Goal: Task Accomplishment & Management: Manage account settings

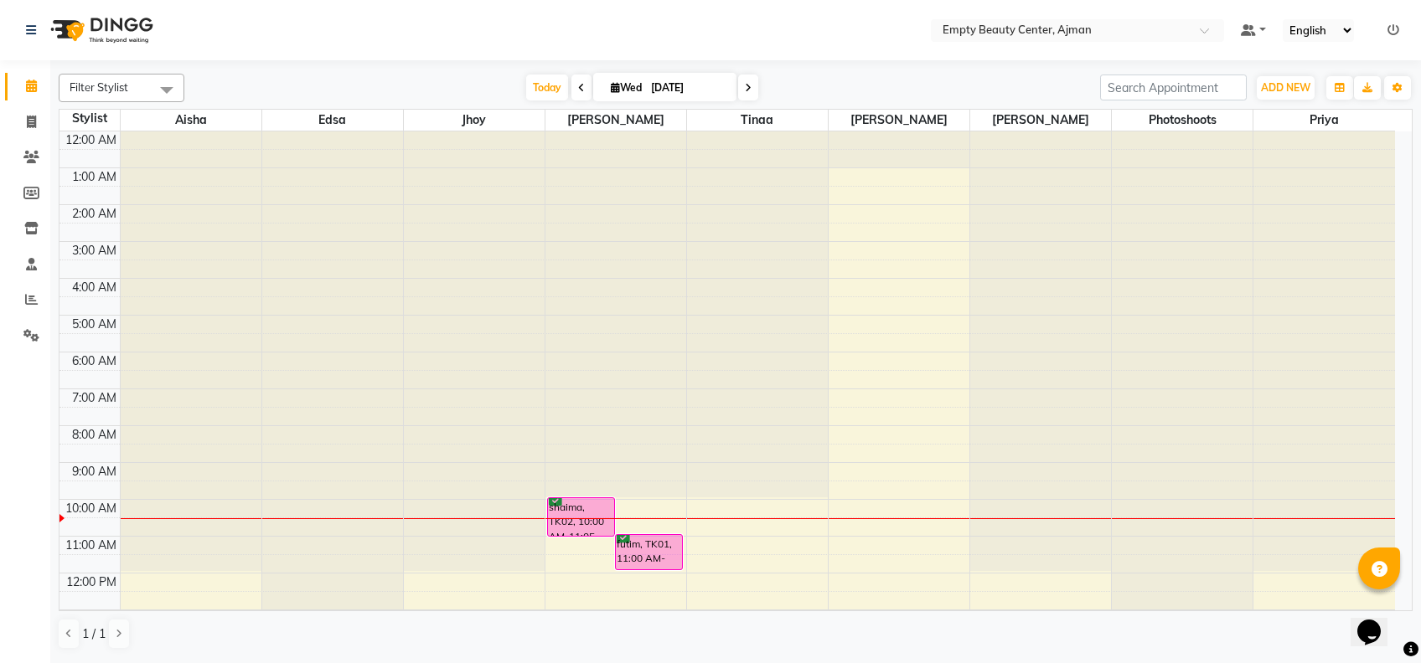
scroll to position [330, 0]
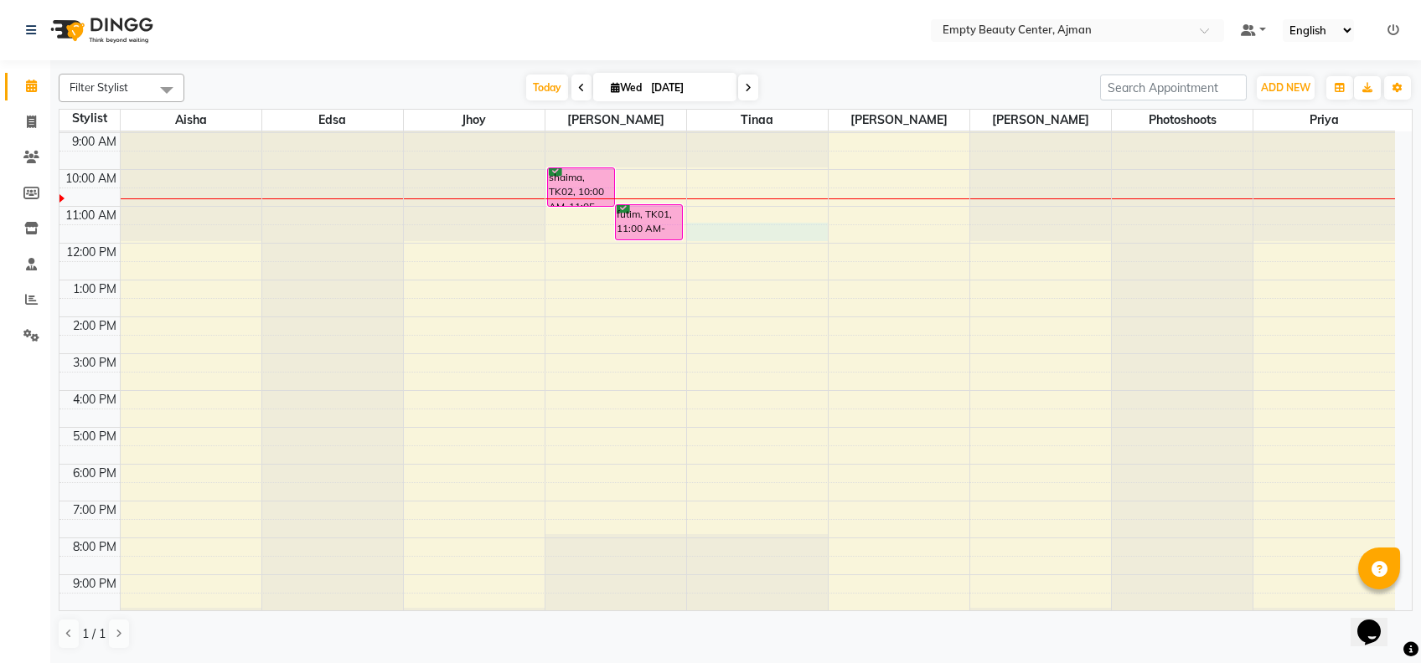
click at [720, 226] on div "12:00 AM 1:00 AM 2:00 AM 3:00 AM 4:00 AM 5:00 AM 6:00 AM 7:00 AM 8:00 AM 9:00 A…" at bounding box center [726, 243] width 1335 height 884
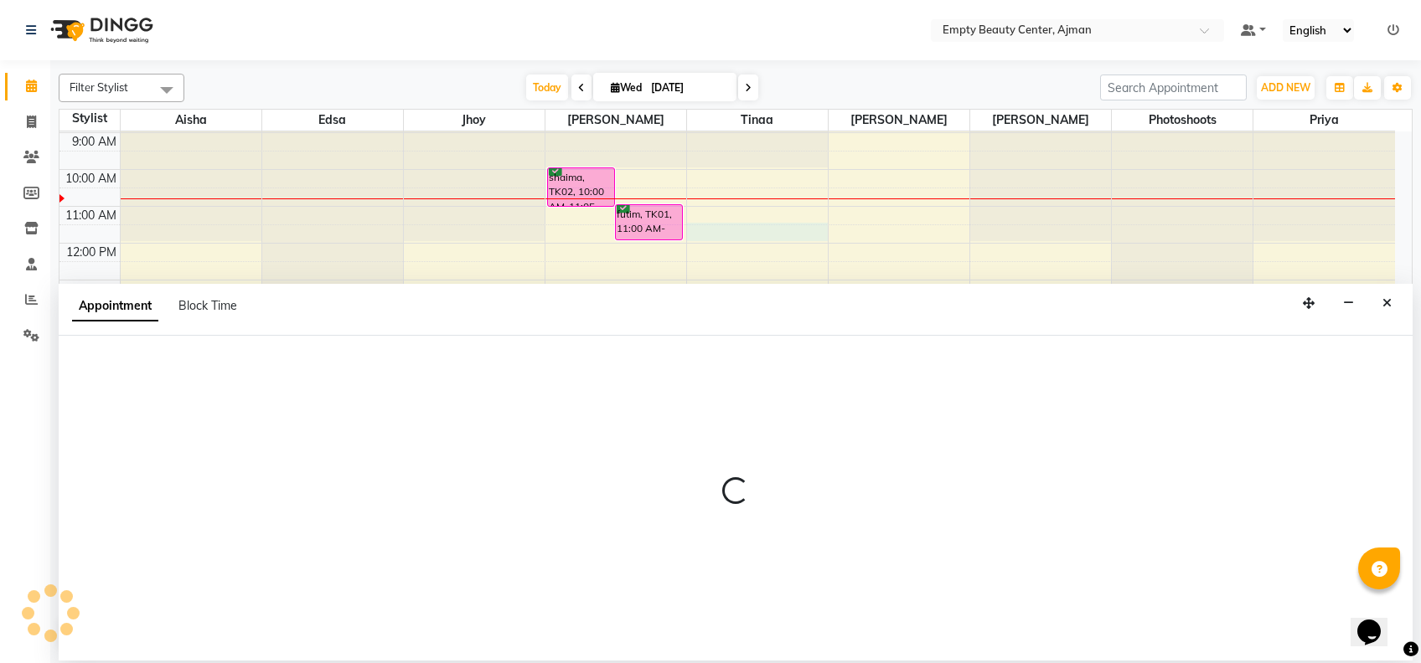
select select "18086"
select select "690"
select select "tentative"
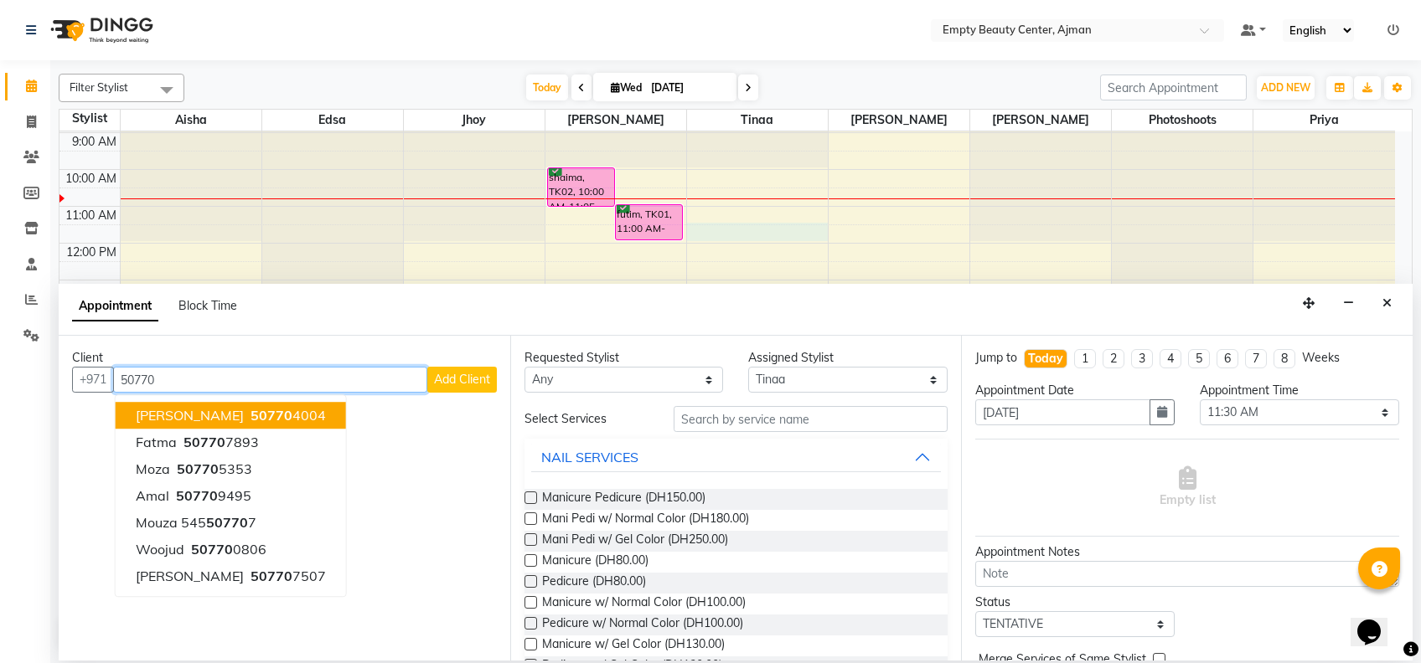
click at [275, 379] on input "50770" at bounding box center [270, 380] width 314 height 26
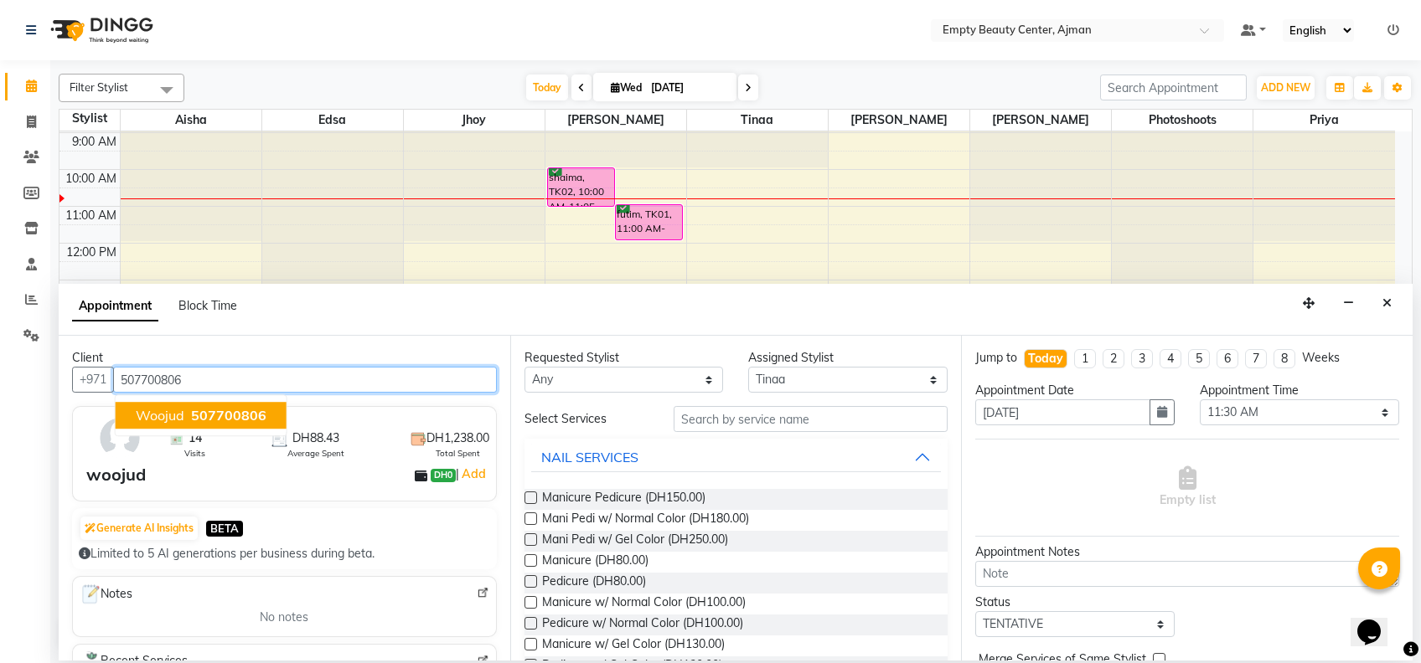
click at [273, 404] on button "woojud 507700806" at bounding box center [201, 415] width 171 height 27
type input "507700806"
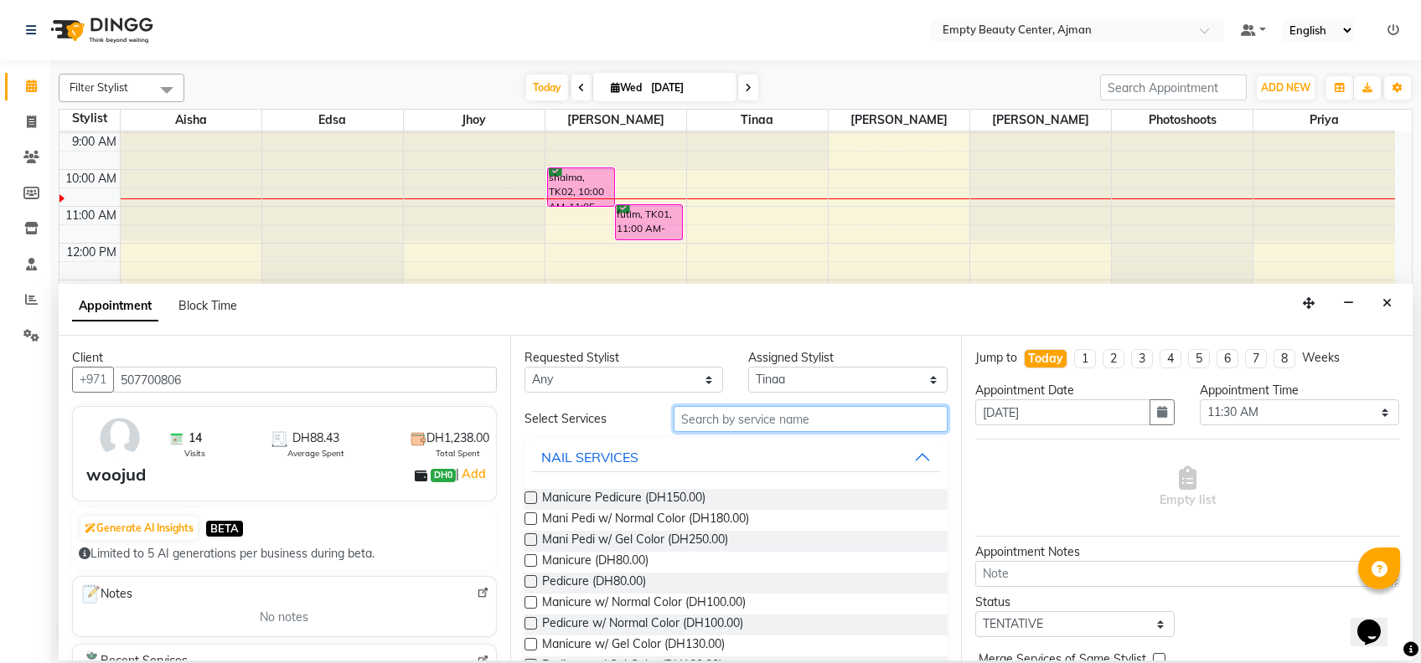
click at [700, 411] on input "text" at bounding box center [811, 419] width 274 height 26
click at [710, 414] on input "text" at bounding box center [811, 419] width 274 height 26
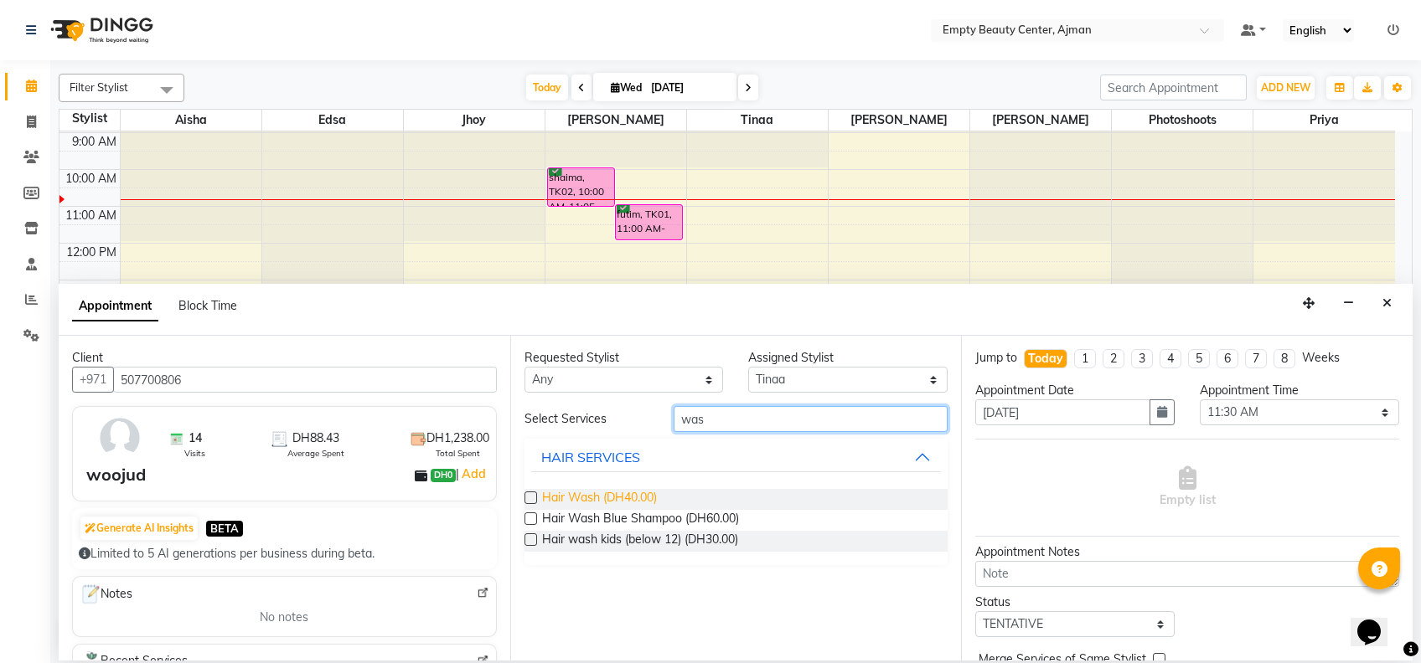
type input "was"
click at [632, 504] on span "Hair Wash (DH40.00)" at bounding box center [599, 499] width 115 height 21
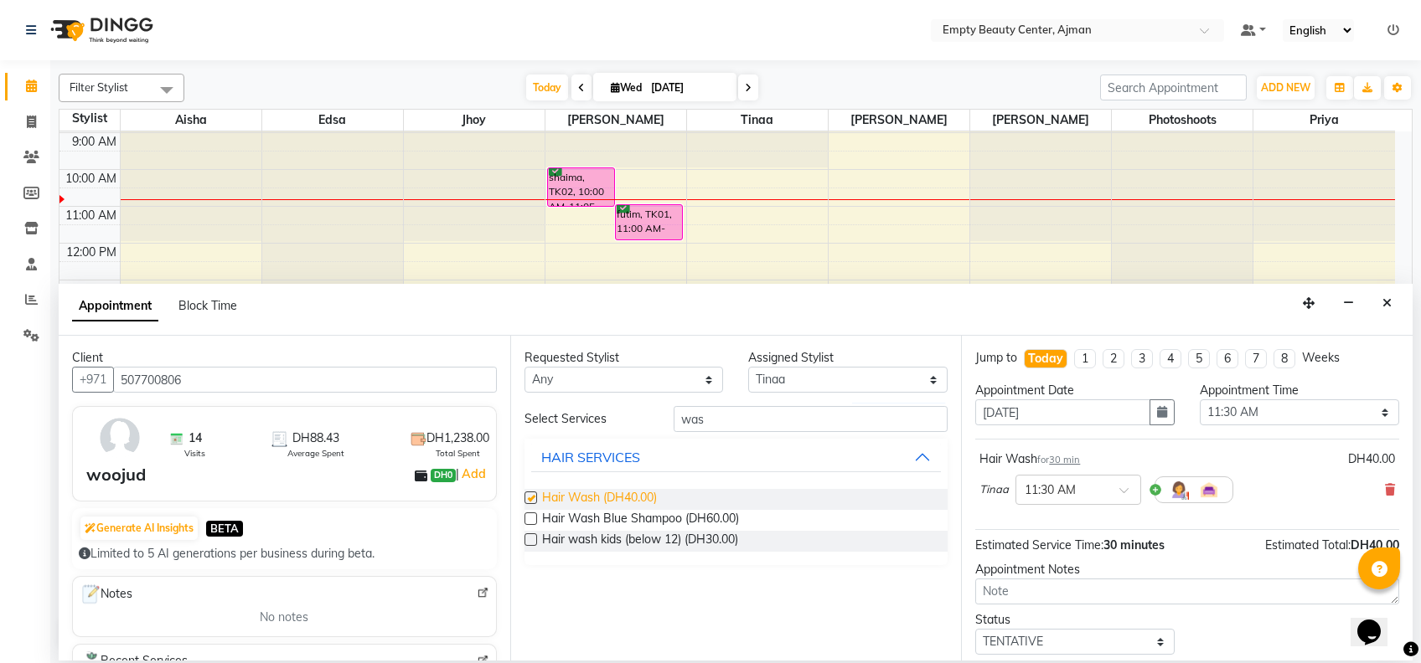
checkbox input "false"
click at [1092, 631] on select "Select TENTATIVE CONFIRM CHECK-IN UPCOMING" at bounding box center [1074, 642] width 199 height 26
click at [975, 629] on select "Select TENTATIVE CONFIRM CHECK-IN UPCOMING" at bounding box center [1074, 642] width 199 height 26
click at [1098, 637] on select "Select TENTATIVE CONFIRM CHECK-IN UPCOMING" at bounding box center [1074, 642] width 199 height 26
select select "confirm booking"
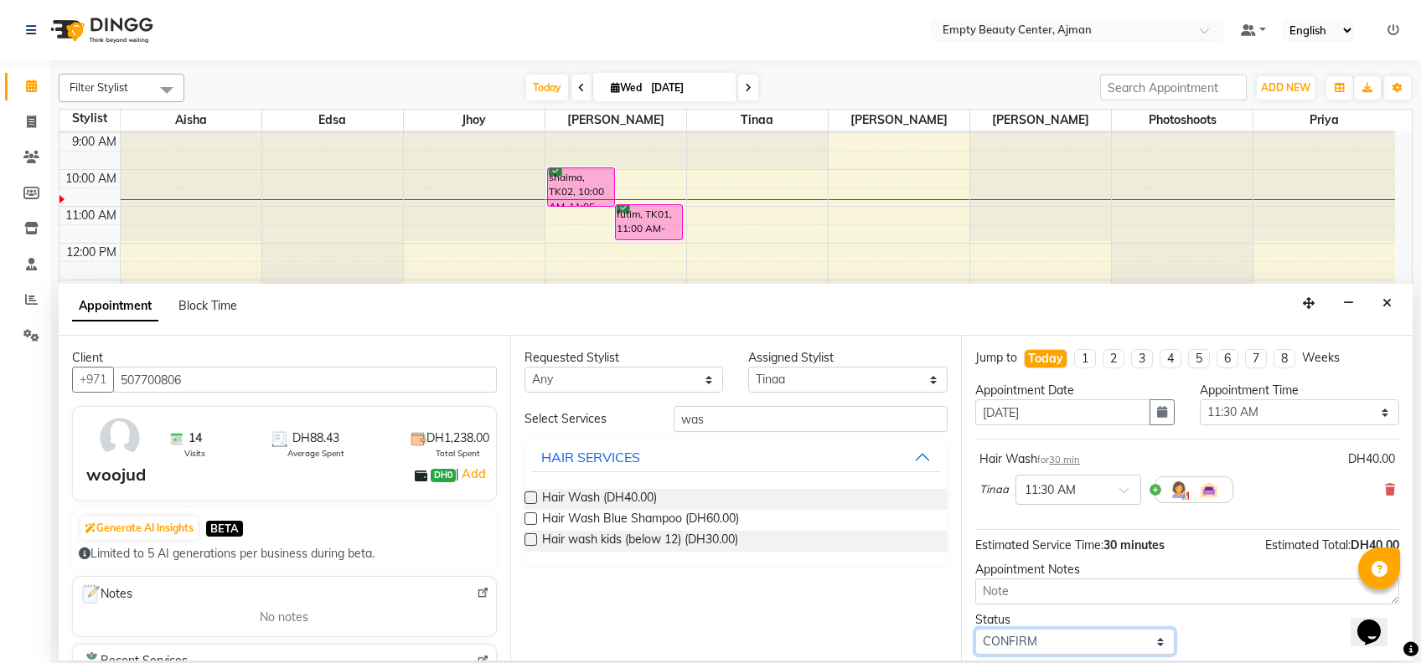
click at [975, 629] on select "Select TENTATIVE CONFIRM CHECK-IN UPCOMING" at bounding box center [1074, 642] width 199 height 26
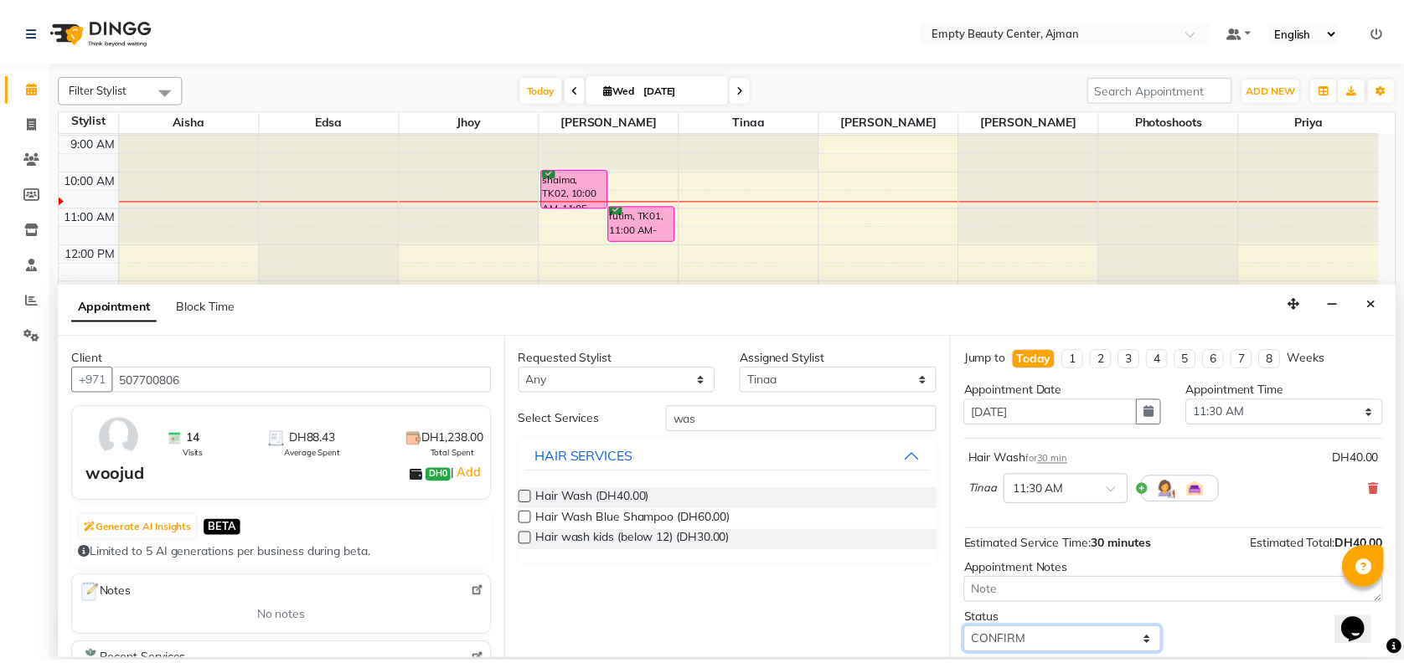
scroll to position [99, 0]
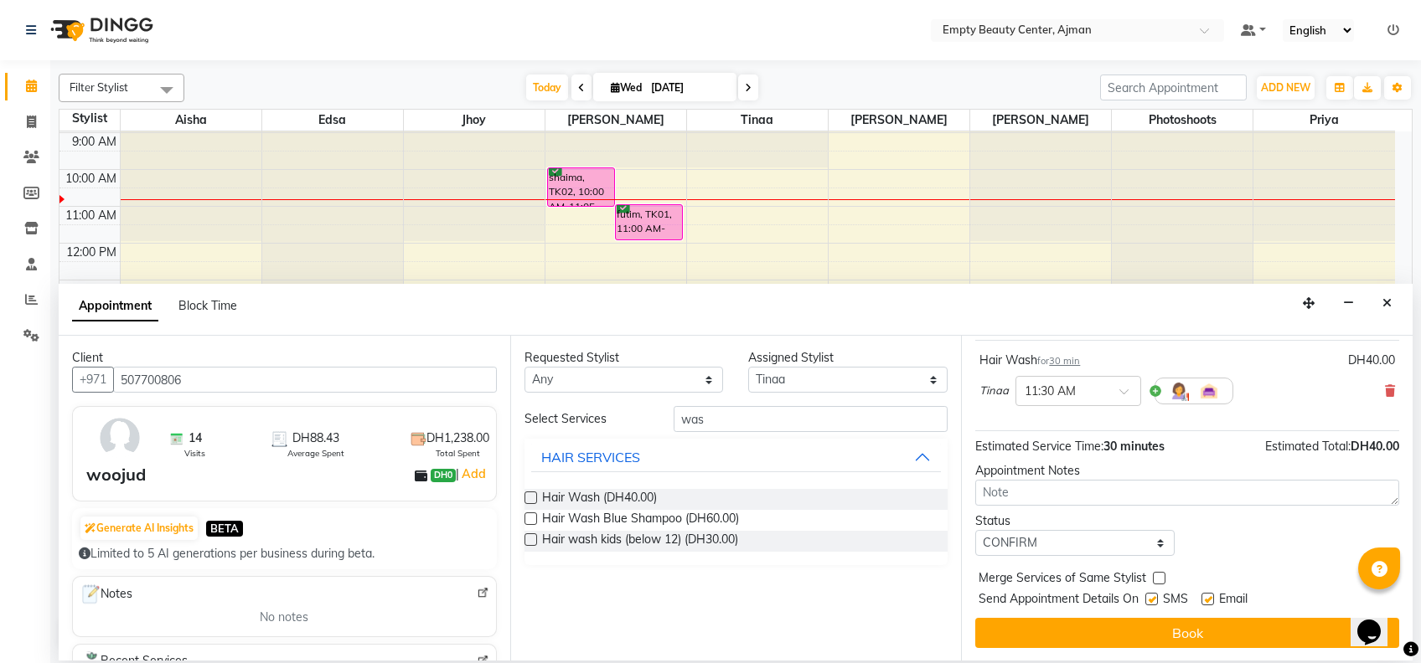
click at [1159, 573] on label at bounding box center [1159, 578] width 13 height 13
click at [1159, 575] on input "checkbox" at bounding box center [1158, 580] width 11 height 11
checkbox input "true"
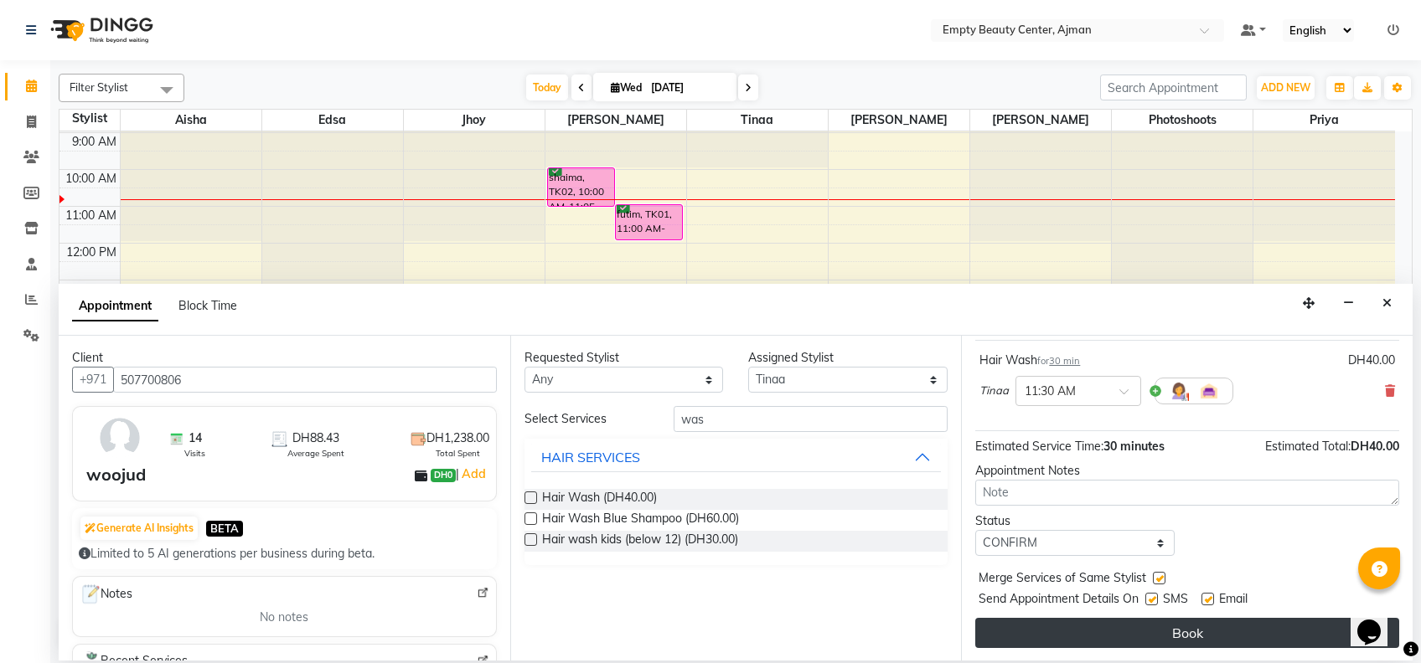
click at [1165, 627] on button "Book" at bounding box center [1187, 633] width 424 height 30
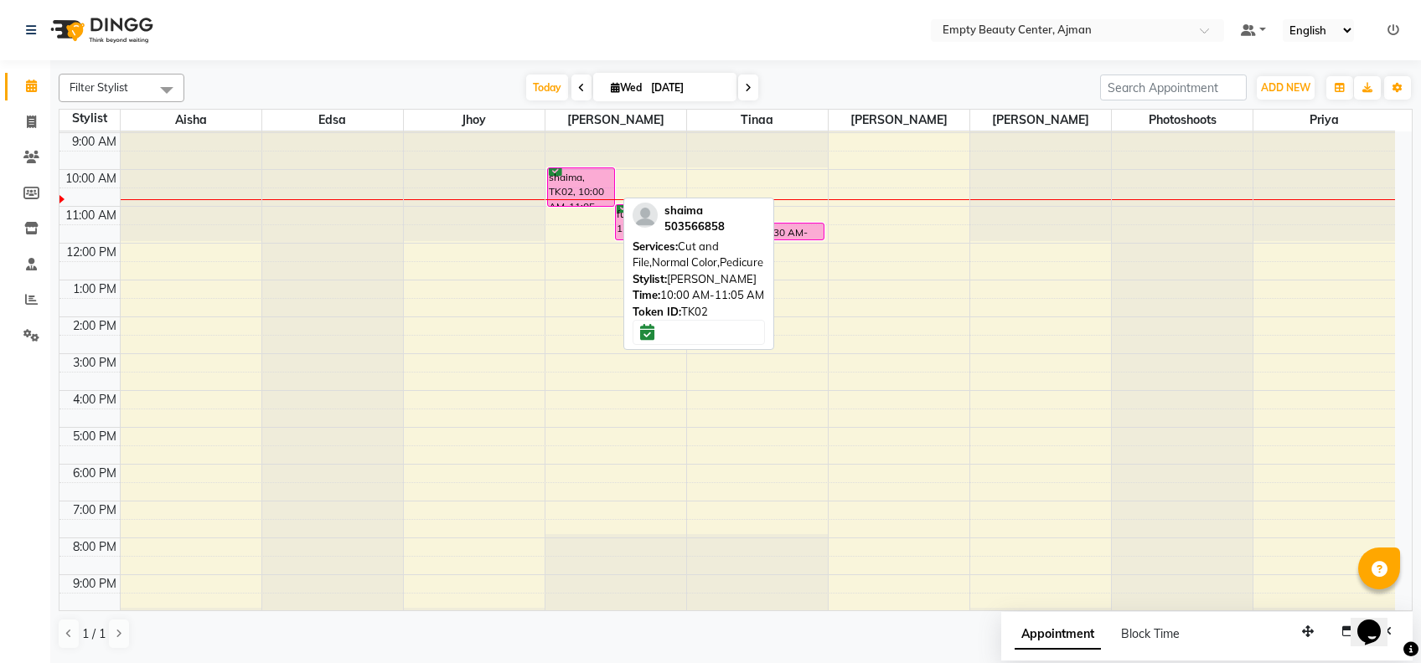
click at [556, 185] on div "shaima, TK02, 10:00 AM-11:05 AM, Cut and File,Normal Color,Pedicure" at bounding box center [581, 187] width 66 height 38
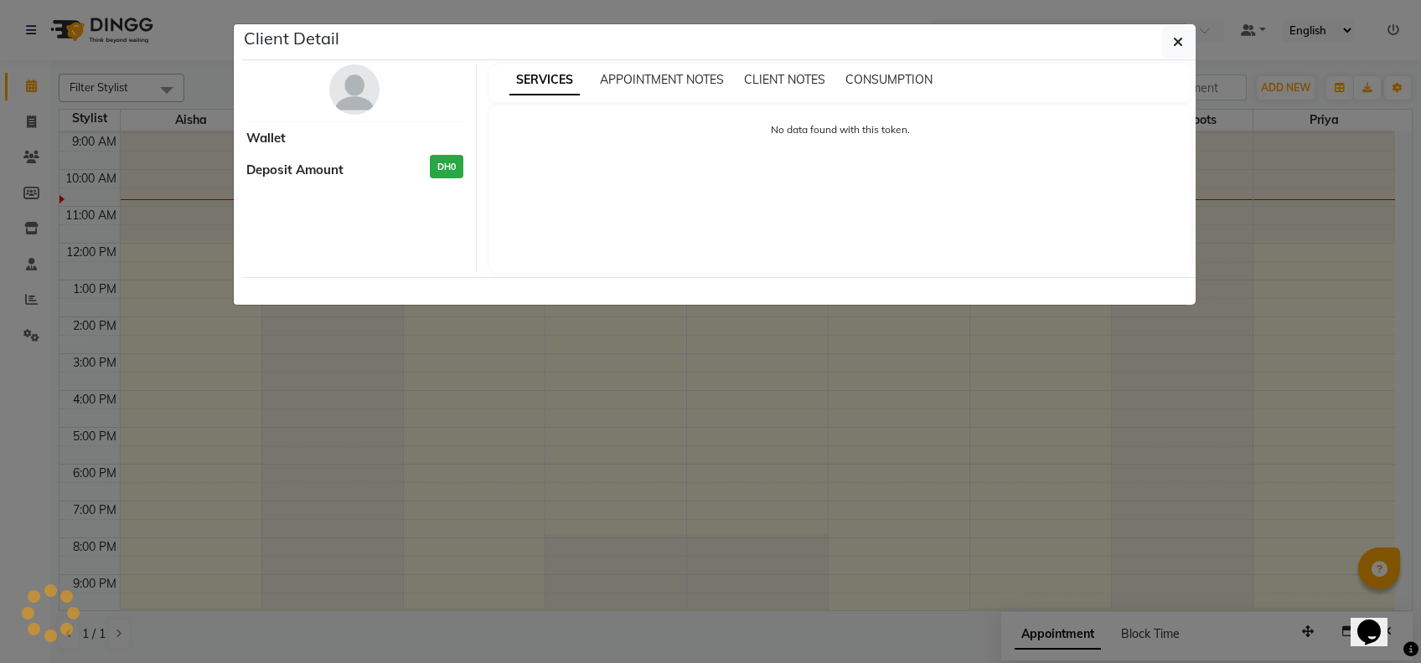
select select "6"
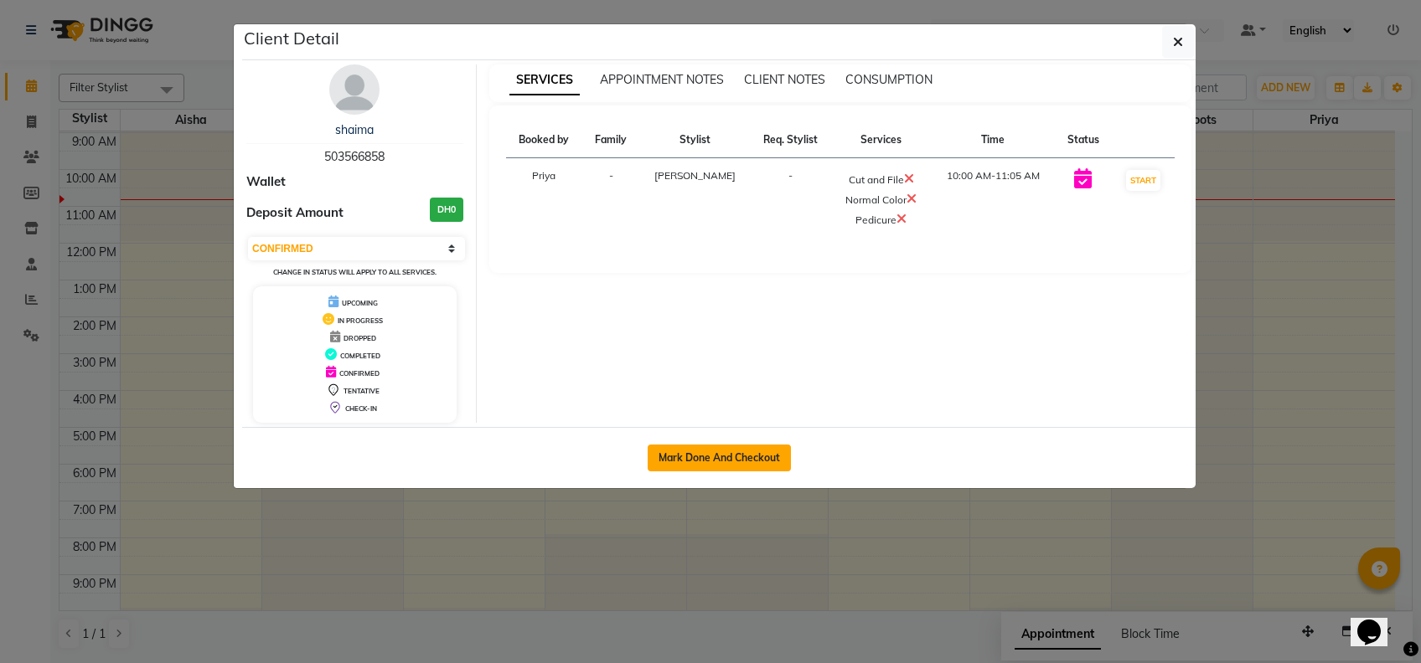
click at [757, 469] on button "Mark Done And Checkout" at bounding box center [719, 458] width 143 height 27
select select "service"
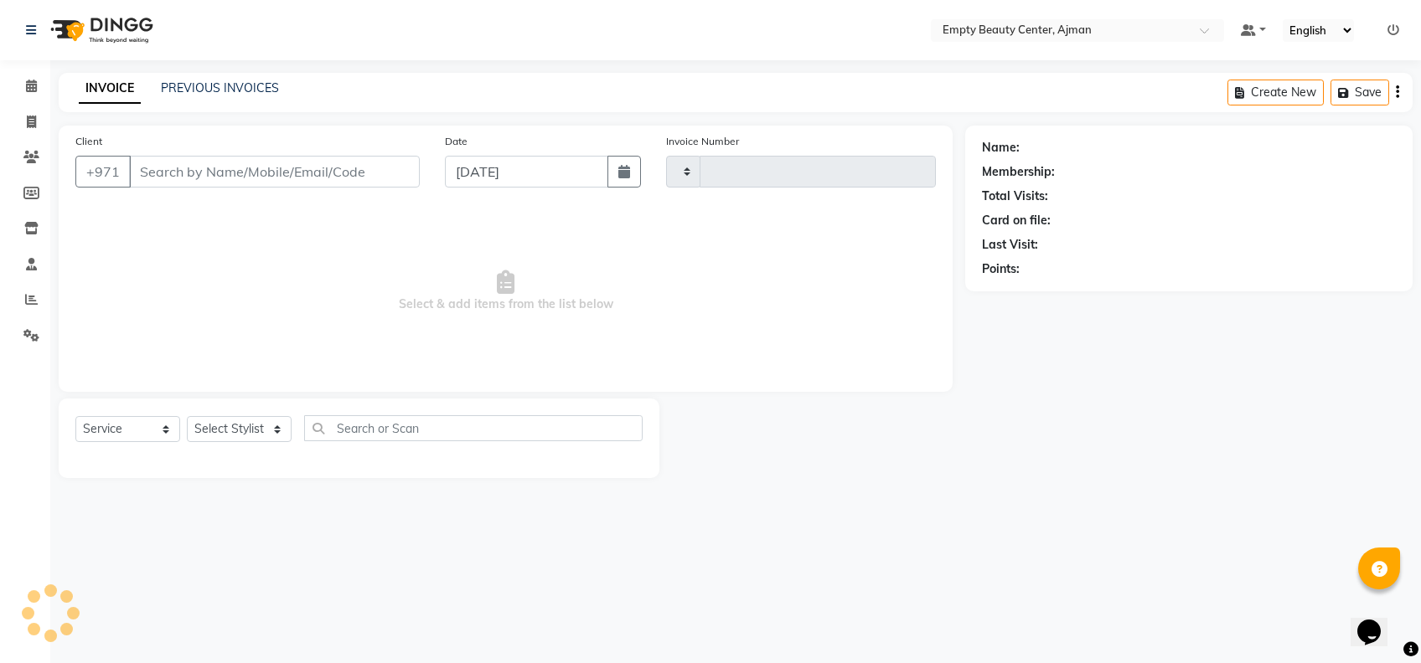
type input "2195"
select select "769"
type input "503566858"
select select "12545"
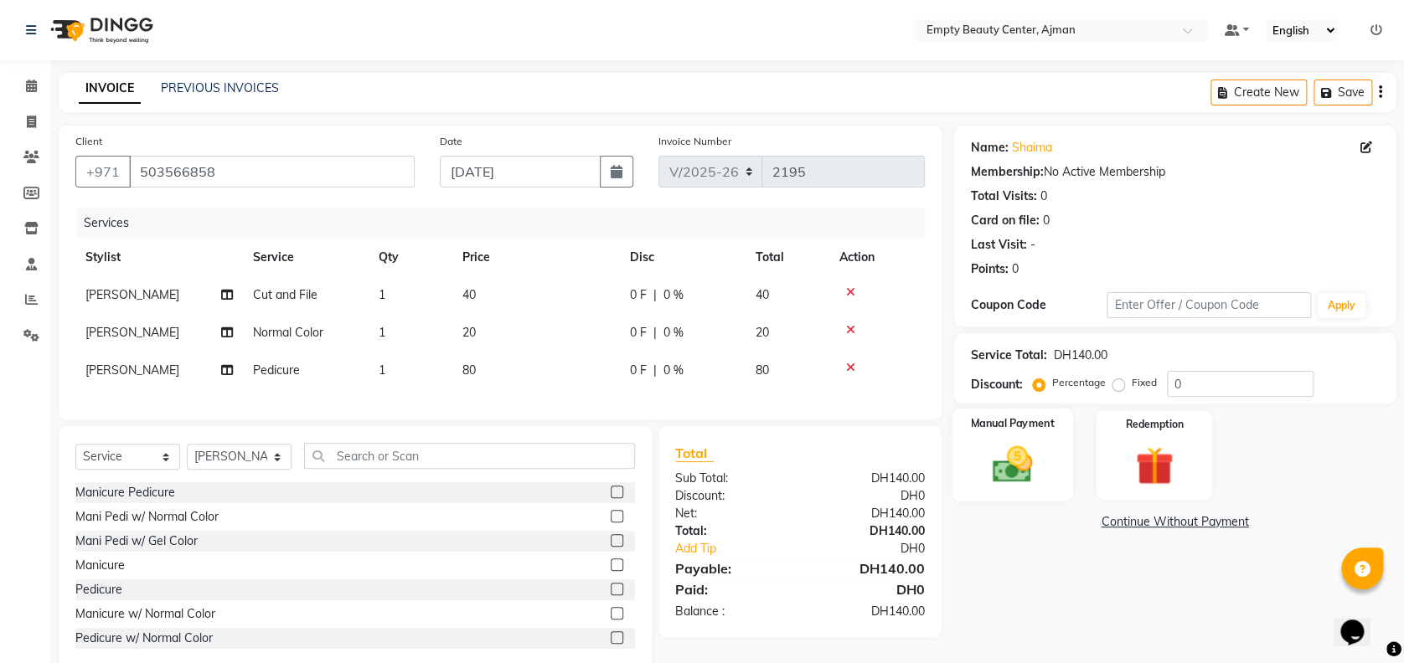
click at [1012, 473] on img at bounding box center [1012, 464] width 65 height 46
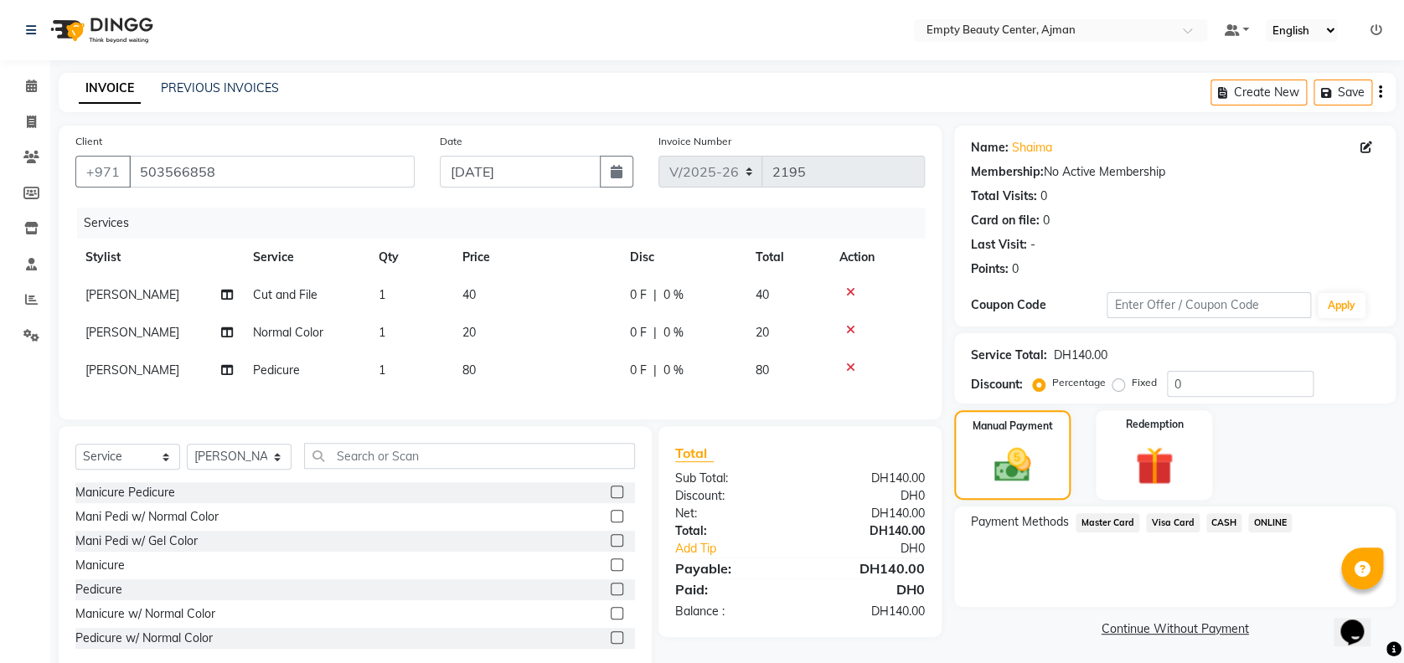
click at [1184, 528] on span "Visa Card" at bounding box center [1173, 523] width 54 height 19
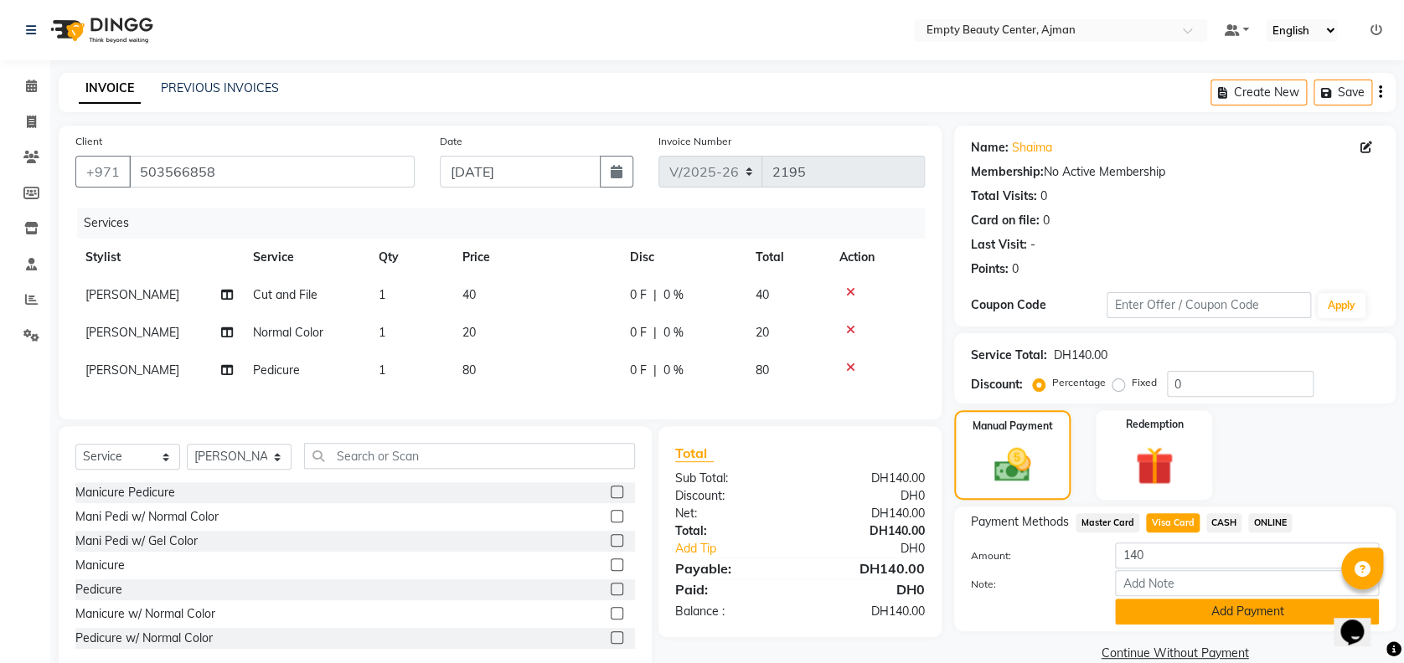
click at [1226, 623] on button "Add Payment" at bounding box center [1247, 612] width 264 height 26
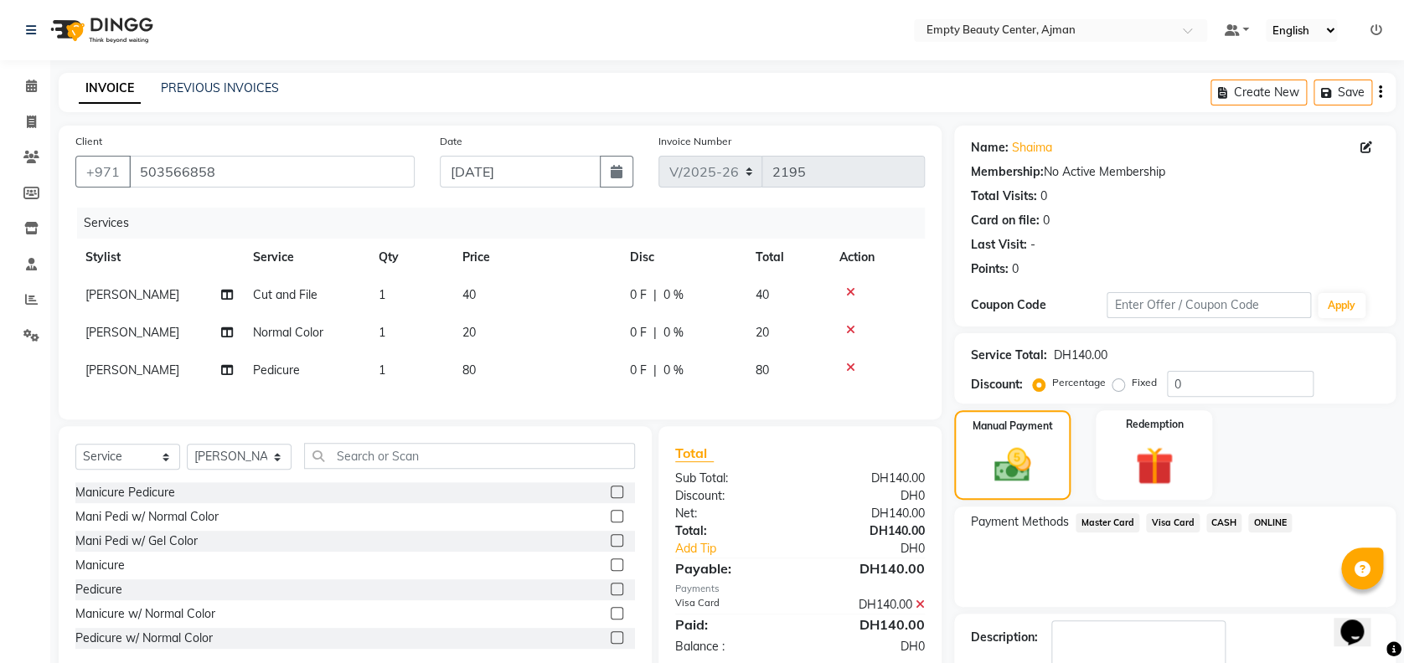
scroll to position [89, 0]
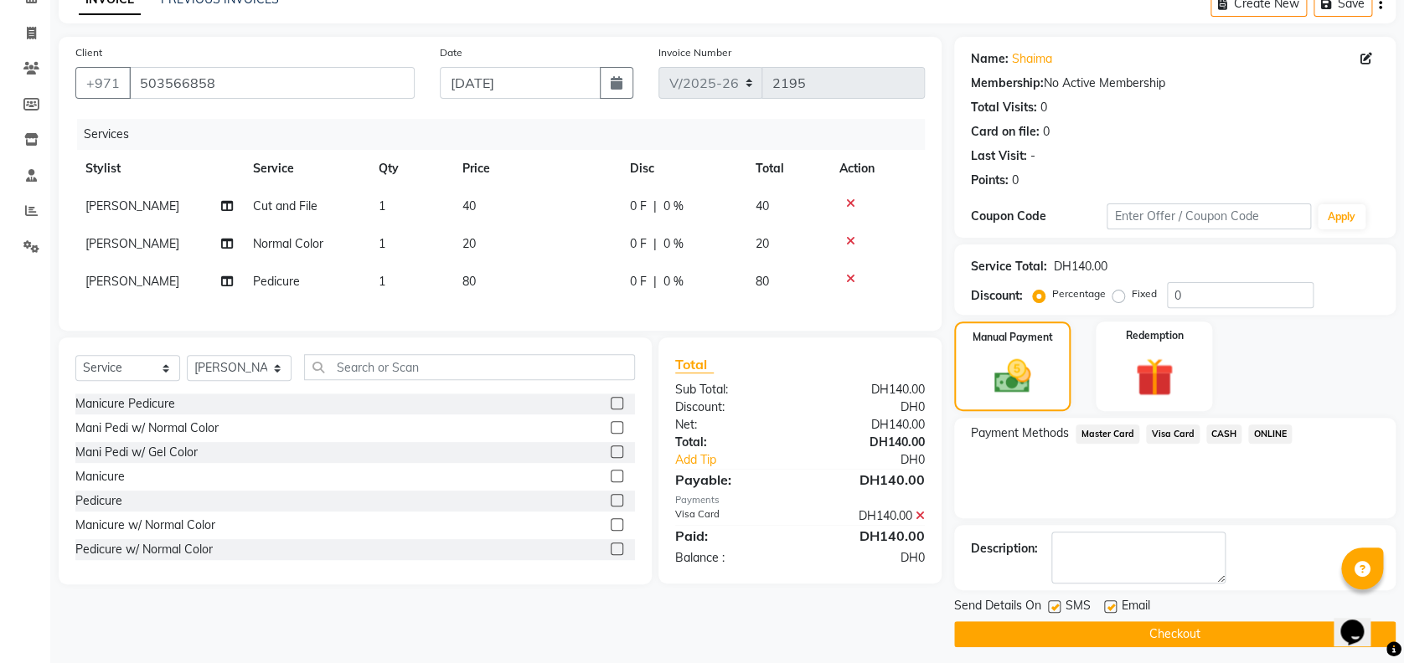
click at [1269, 624] on button "Checkout" at bounding box center [1174, 635] width 441 height 26
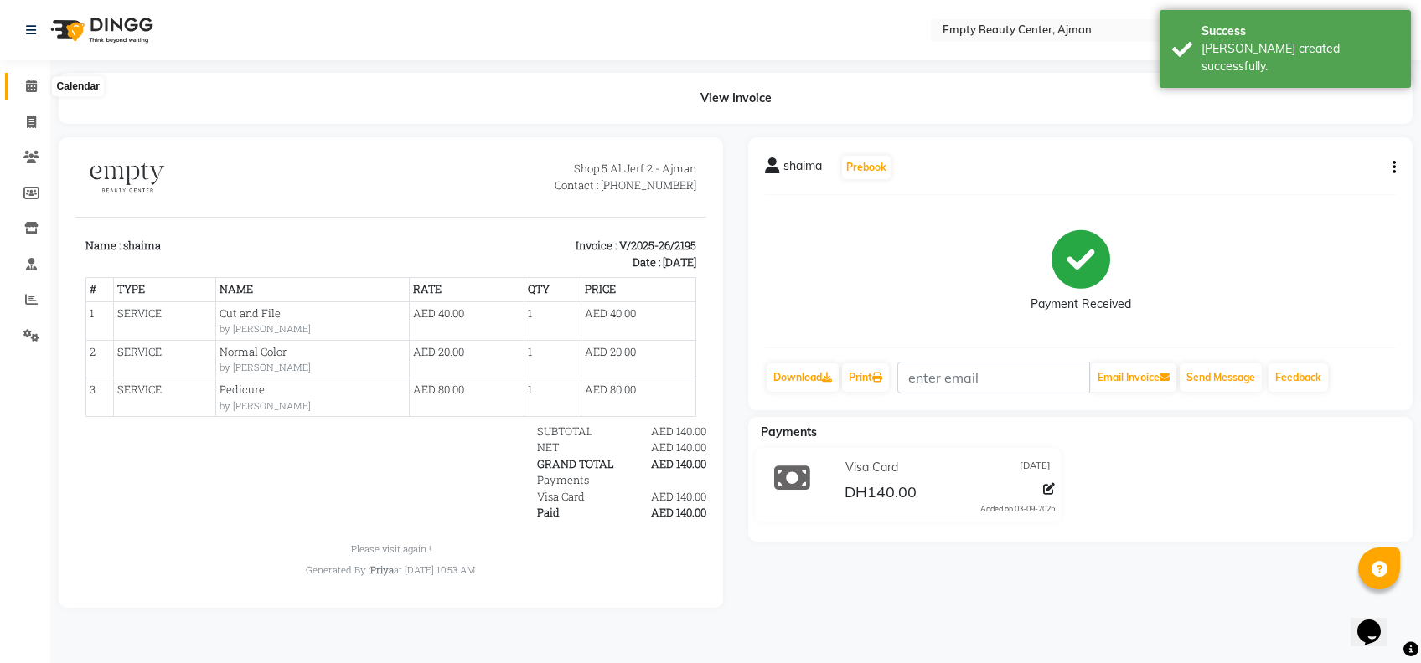
click at [29, 95] on span at bounding box center [31, 86] width 29 height 19
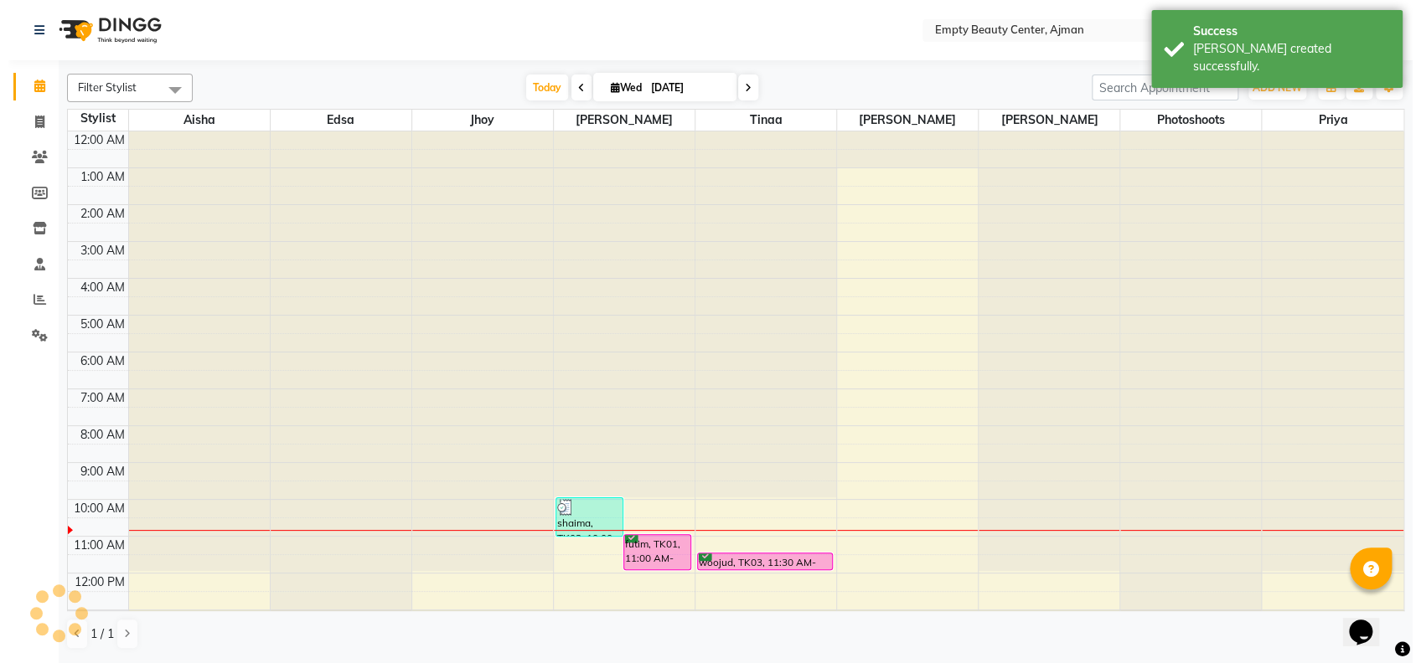
scroll to position [221, 0]
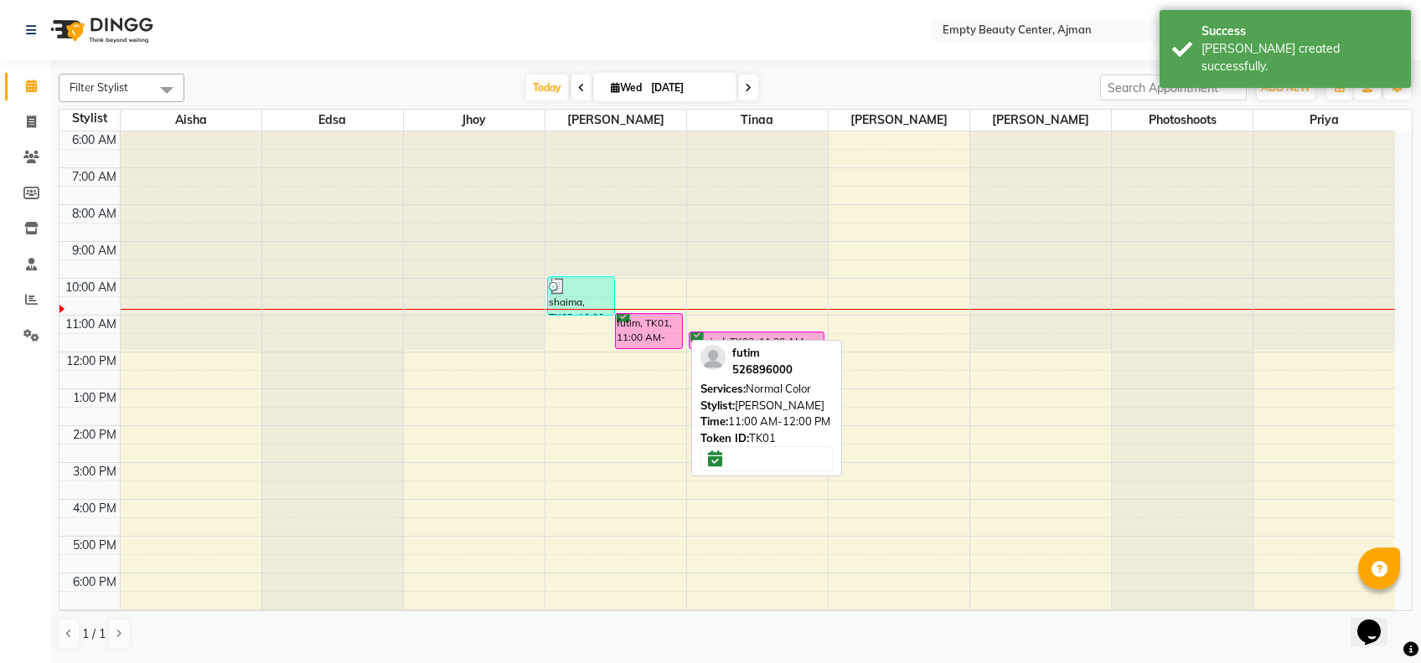
click at [648, 332] on div "futim, TK01, 11:00 AM-12:00 PM, Normal Color" at bounding box center [649, 331] width 66 height 34
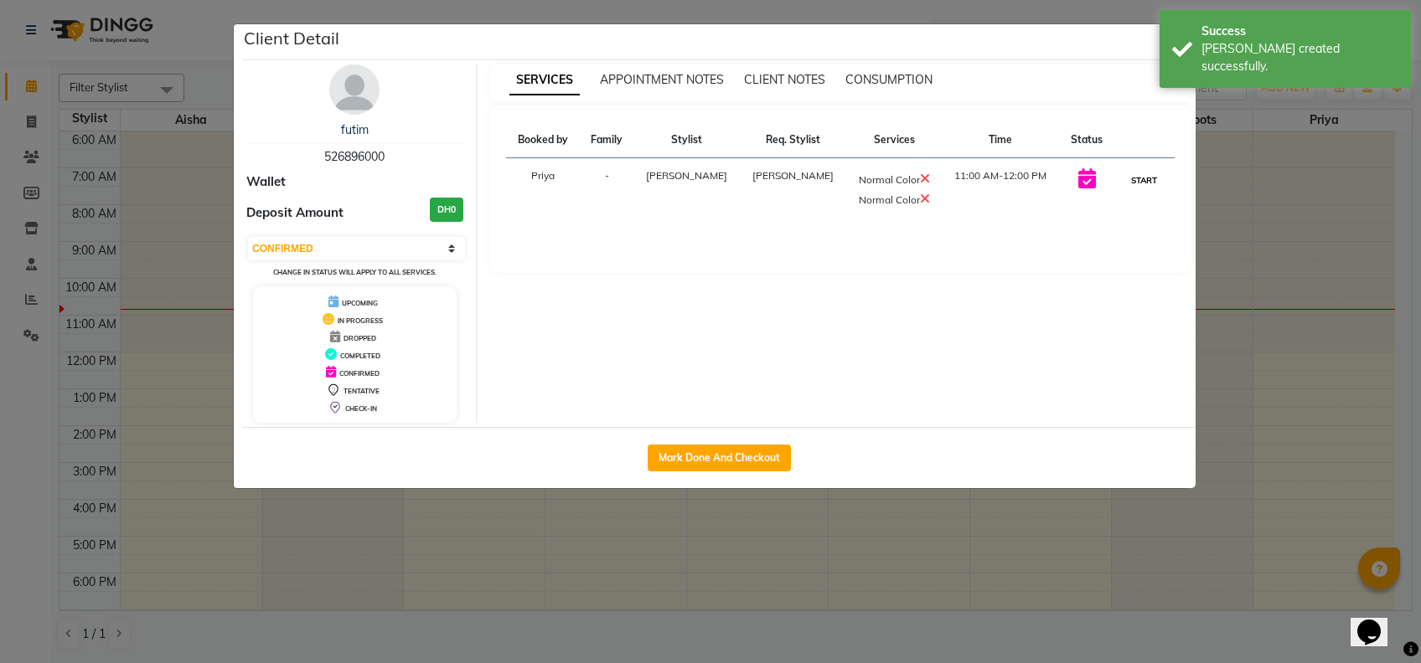
click at [1127, 184] on button "START" at bounding box center [1144, 180] width 34 height 21
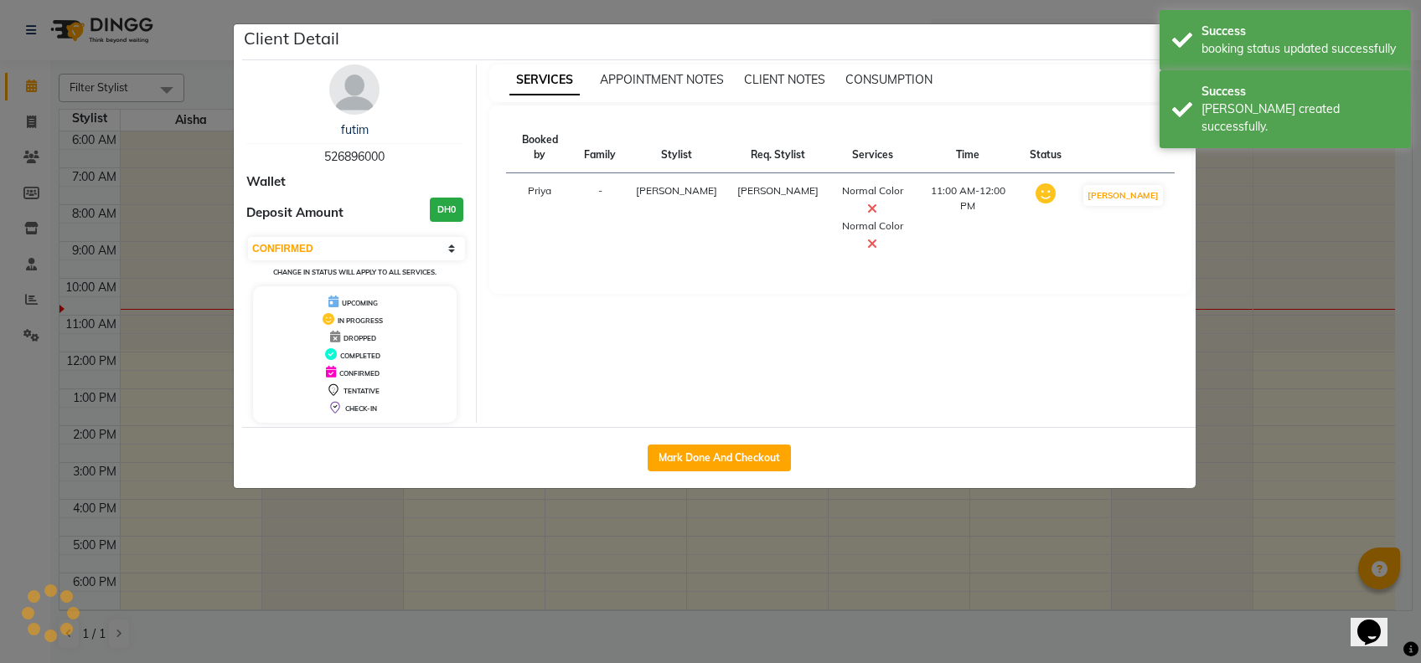
select select "1"
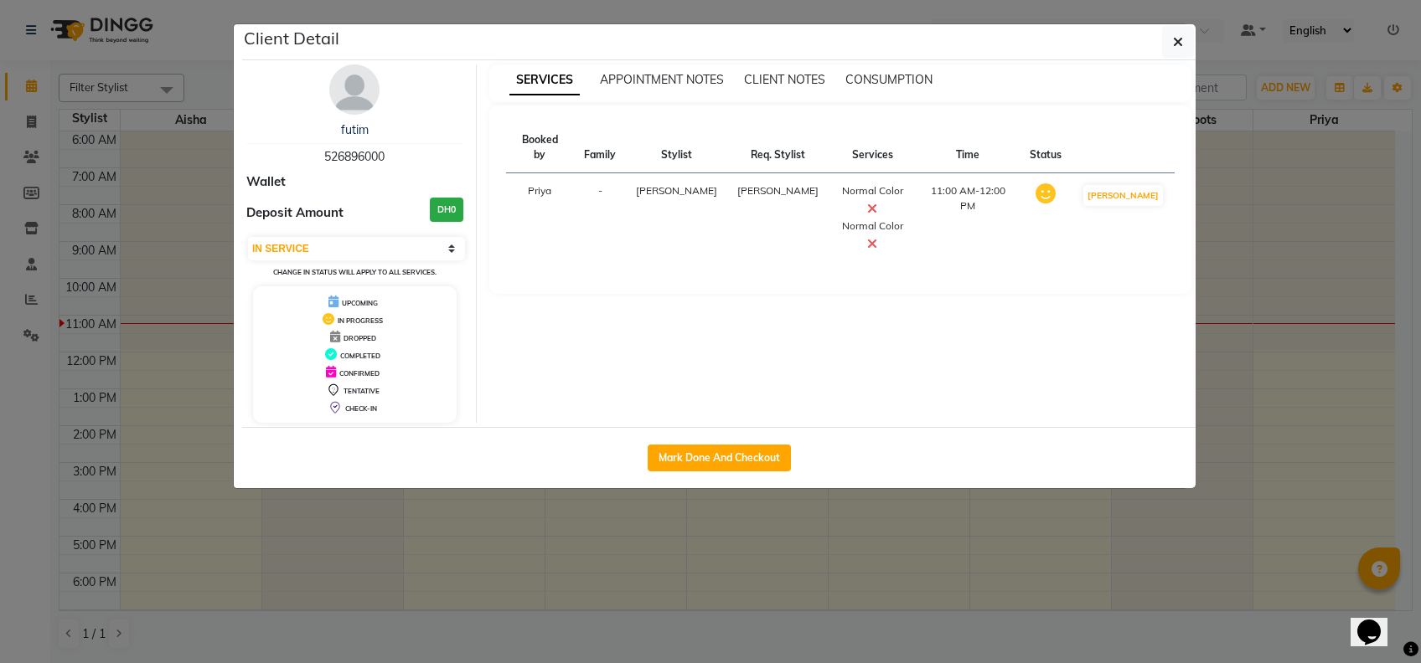
click at [808, 622] on ngb-modal-window "Client Detail futim 526896000 Wallet Deposit Amount DH0 Select IN SERVICE CONFI…" at bounding box center [710, 331] width 1421 height 663
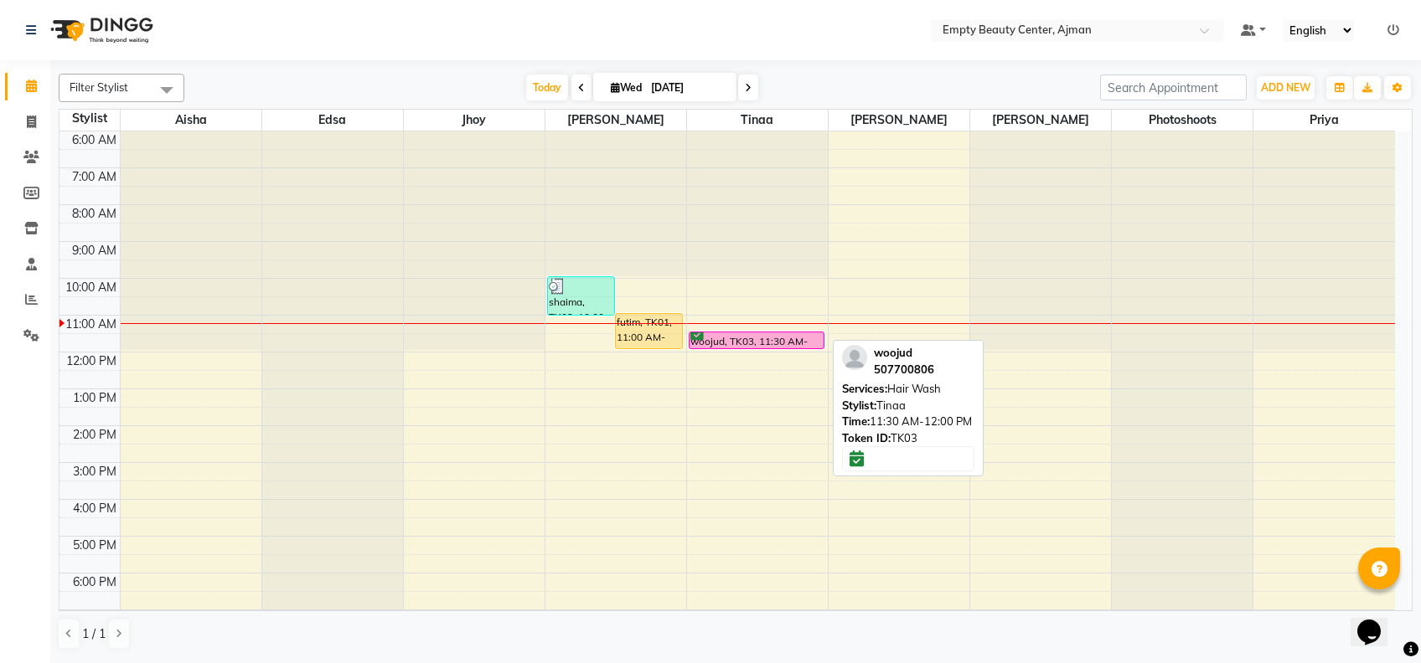
click at [732, 345] on div at bounding box center [756, 348] width 134 height 7
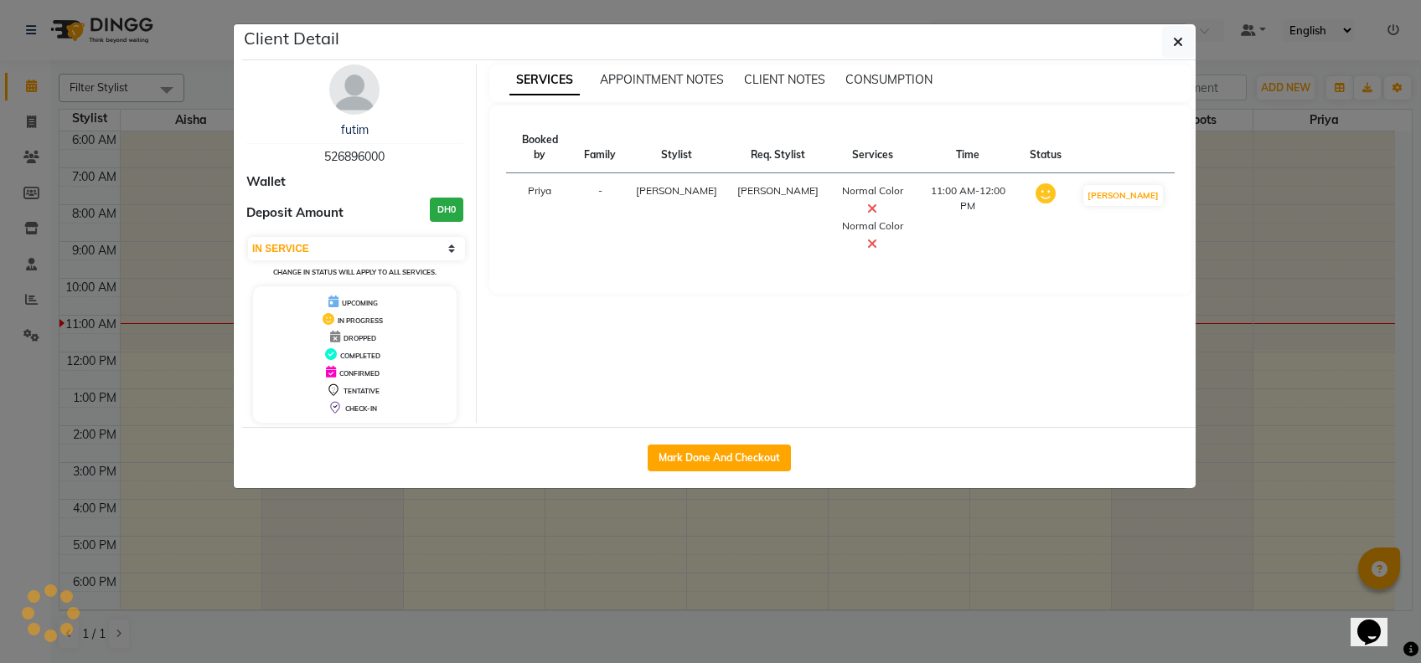
select select "6"
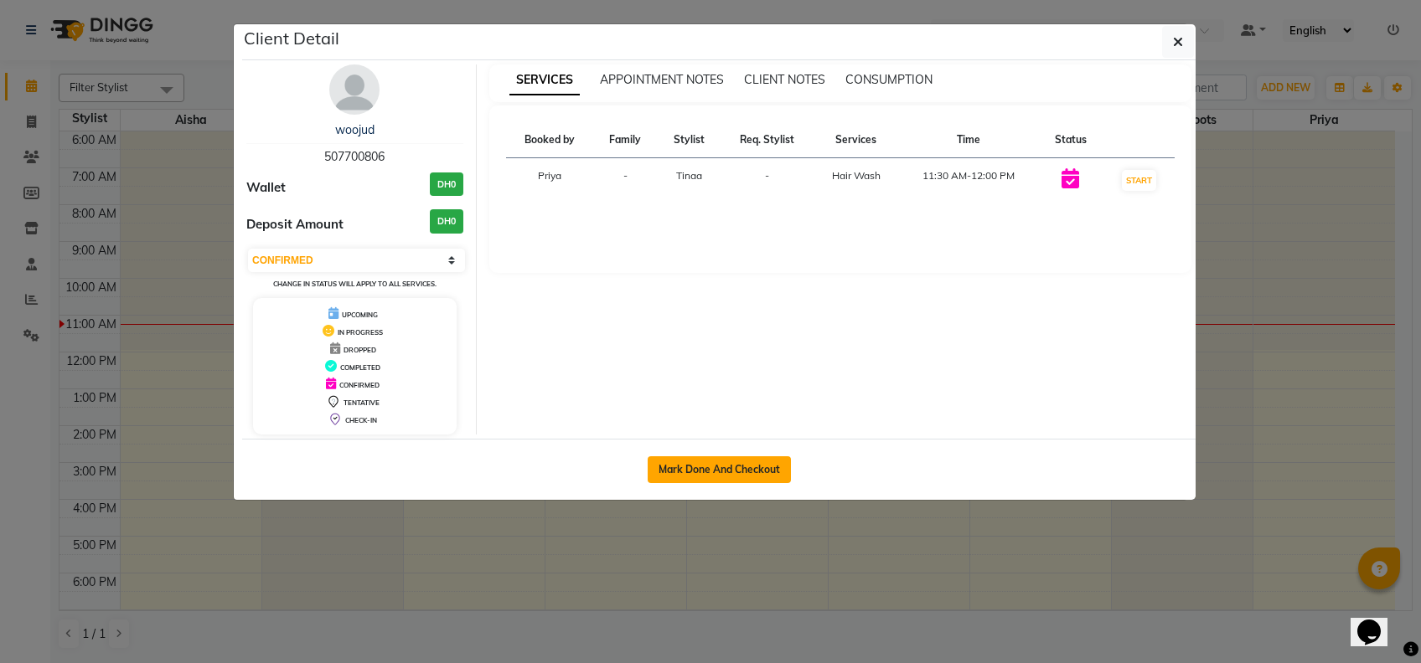
click at [751, 467] on button "Mark Done And Checkout" at bounding box center [719, 470] width 143 height 27
select select "service"
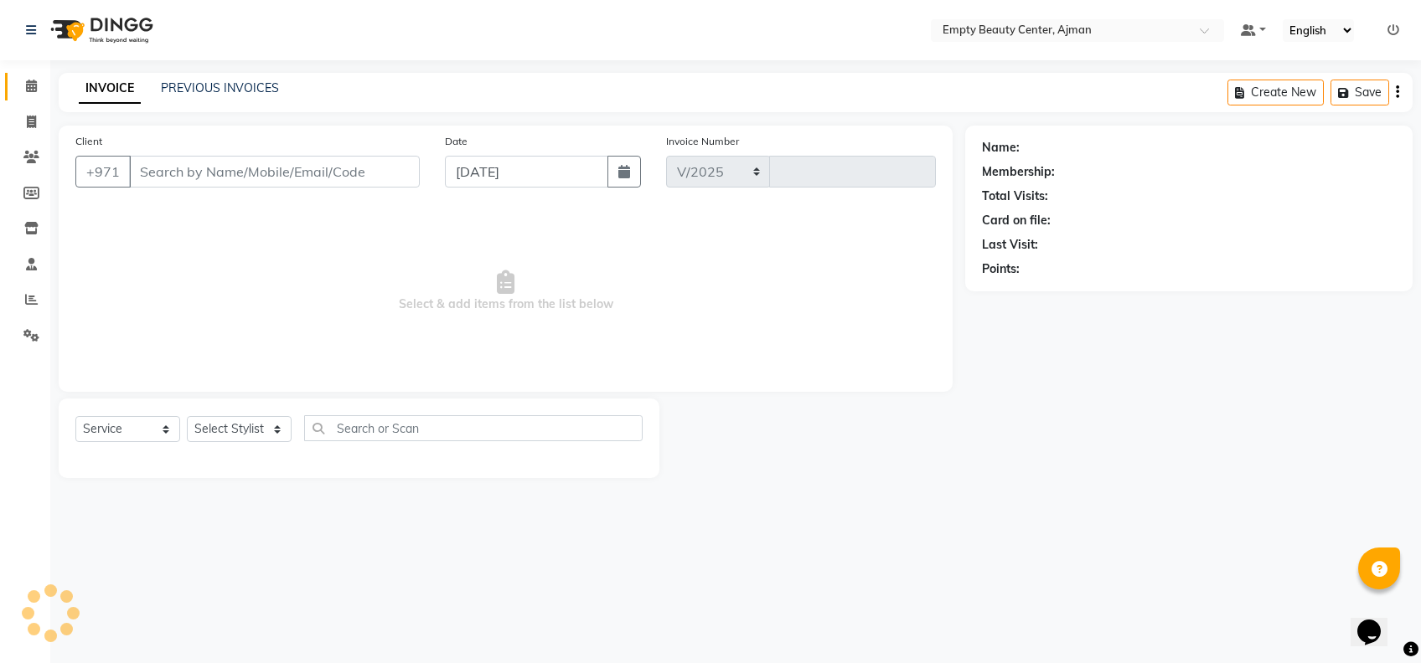
select select "769"
type input "2196"
type input "507700806"
select select "18086"
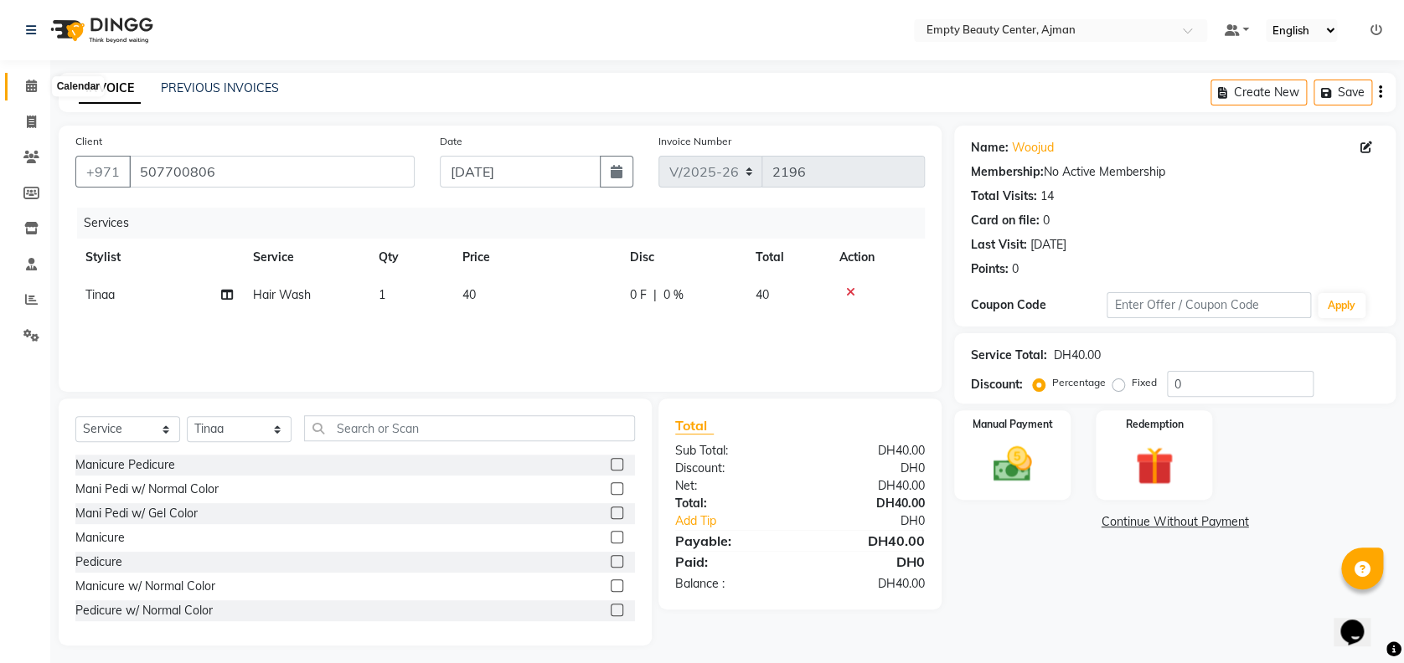
click at [39, 95] on span at bounding box center [31, 86] width 29 height 19
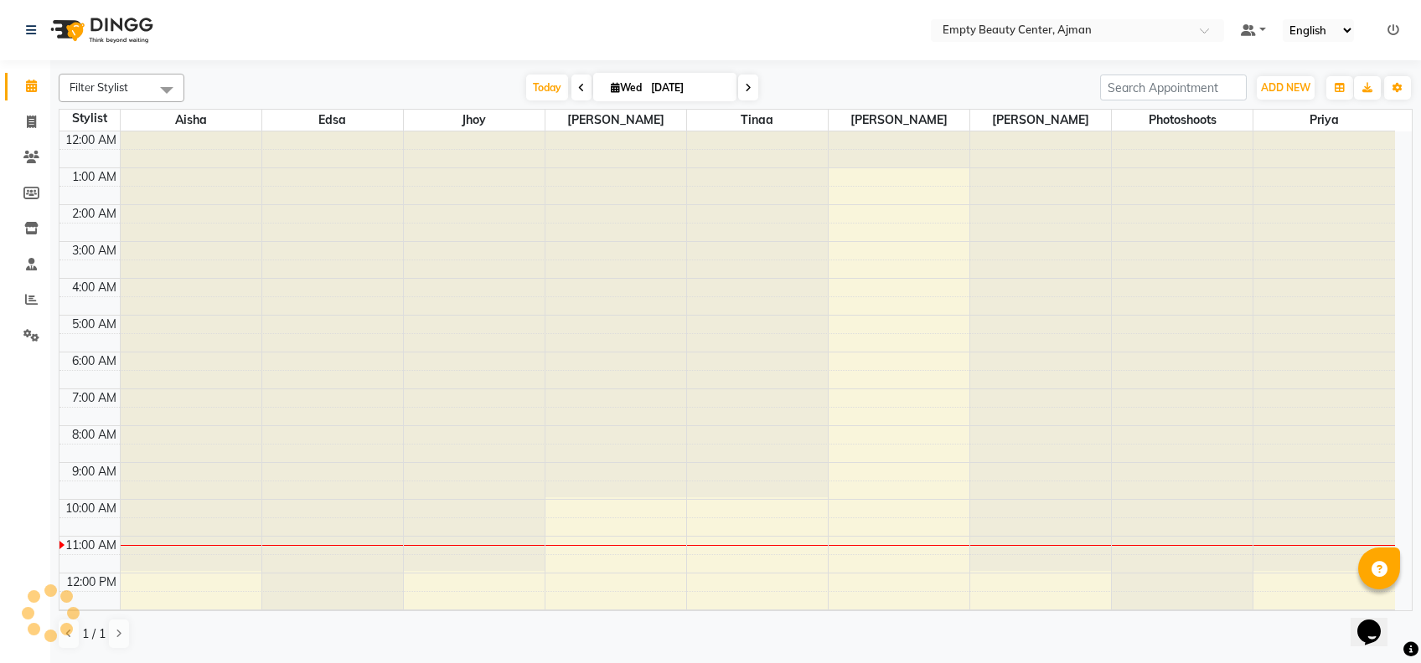
scroll to position [221, 0]
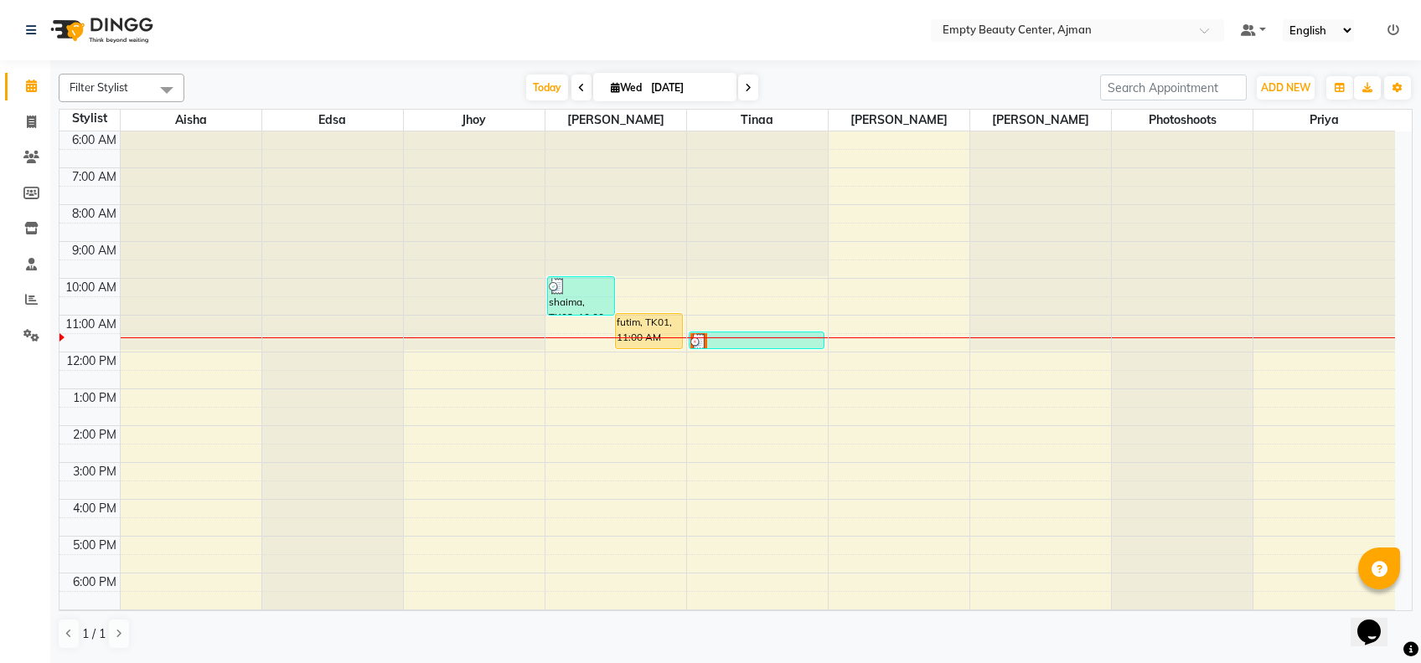
click at [746, 93] on icon at bounding box center [748, 88] width 7 height 10
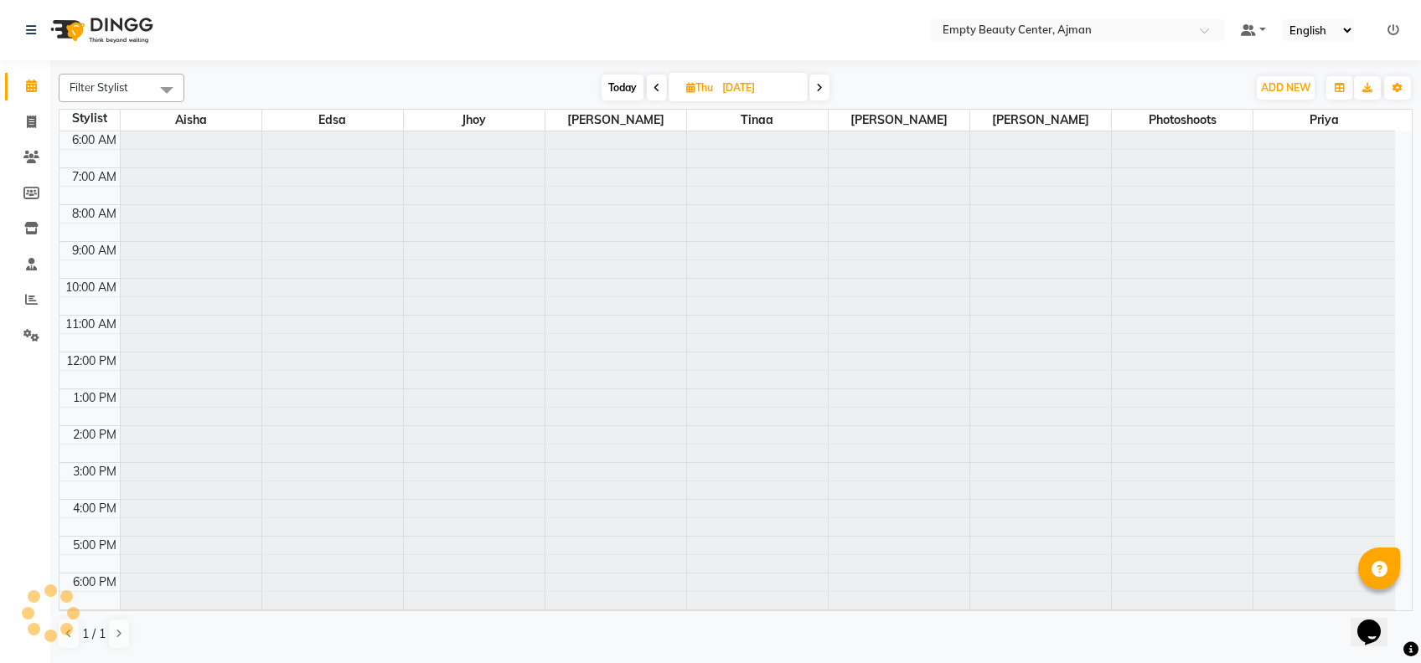
scroll to position [400, 0]
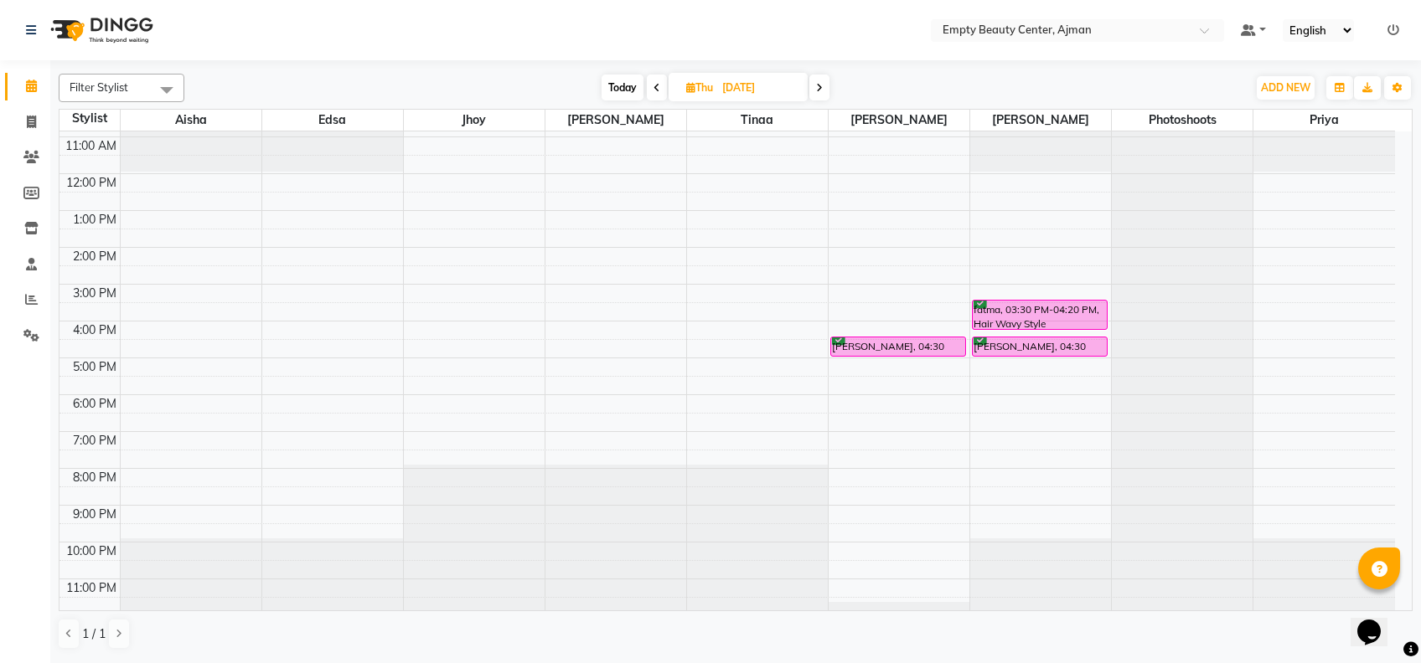
click at [819, 89] on icon at bounding box center [819, 88] width 7 height 10
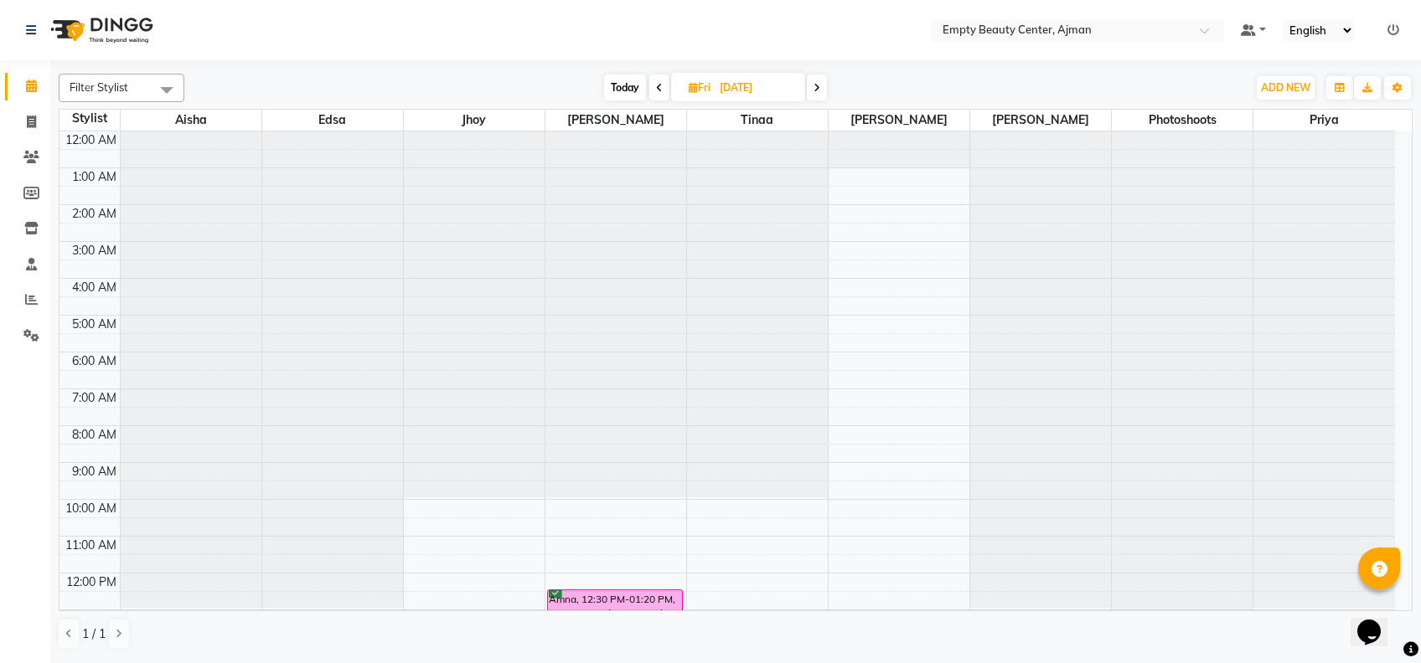
scroll to position [44, 0]
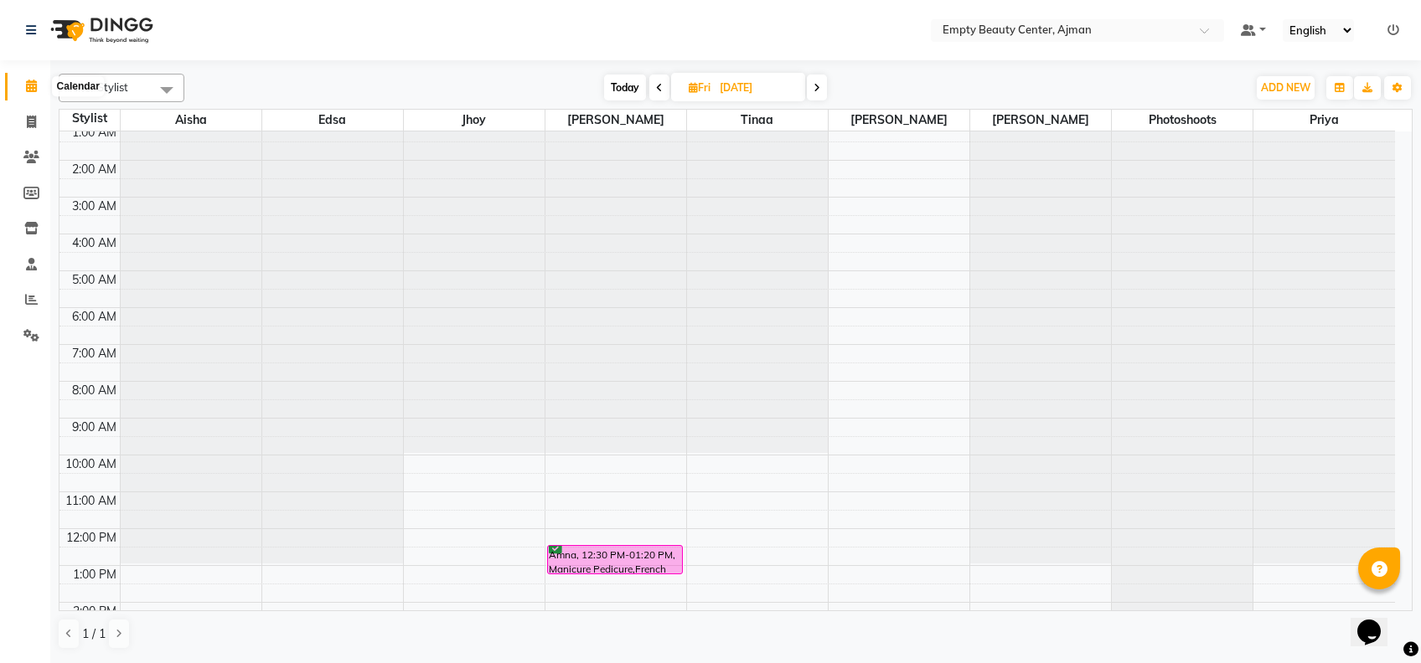
click at [29, 83] on icon at bounding box center [31, 86] width 11 height 13
click at [637, 91] on span "Today" at bounding box center [625, 88] width 42 height 26
type input "[DATE]"
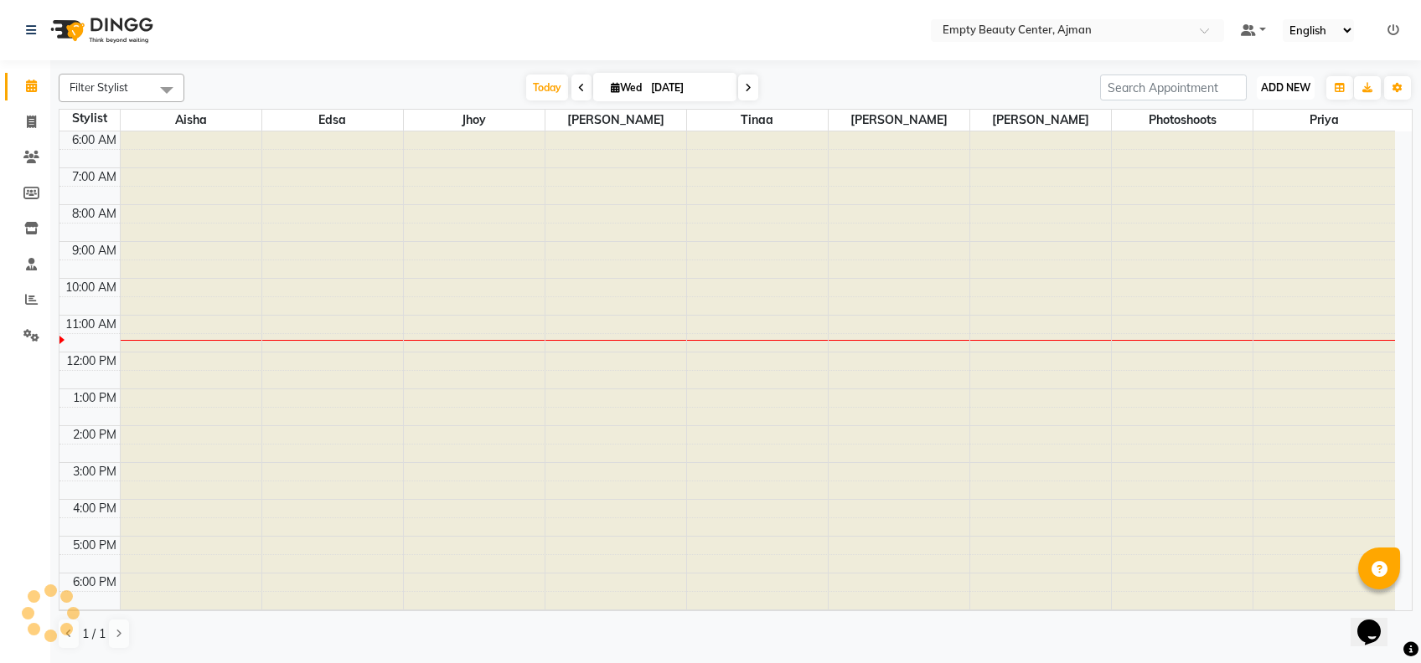
click at [1277, 88] on span "ADD NEW" at bounding box center [1285, 87] width 49 height 13
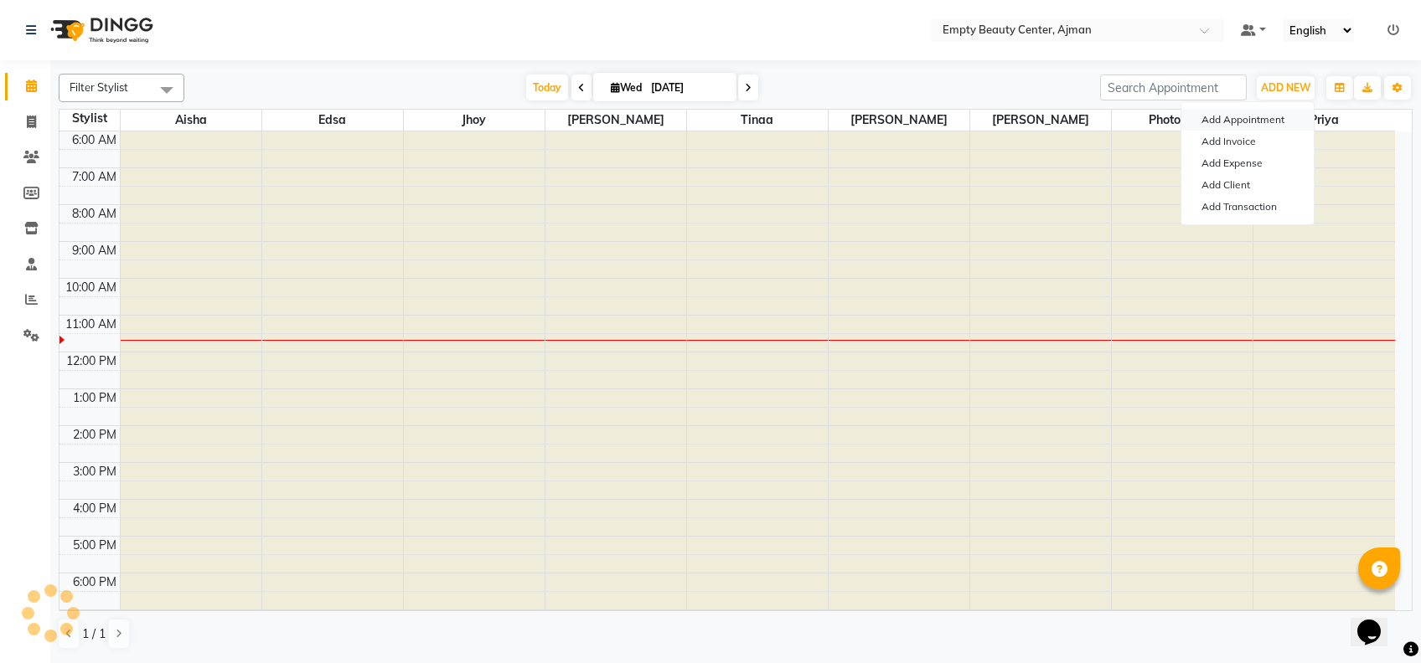
click at [1227, 119] on button "Add Appointment" at bounding box center [1247, 120] width 132 height 22
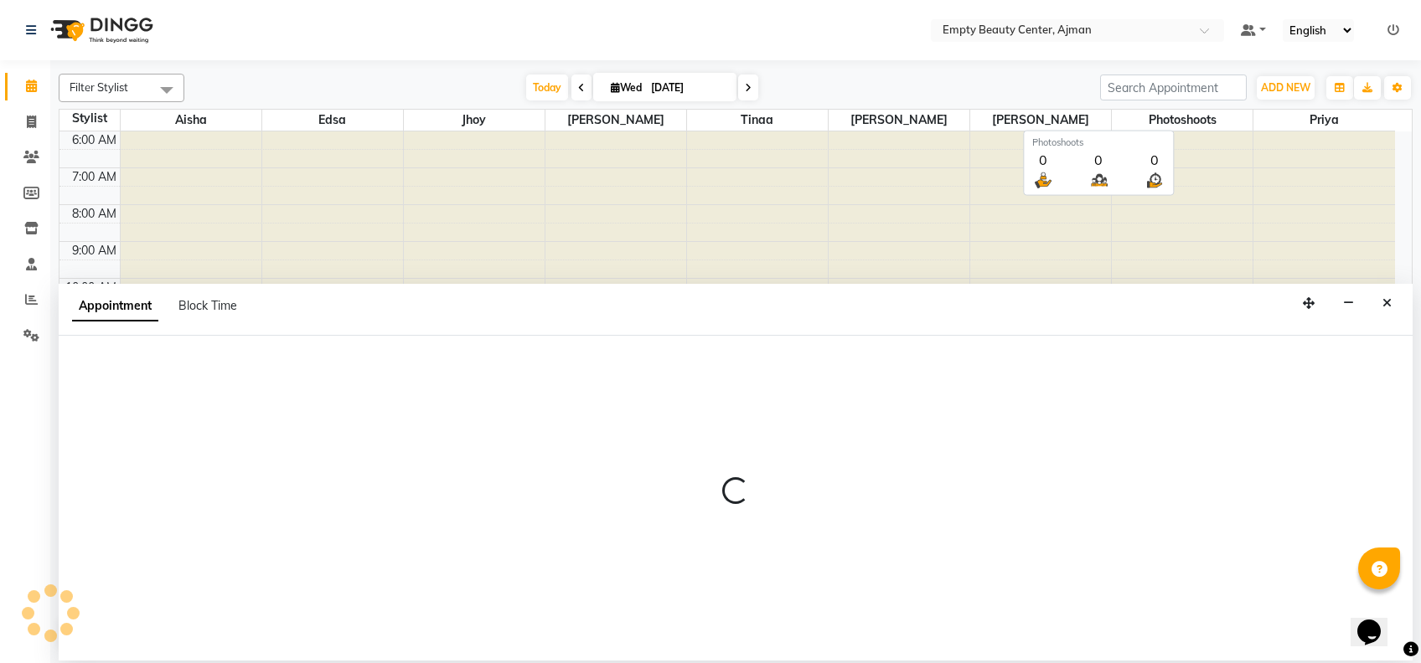
select select "tentative"
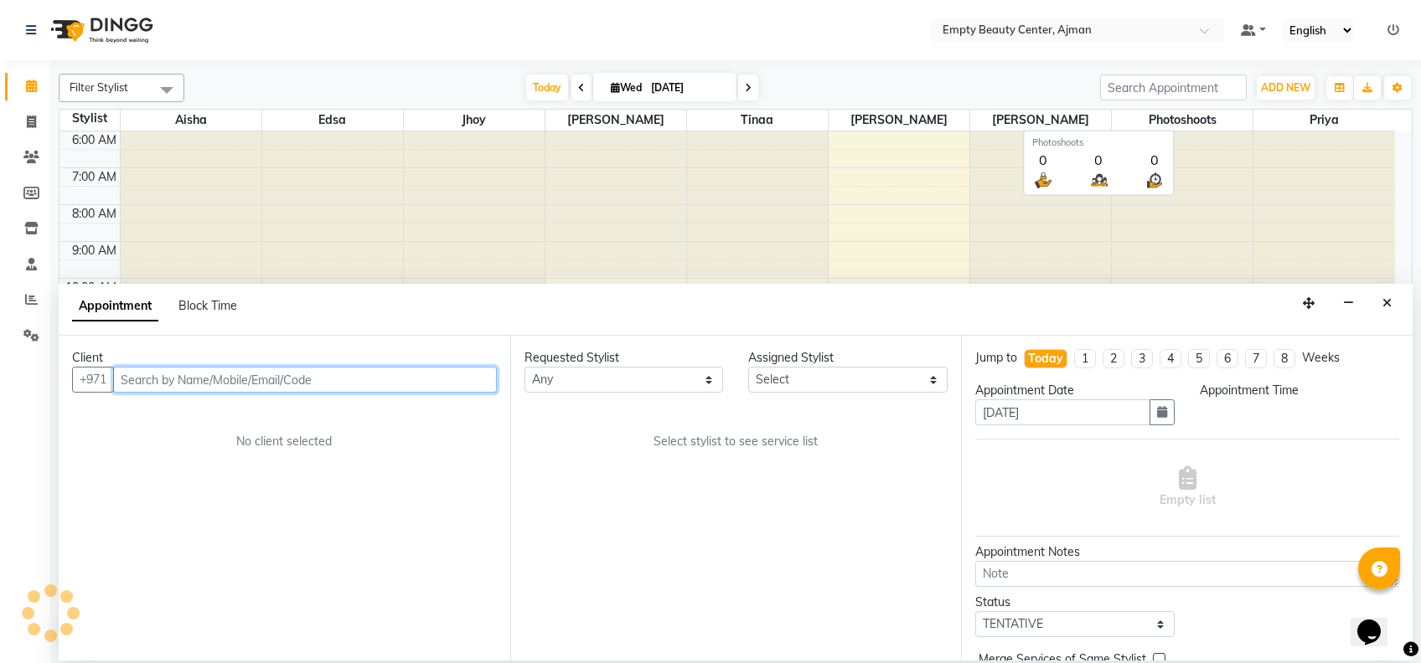
select select "60"
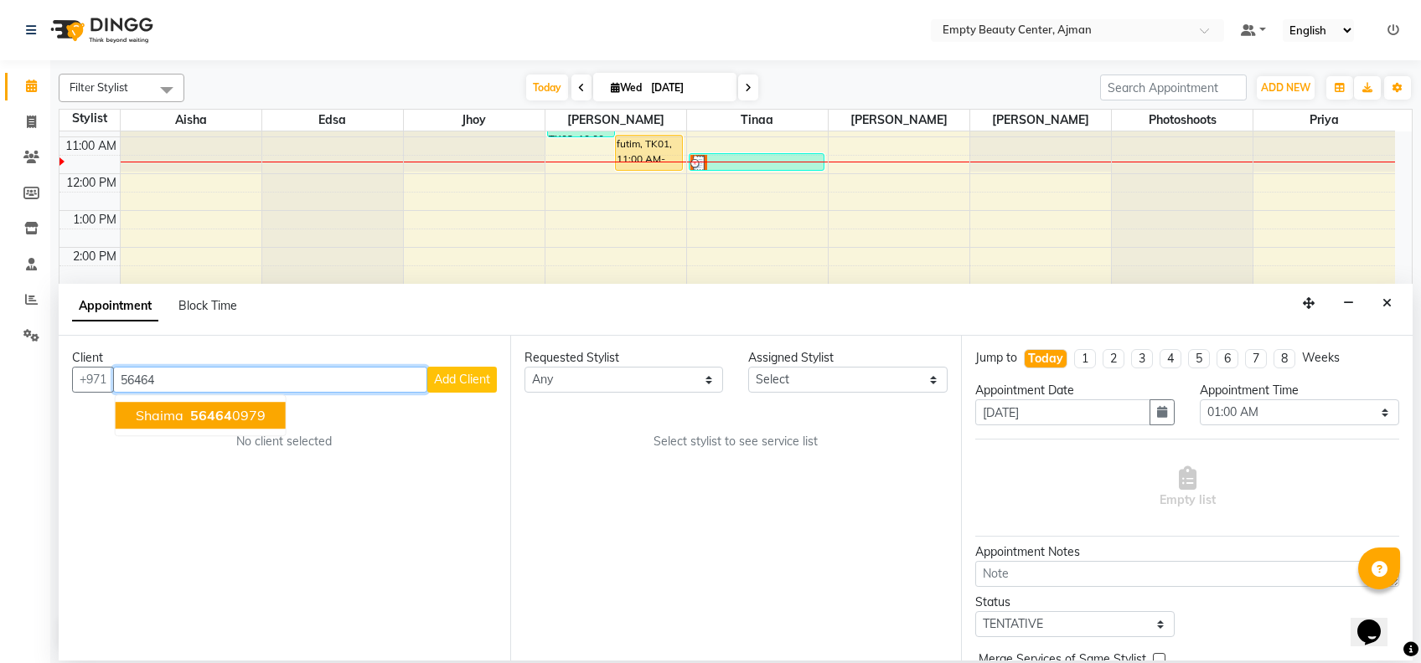
click at [269, 419] on button "shaima 56464 0979" at bounding box center [201, 415] width 170 height 27
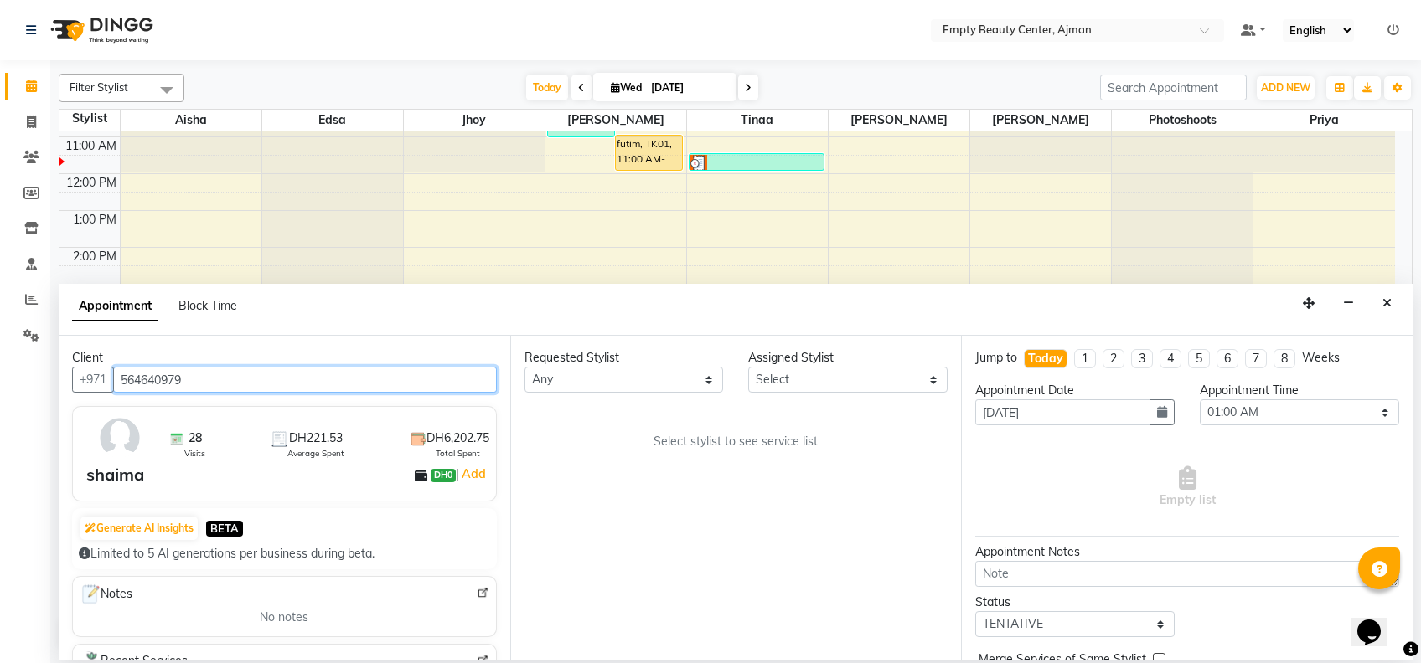
type input "564640979"
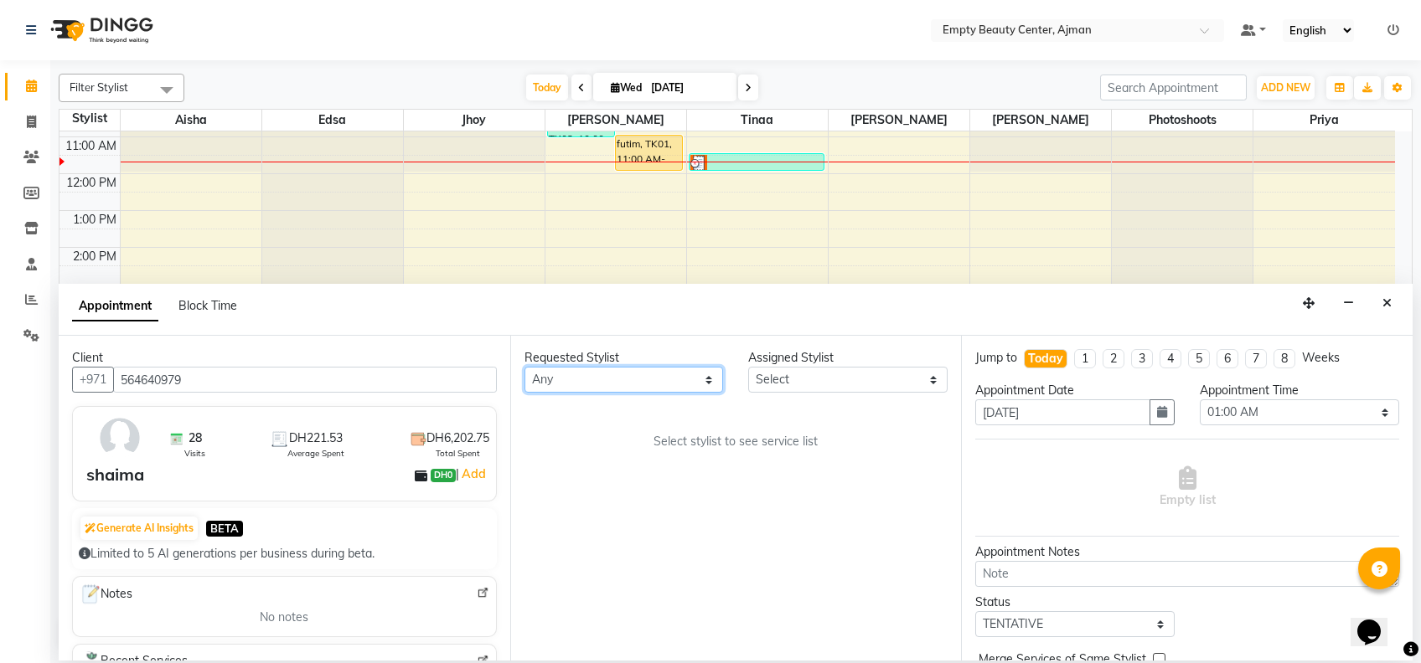
click at [663, 379] on select "Any [PERSON_NAME] Edsa jhoy [PERSON_NAME] Photoshoots Priya [PERSON_NAME] [PERS…" at bounding box center [623, 380] width 199 height 26
select select "26290"
click at [524, 367] on select "Any [PERSON_NAME] Edsa jhoy [PERSON_NAME] Photoshoots Priya [PERSON_NAME] [PERS…" at bounding box center [623, 380] width 199 height 26
select select "26290"
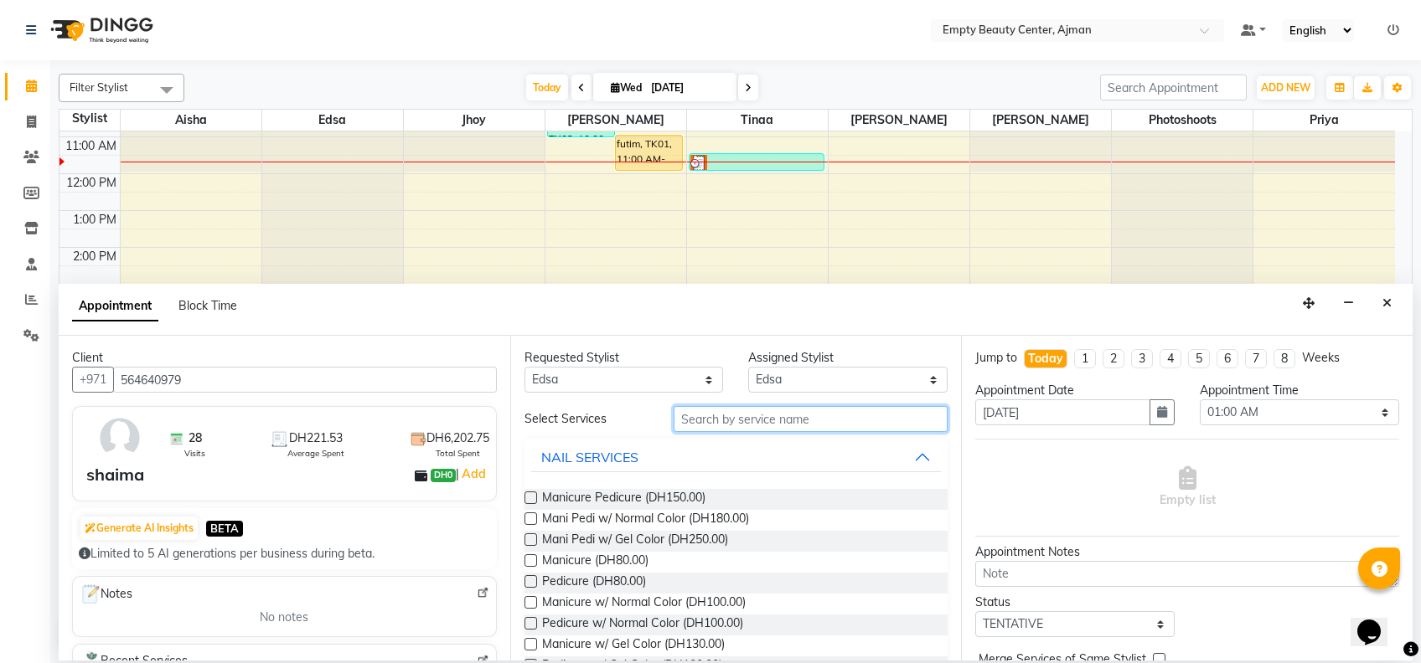
click at [697, 422] on input "text" at bounding box center [811, 419] width 274 height 26
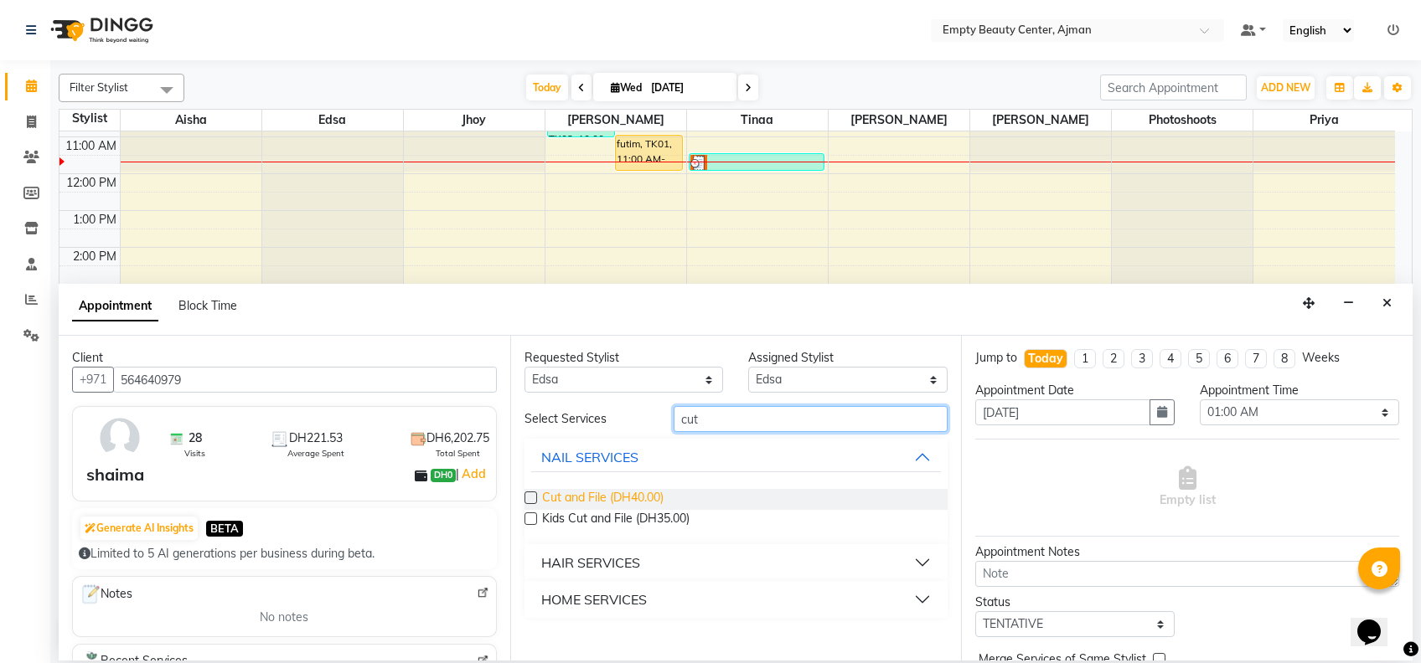
type input "cut"
click at [617, 490] on span "Cut and File (DH40.00)" at bounding box center [602, 499] width 121 height 21
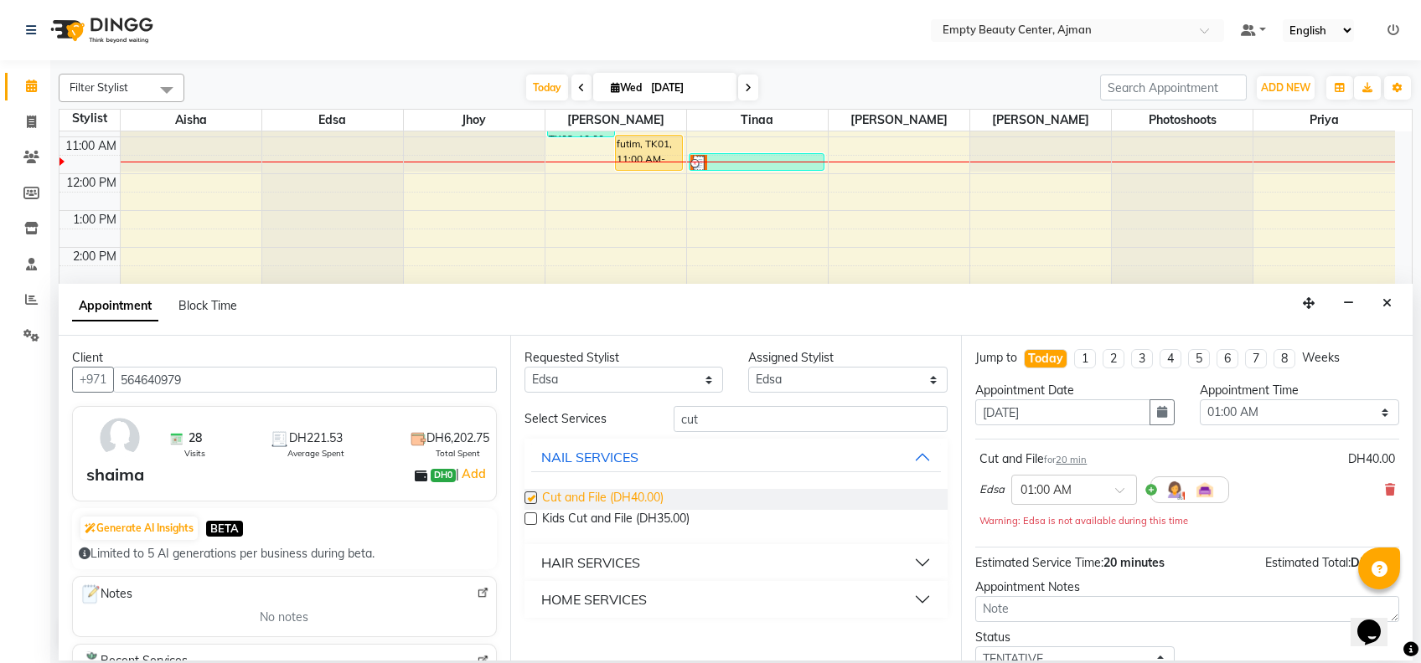
checkbox input "false"
click at [1281, 422] on select "Select 01:00 AM 01:15 AM 01:30 AM 01:45 AM 02:00 AM 02:15 AM 02:30 AM 02:45 AM …" at bounding box center [1299, 413] width 199 height 26
select select "720"
click at [1200, 400] on select "Select 01:00 AM 01:15 AM 01:30 AM 01:45 AM 02:00 AM 02:15 AM 02:30 AM 02:45 AM …" at bounding box center [1299, 413] width 199 height 26
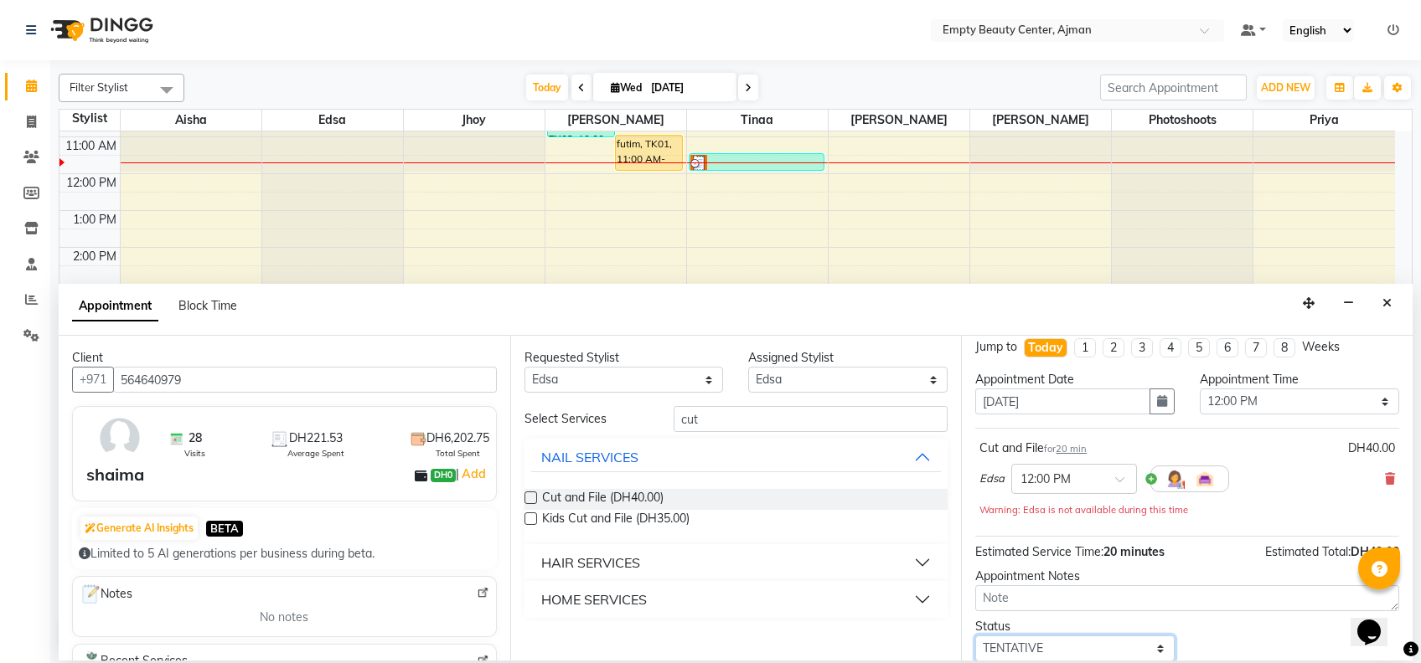
drag, startPoint x: 1148, startPoint y: 650, endPoint x: 1126, endPoint y: 570, distance: 83.5
click at [1126, 570] on div "Jump to [DATE] 1 2 3 4 5 6 7 8 Weeks Appointment Date [DATE] Appointment Time S…" at bounding box center [1187, 498] width 452 height 325
select select "confirm booking"
click at [975, 636] on select "Select TENTATIVE CONFIRM CHECK-IN UPCOMING" at bounding box center [1074, 649] width 199 height 26
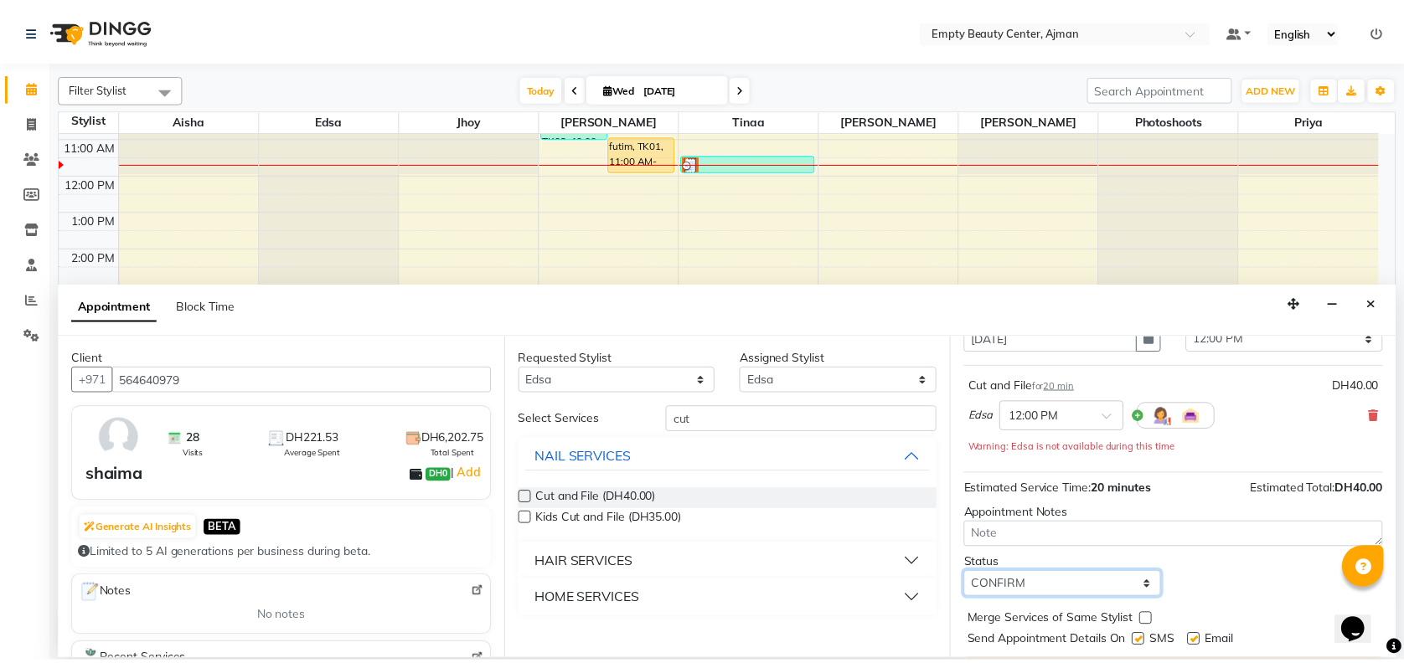
scroll to position [116, 0]
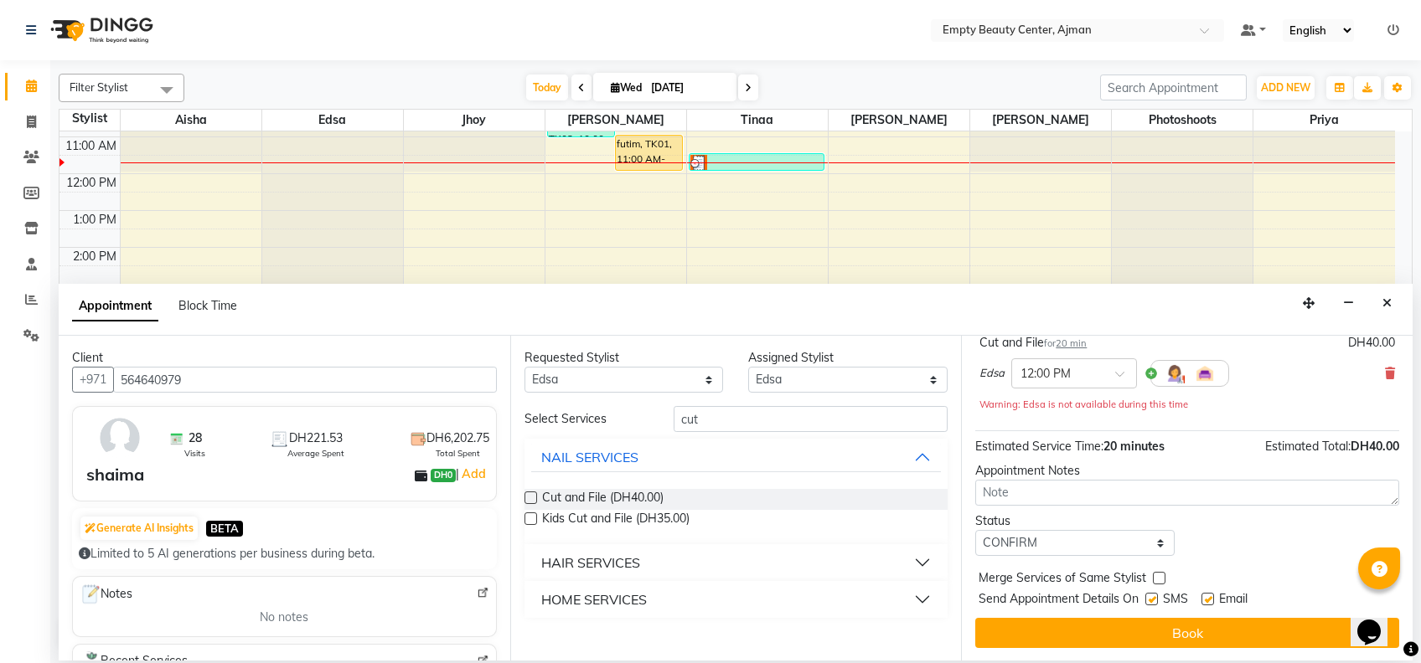
click at [1154, 578] on label at bounding box center [1159, 578] width 13 height 13
click at [1154, 578] on input "checkbox" at bounding box center [1158, 580] width 11 height 11
checkbox input "true"
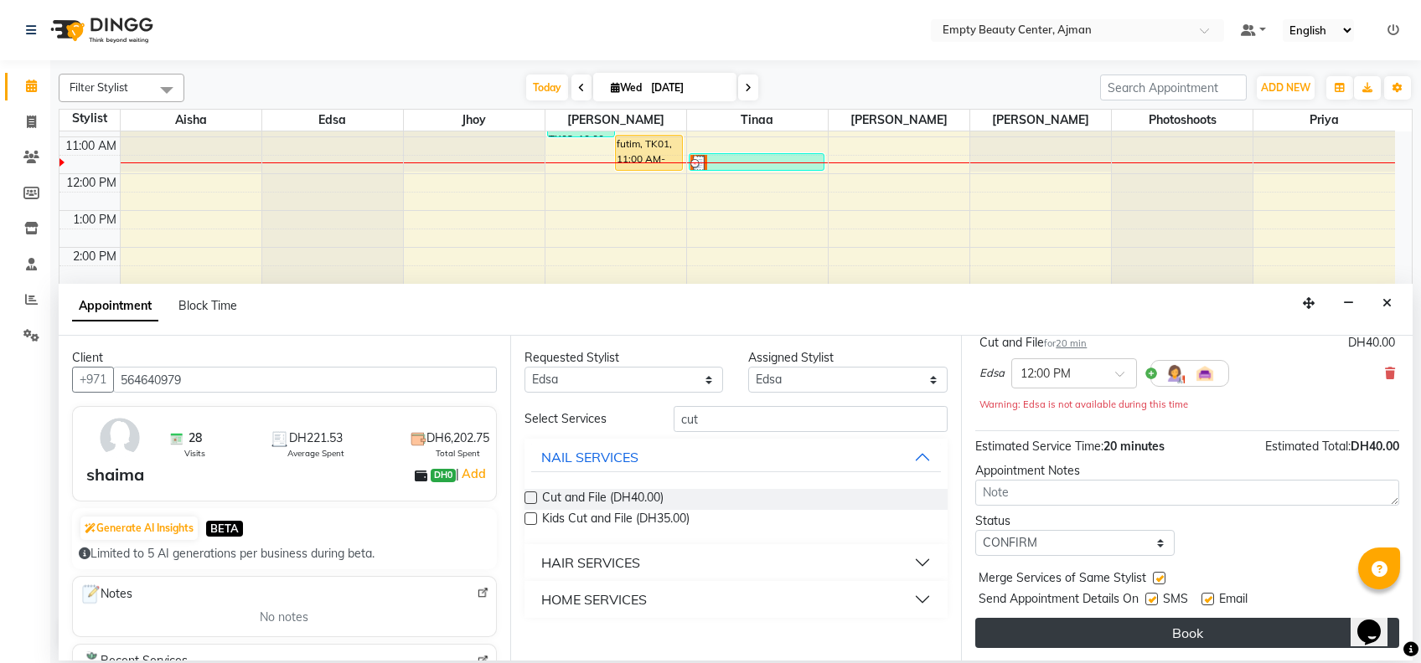
click at [1144, 635] on button "Book" at bounding box center [1187, 633] width 424 height 30
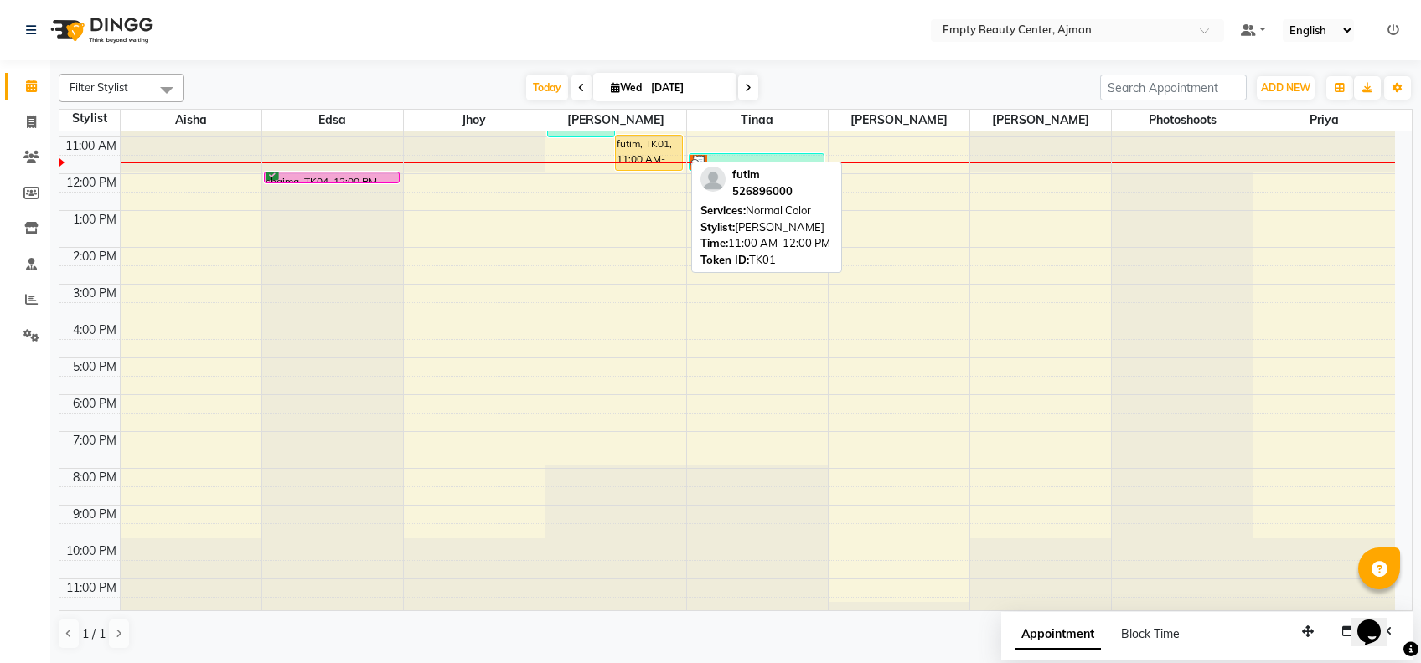
click at [637, 143] on div "futim, TK01, 11:00 AM-12:00 PM, Normal Color" at bounding box center [649, 153] width 66 height 34
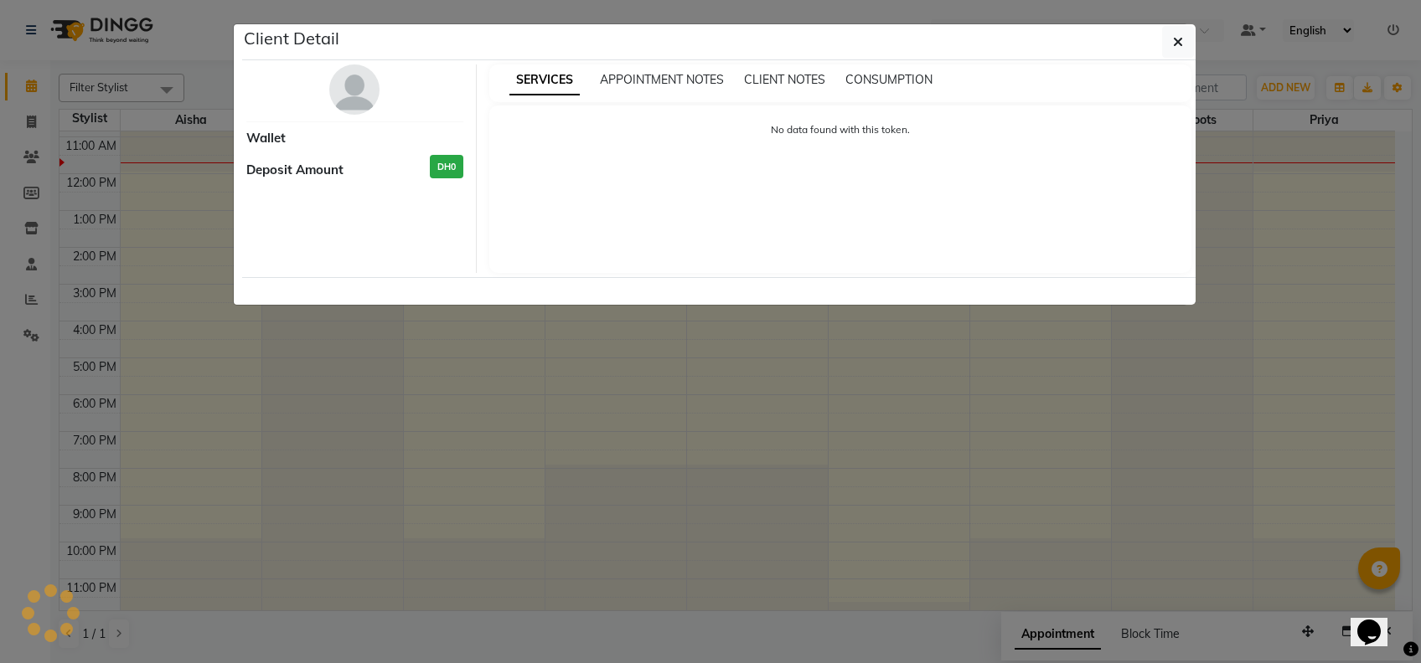
select select "1"
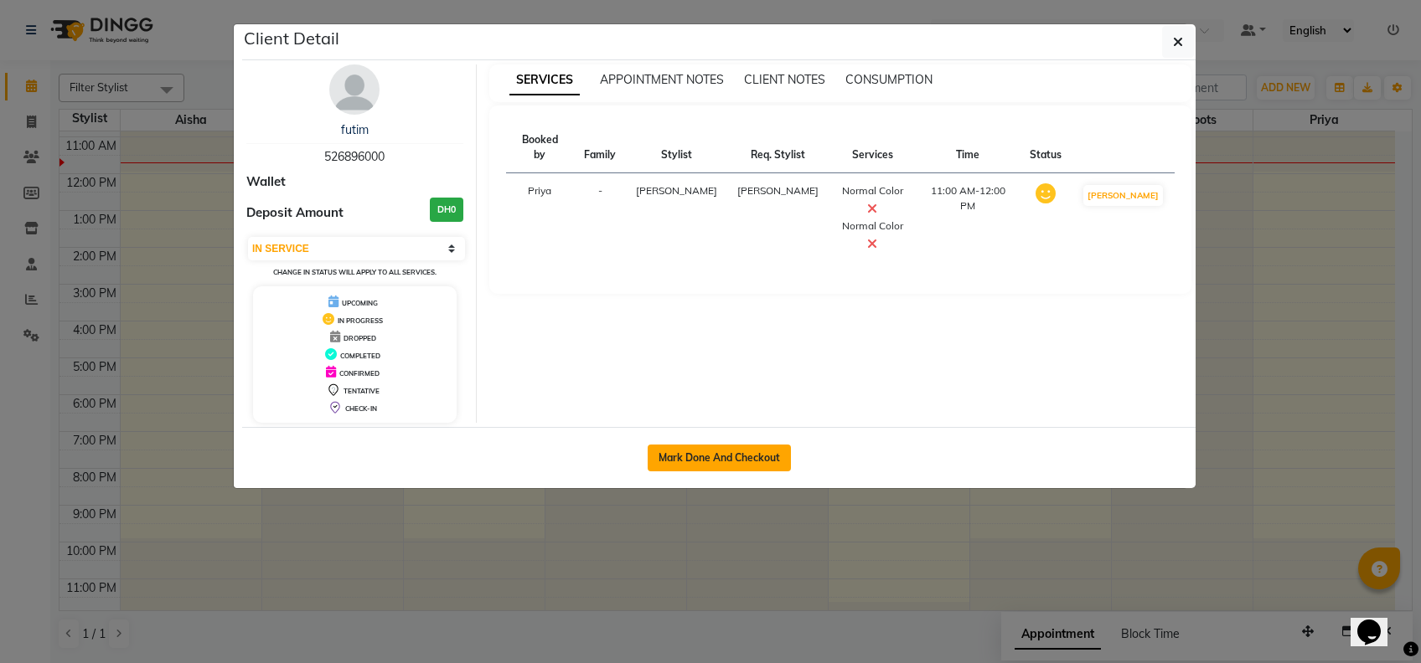
click at [779, 452] on button "Mark Done And Checkout" at bounding box center [719, 458] width 143 height 27
select select "service"
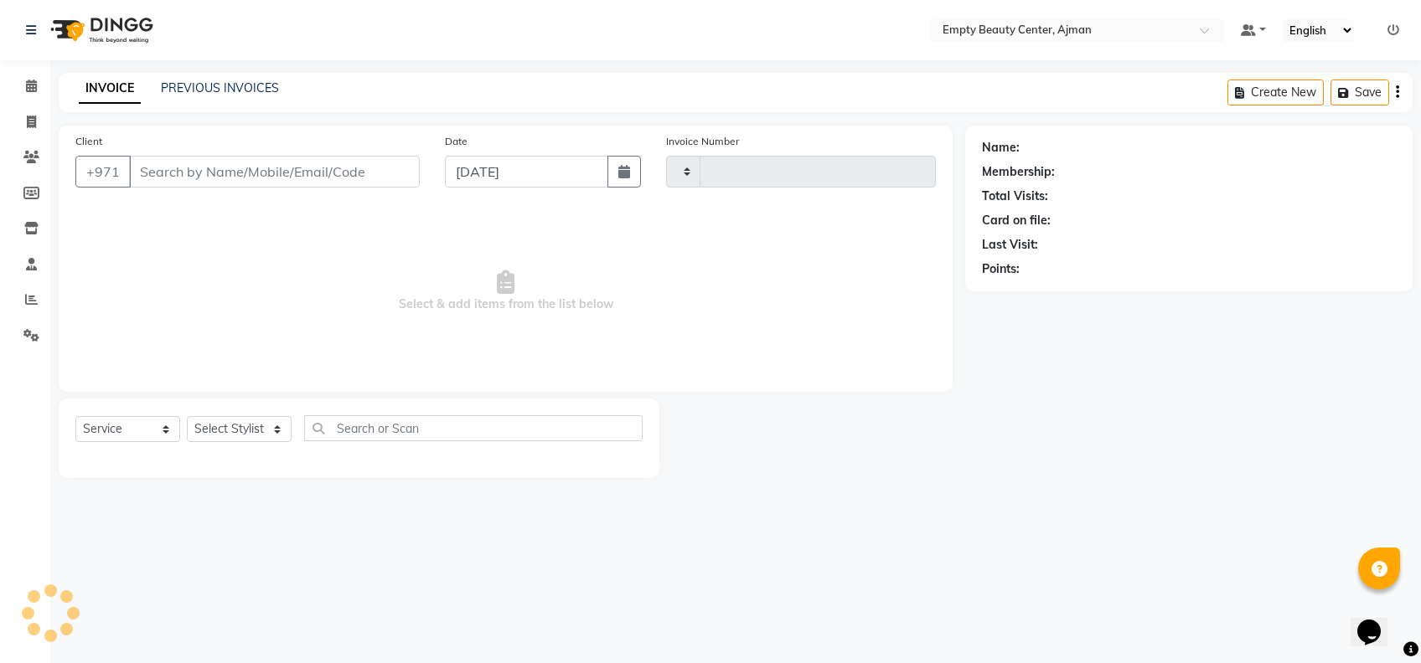
type input "2196"
select select "769"
type input "526896000"
select select "12545"
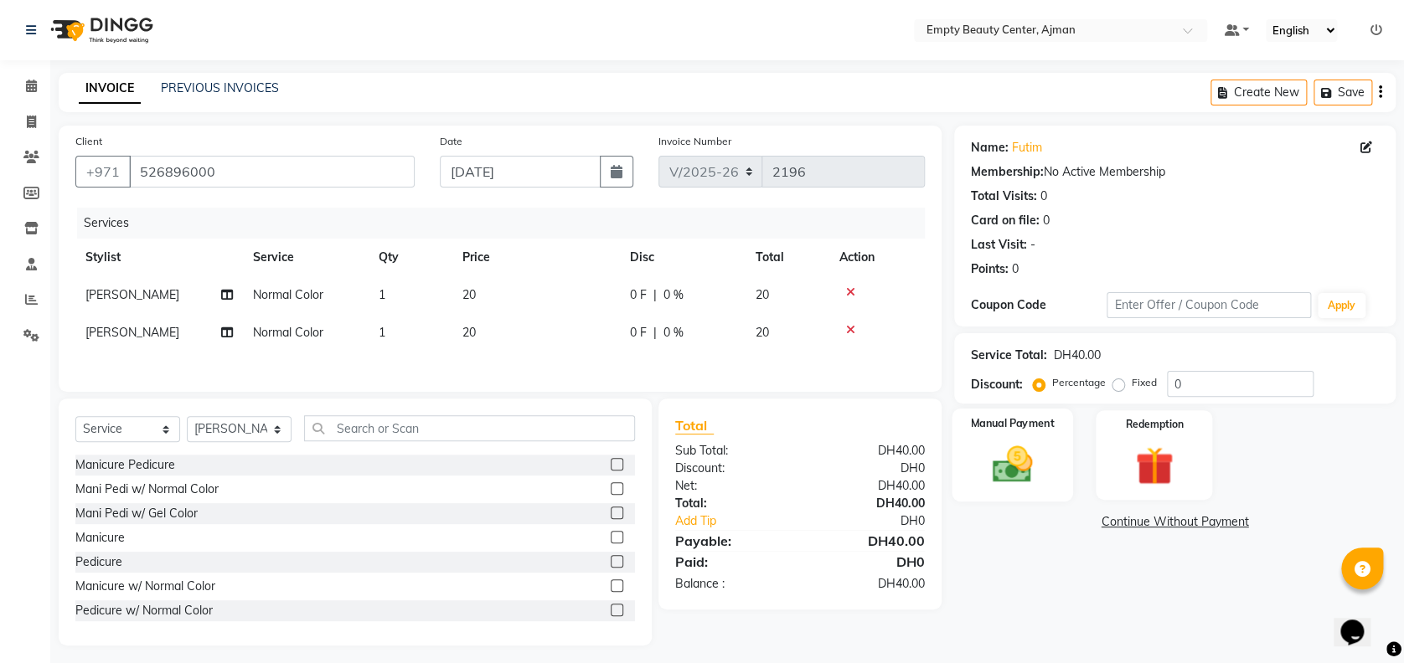
click at [1015, 461] on img at bounding box center [1012, 464] width 65 height 46
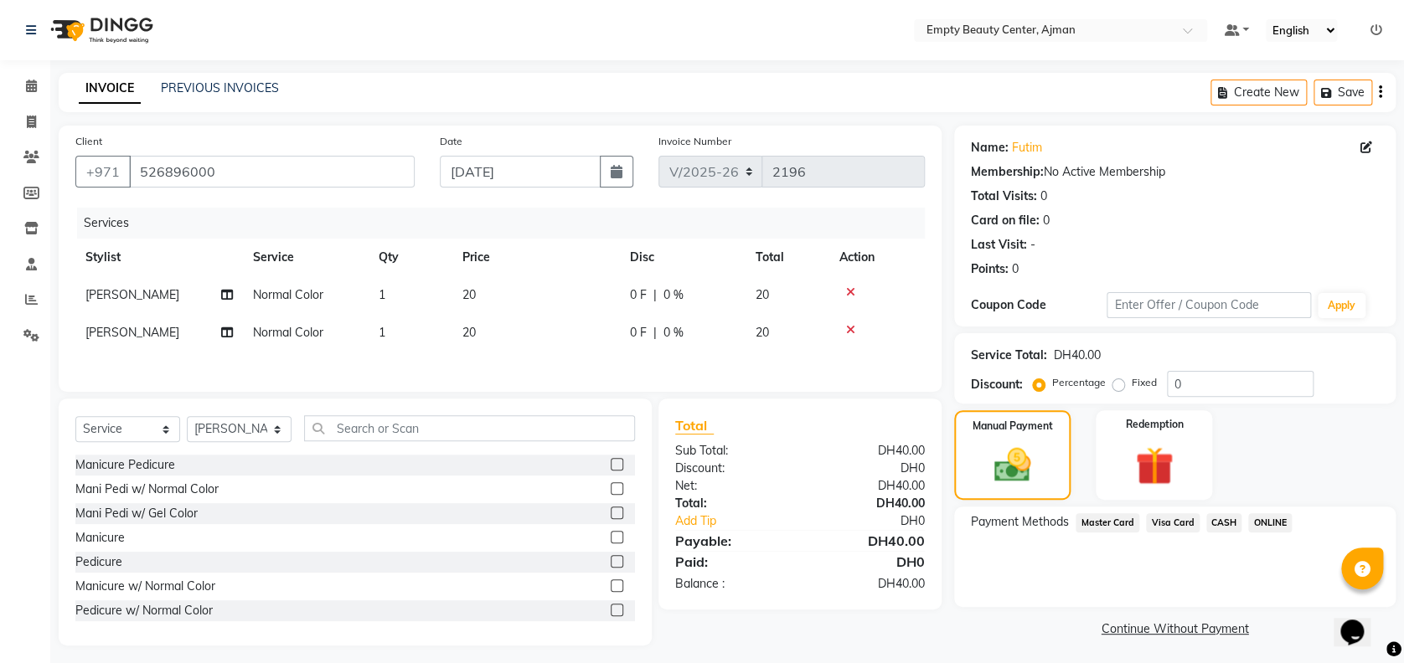
click at [1219, 519] on span "CASH" at bounding box center [1224, 523] width 36 height 19
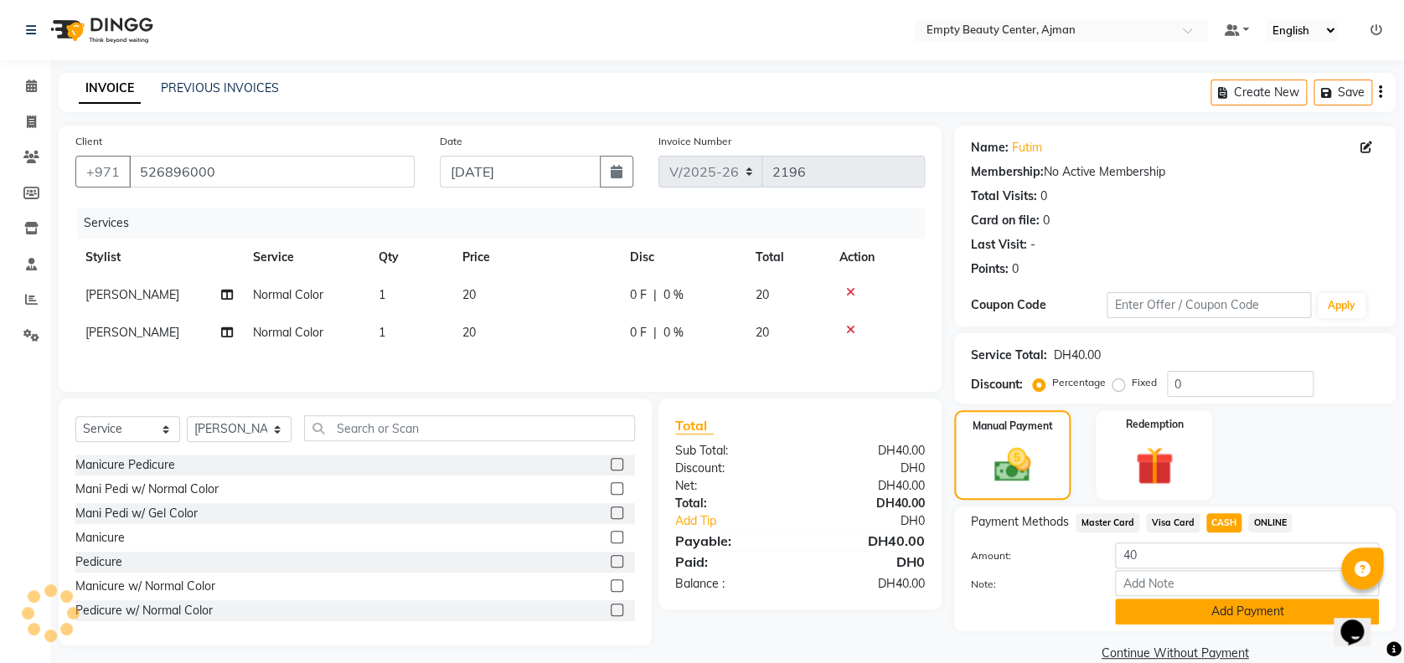
click at [1276, 617] on button "Add Payment" at bounding box center [1247, 612] width 264 height 26
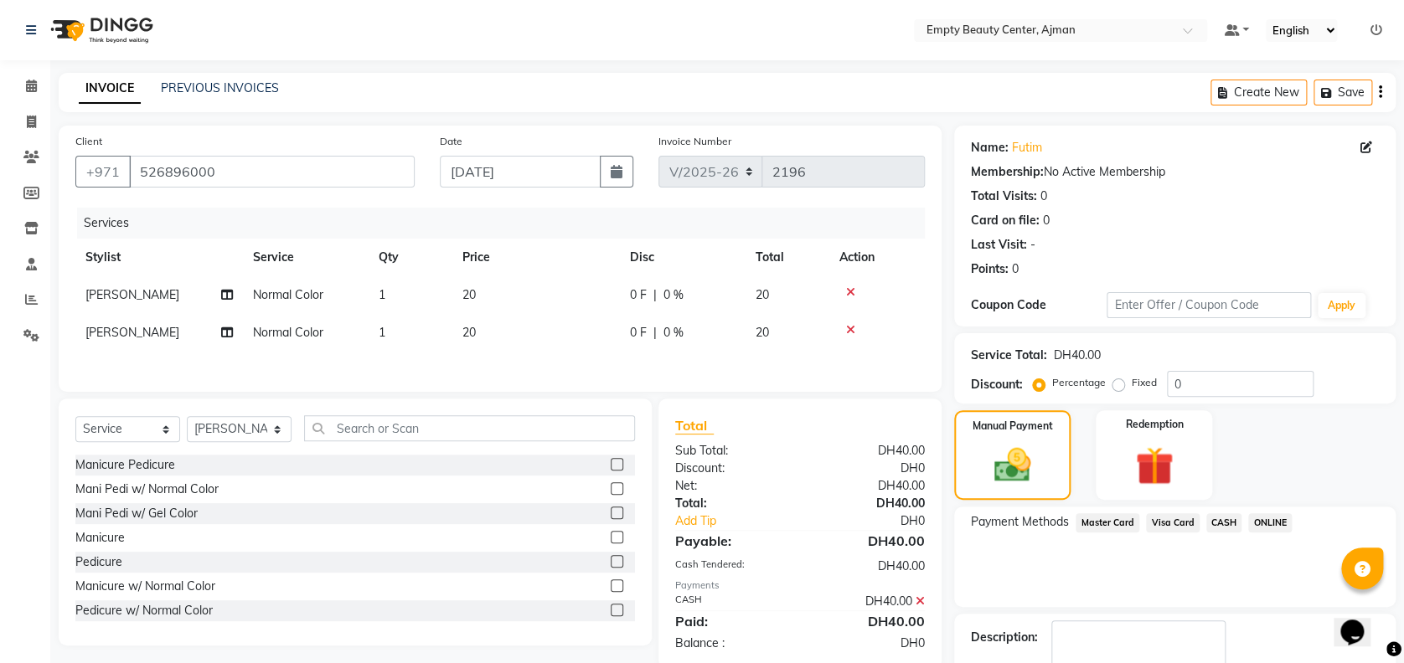
scroll to position [97, 0]
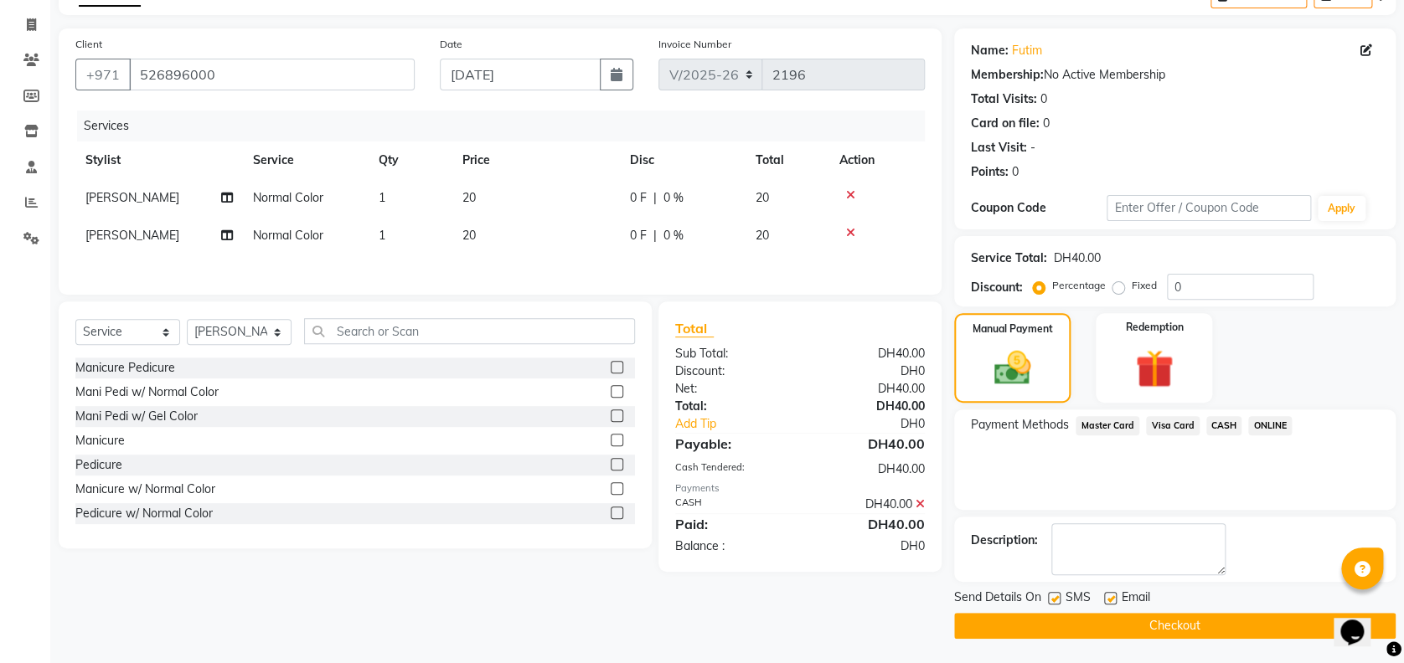
click at [1315, 627] on button "Checkout" at bounding box center [1174, 626] width 441 height 26
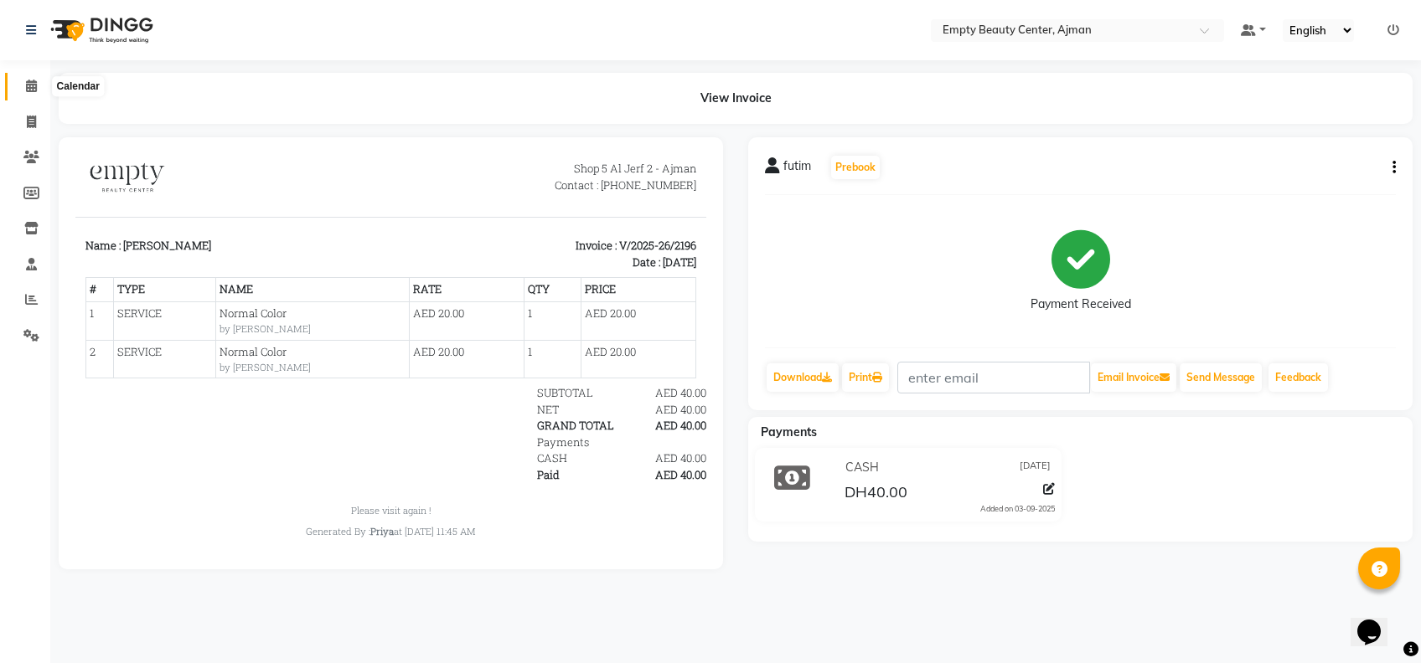
click at [38, 89] on span at bounding box center [31, 86] width 29 height 19
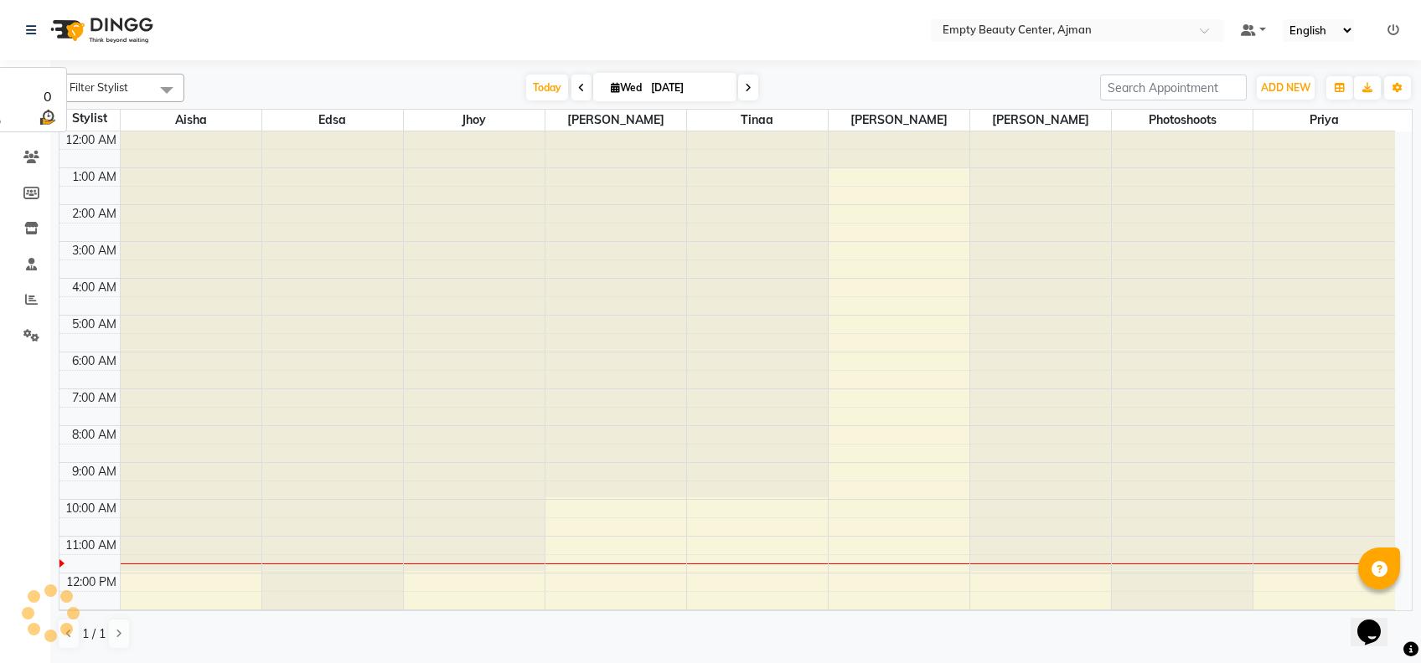
scroll to position [371, 0]
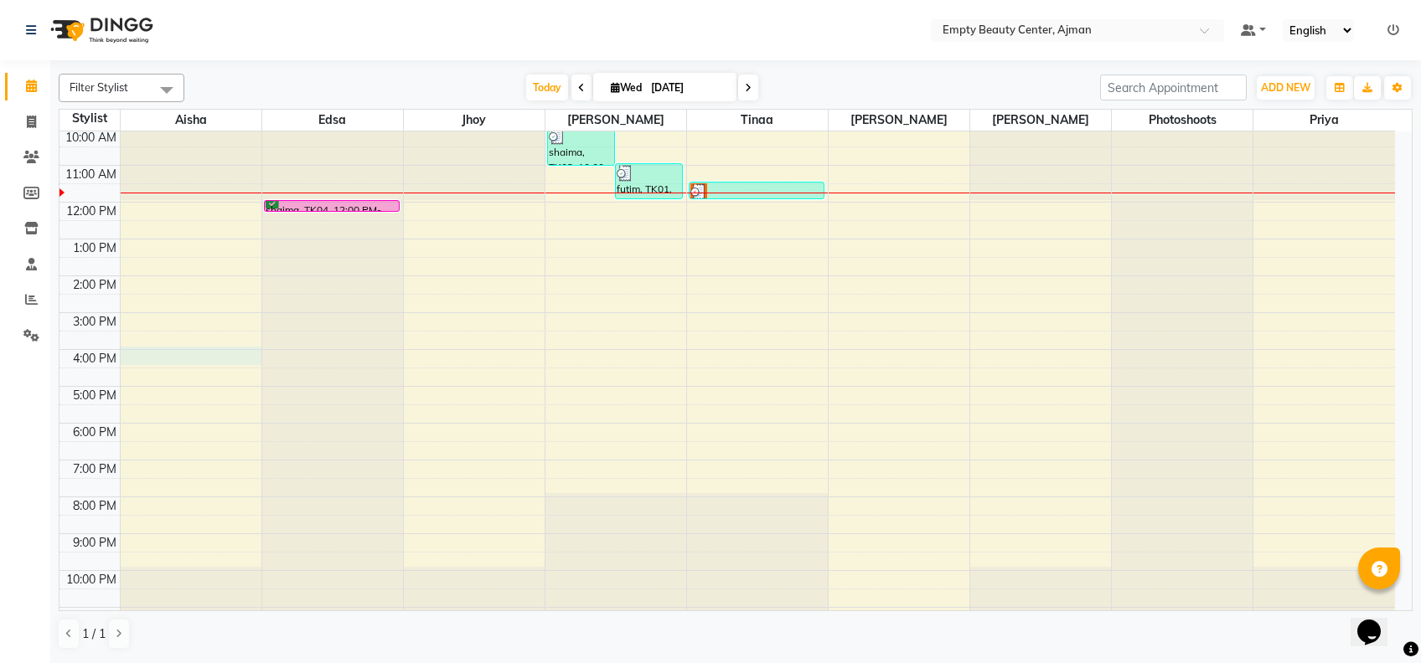
click at [223, 362] on div "12:00 AM 1:00 AM 2:00 AM 3:00 AM 4:00 AM 5:00 AM 6:00 AM 7:00 AM 8:00 AM 9:00 A…" at bounding box center [726, 202] width 1335 height 884
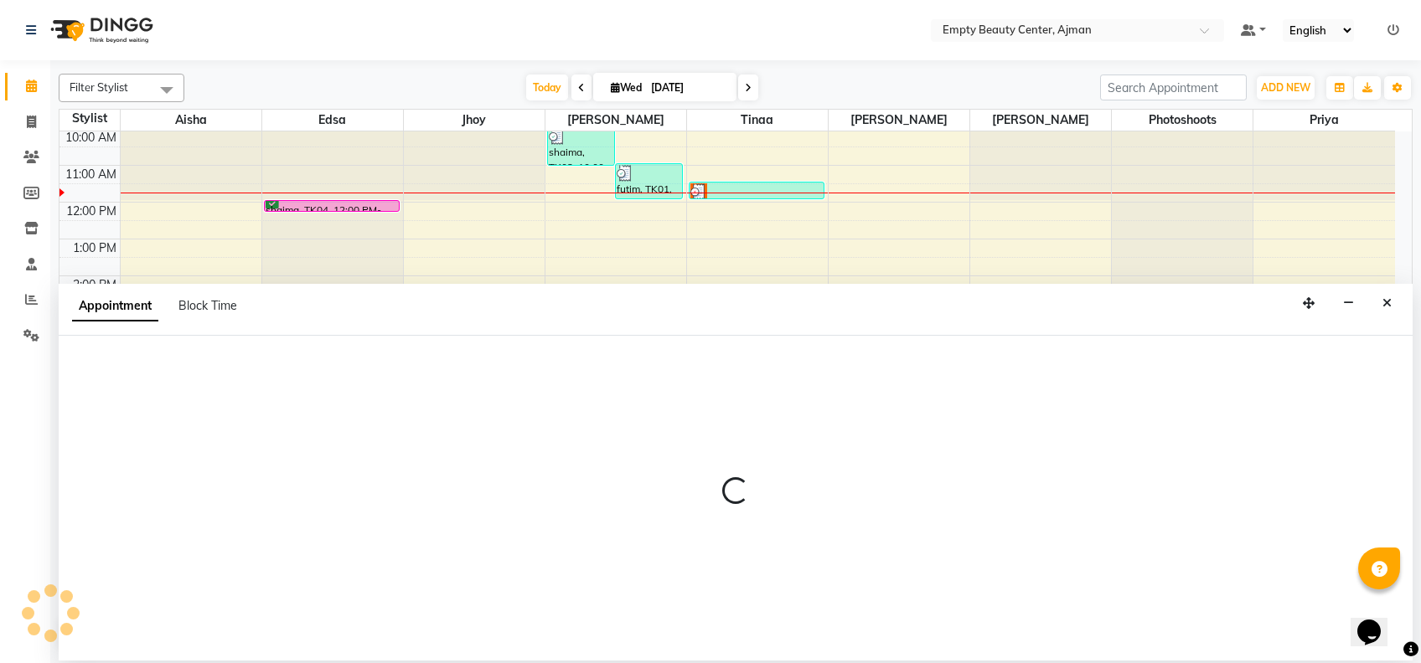
select select "41790"
select select "960"
select select "tentative"
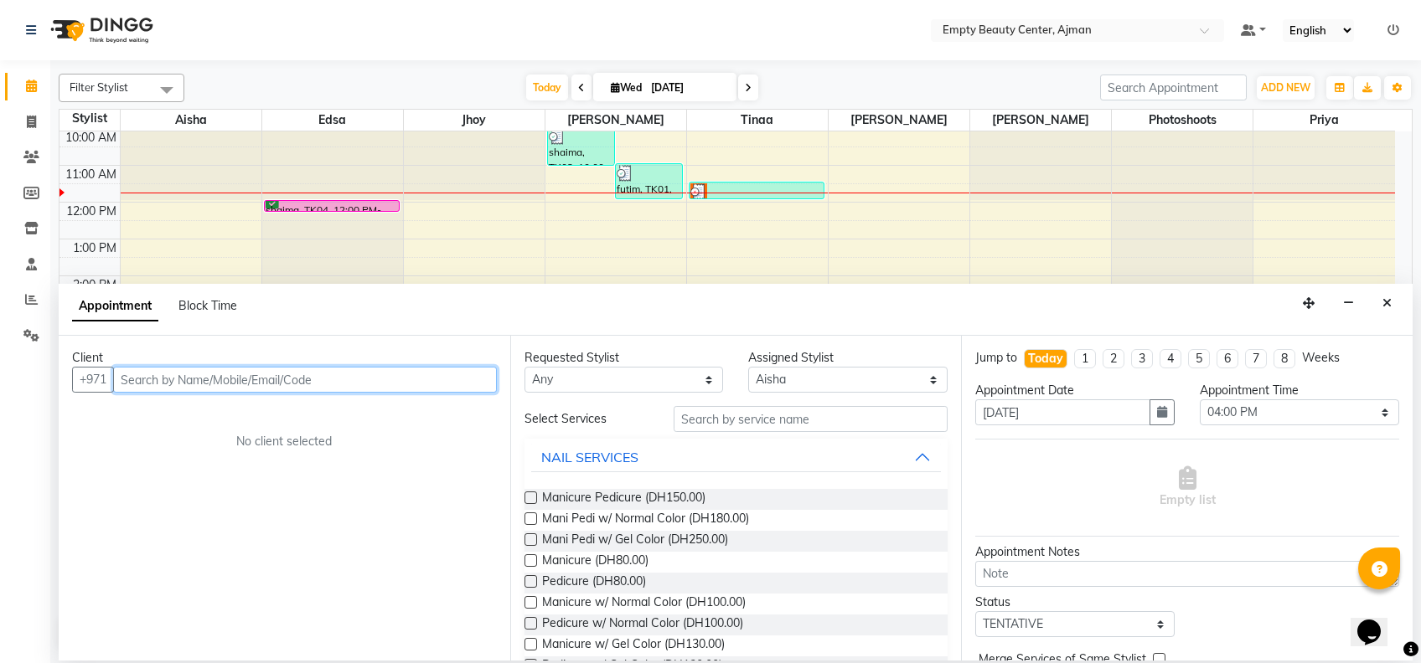
click at [278, 382] on input "text" at bounding box center [305, 380] width 384 height 26
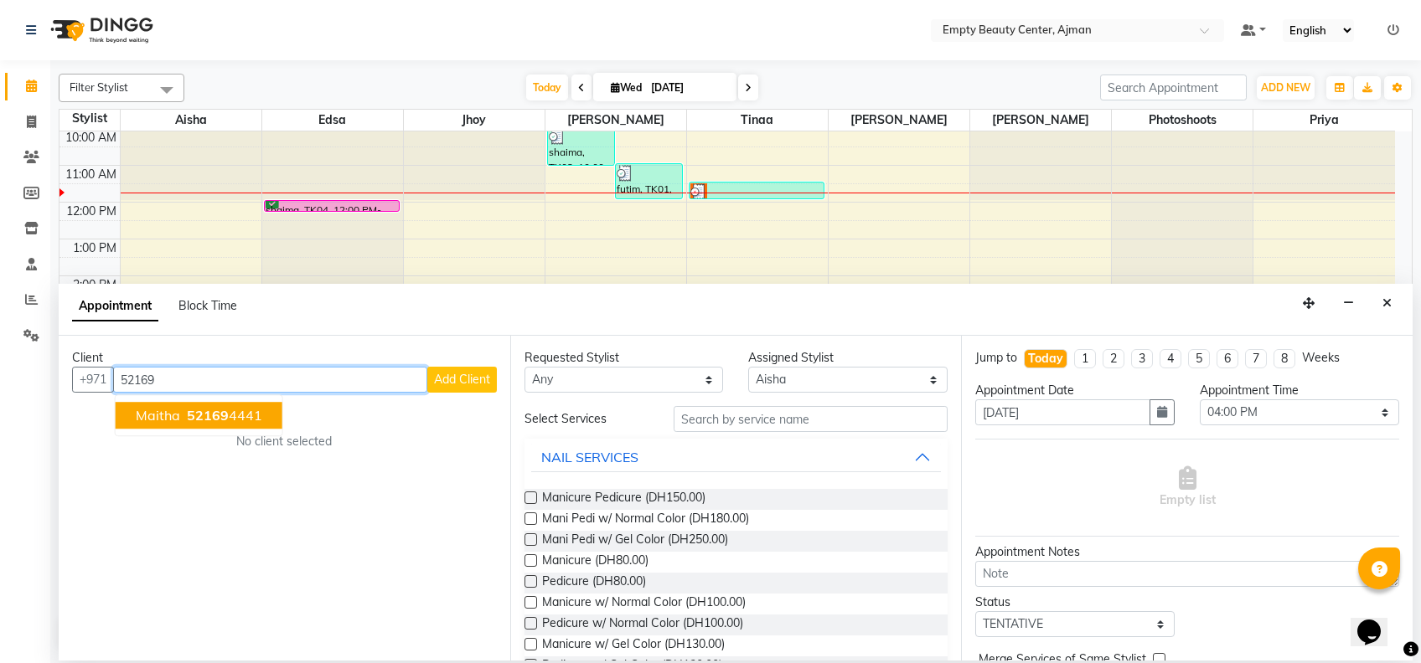
click at [231, 415] on ngb-highlight "52169 4441" at bounding box center [222, 415] width 79 height 17
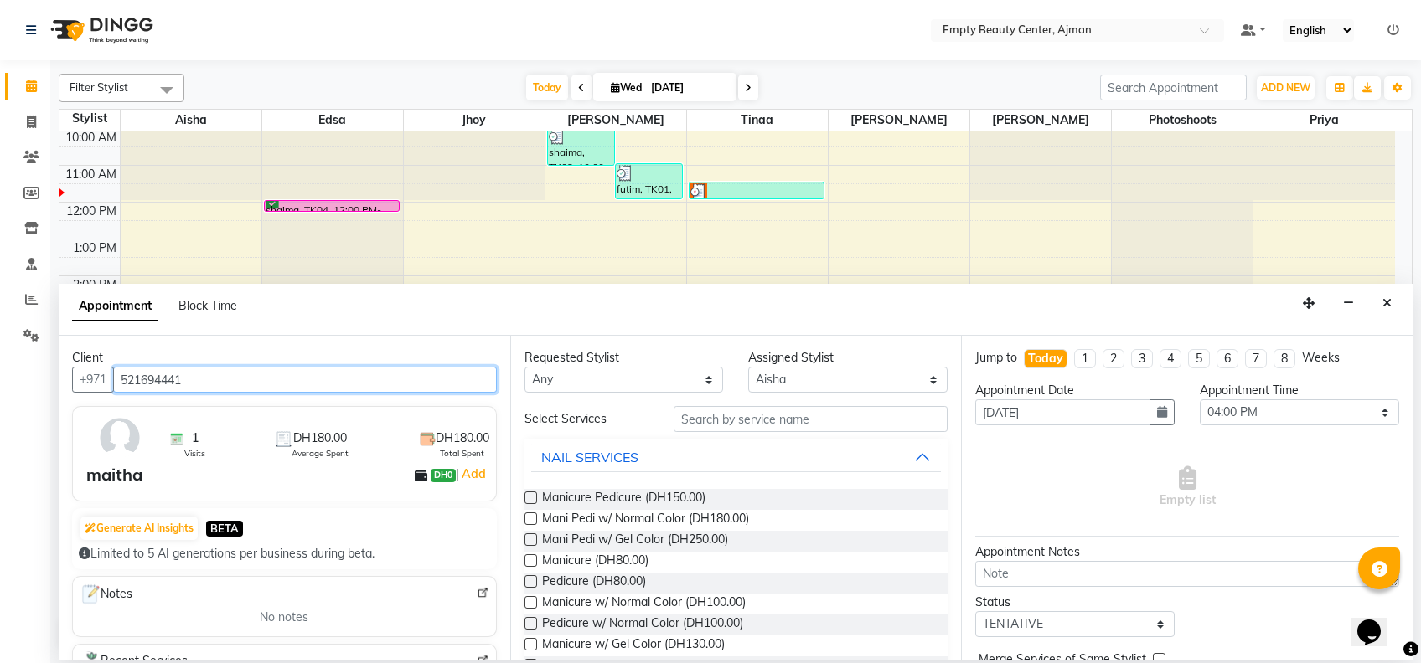
type input "521694441"
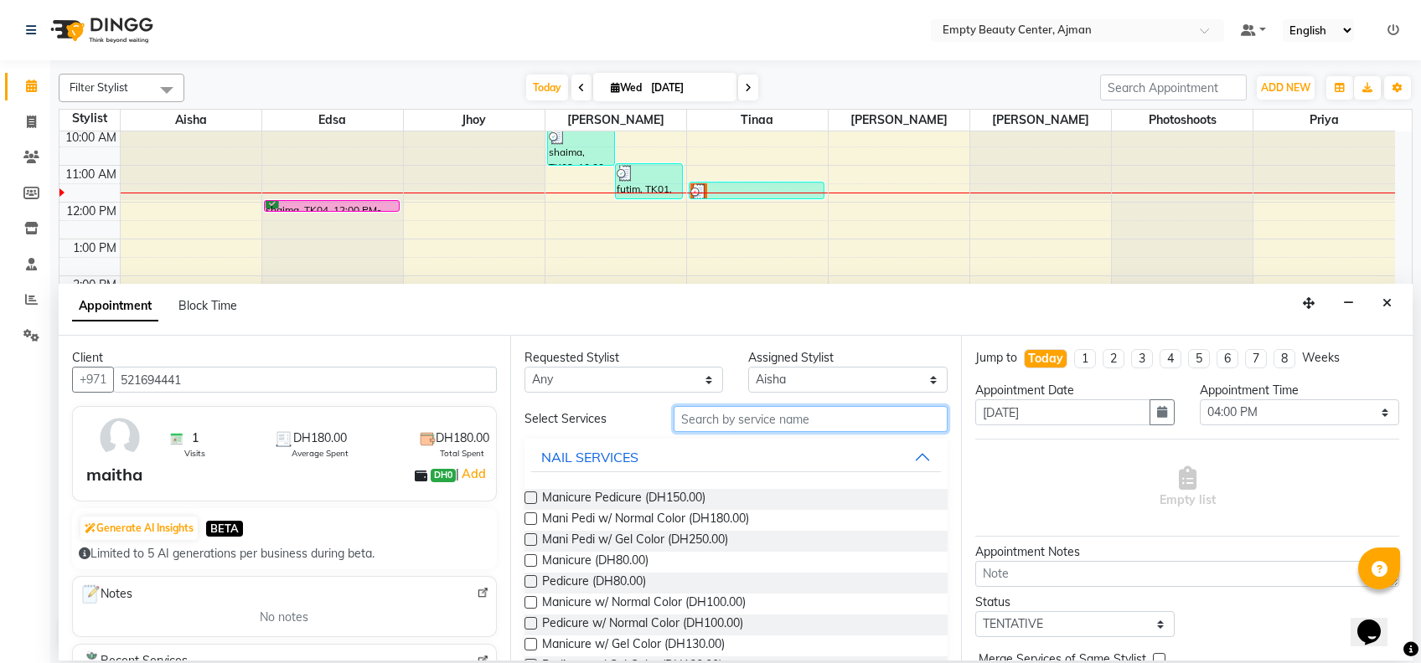
click at [685, 418] on input "text" at bounding box center [811, 419] width 274 height 26
type input "nor"
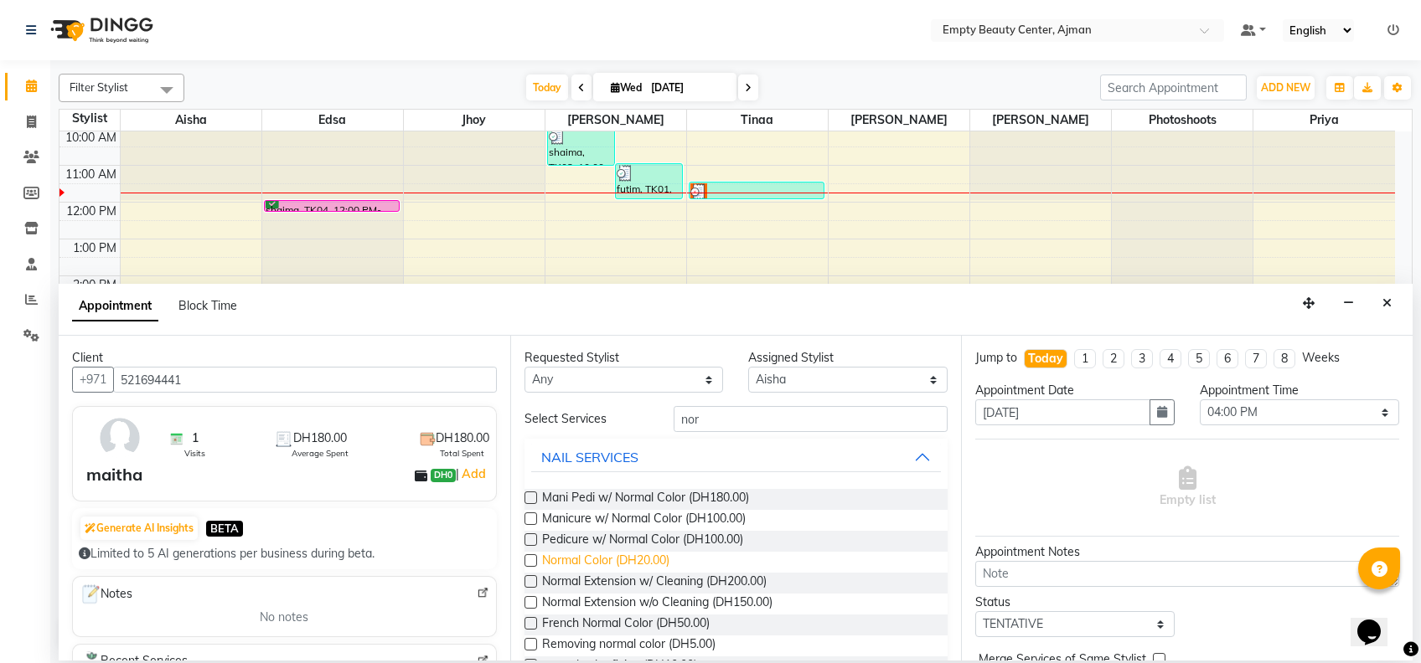
click at [589, 561] on span "Normal Color (DH20.00)" at bounding box center [605, 562] width 127 height 21
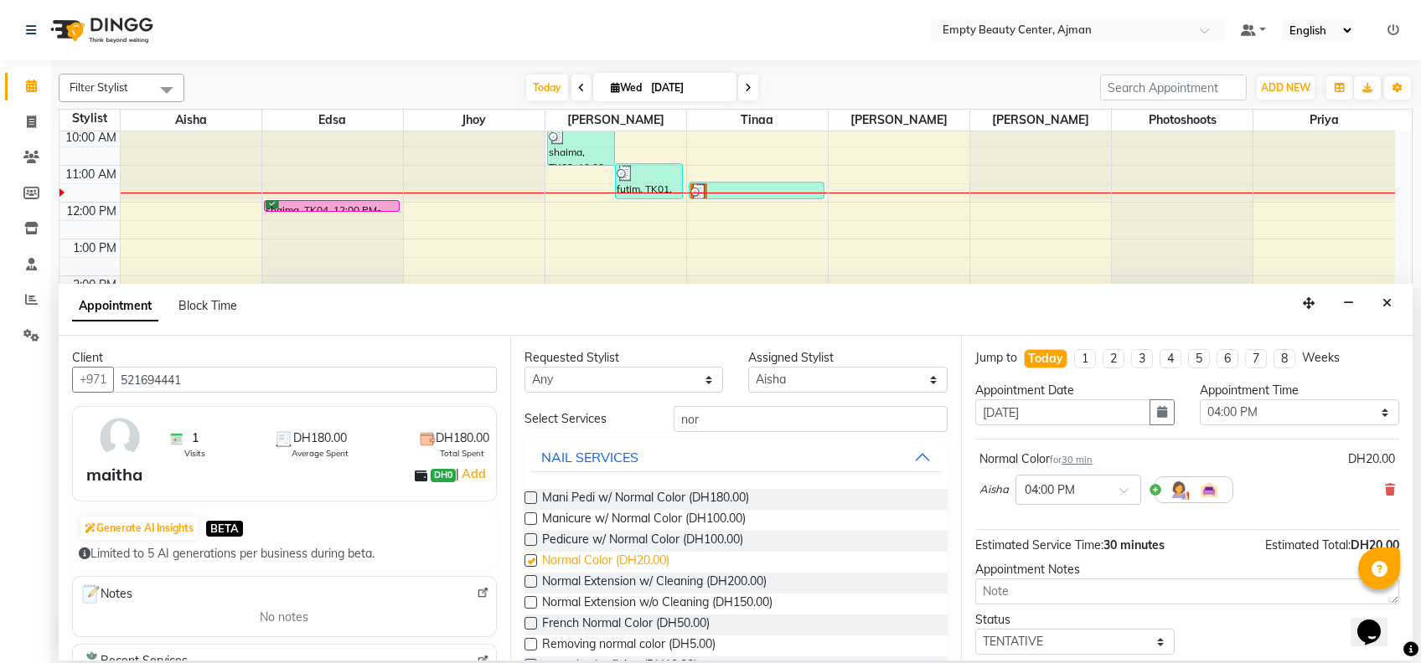
checkbox input "false"
drag, startPoint x: 1153, startPoint y: 644, endPoint x: 1112, endPoint y: 567, distance: 86.9
click at [1112, 567] on div "Jump to [DATE] 1 2 3 4 5 6 7 8 Weeks Appointment Date [DATE] Appointment Time S…" at bounding box center [1187, 498] width 452 height 325
select select "confirm booking"
click at [975, 629] on select "Select TENTATIVE CONFIRM CHECK-IN UPCOMING" at bounding box center [1074, 642] width 199 height 26
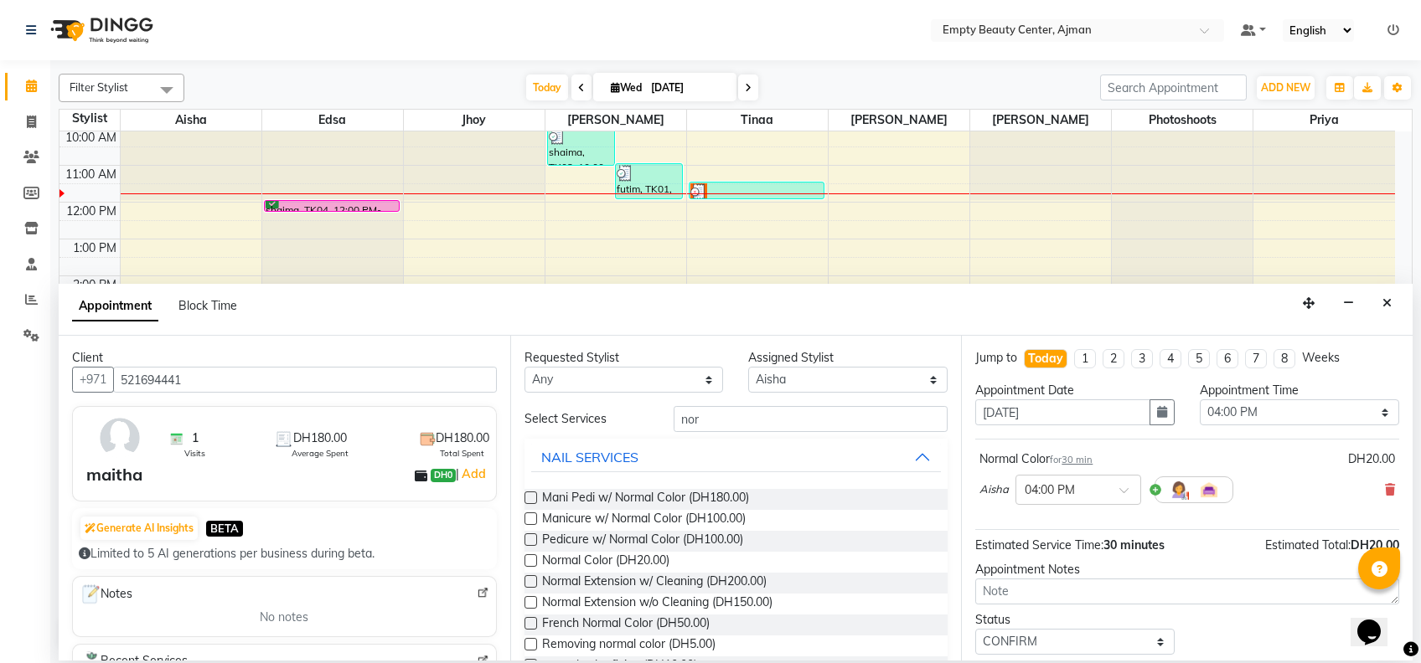
click at [1397, 603] on div "Opens Chat This icon Opens the chat window." at bounding box center [1377, 603] width 40 height 0
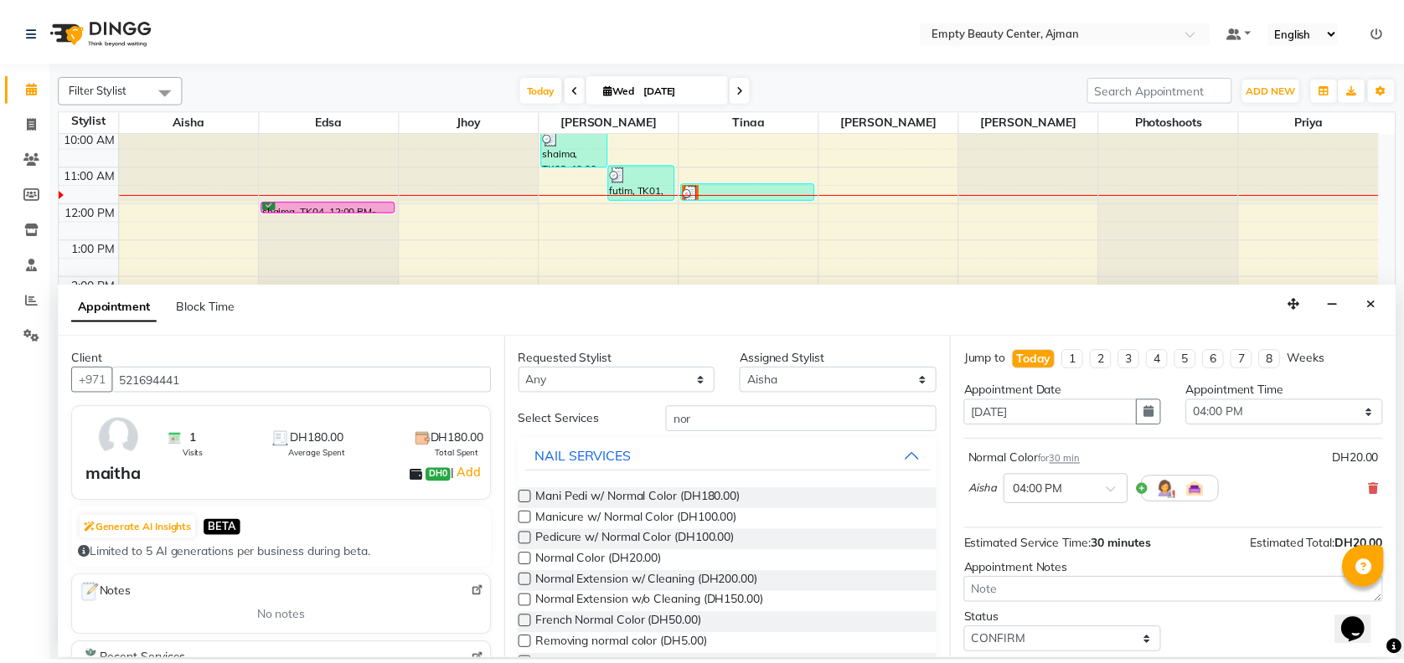
scroll to position [99, 0]
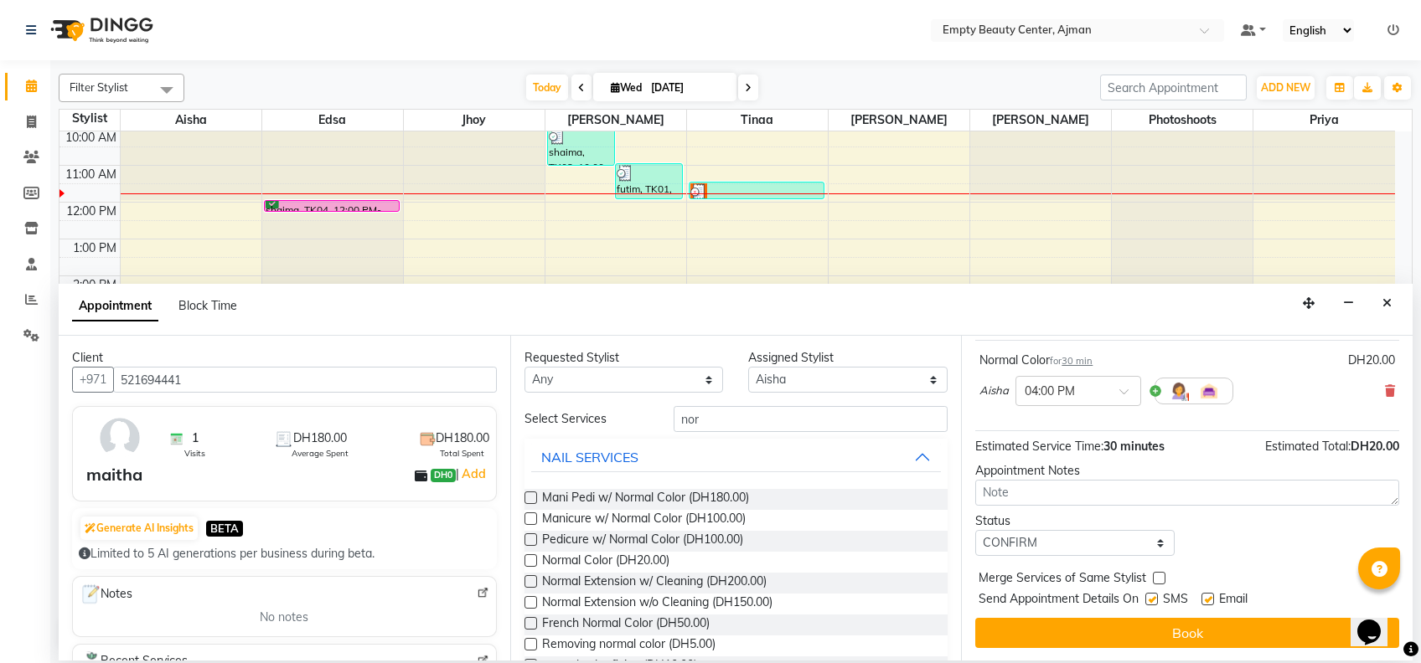
click at [1156, 574] on label at bounding box center [1159, 578] width 13 height 13
click at [1156, 575] on input "checkbox" at bounding box center [1158, 580] width 11 height 11
checkbox input "true"
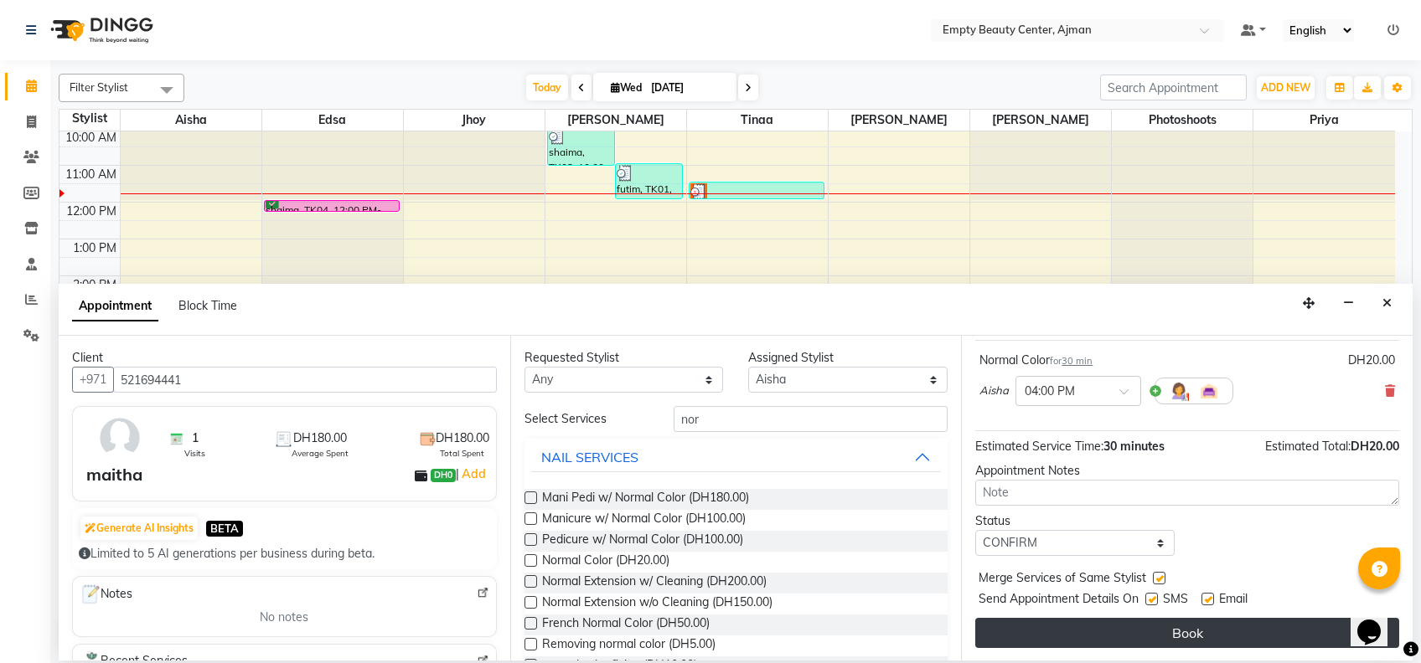
click at [1141, 627] on button "Book" at bounding box center [1187, 633] width 424 height 30
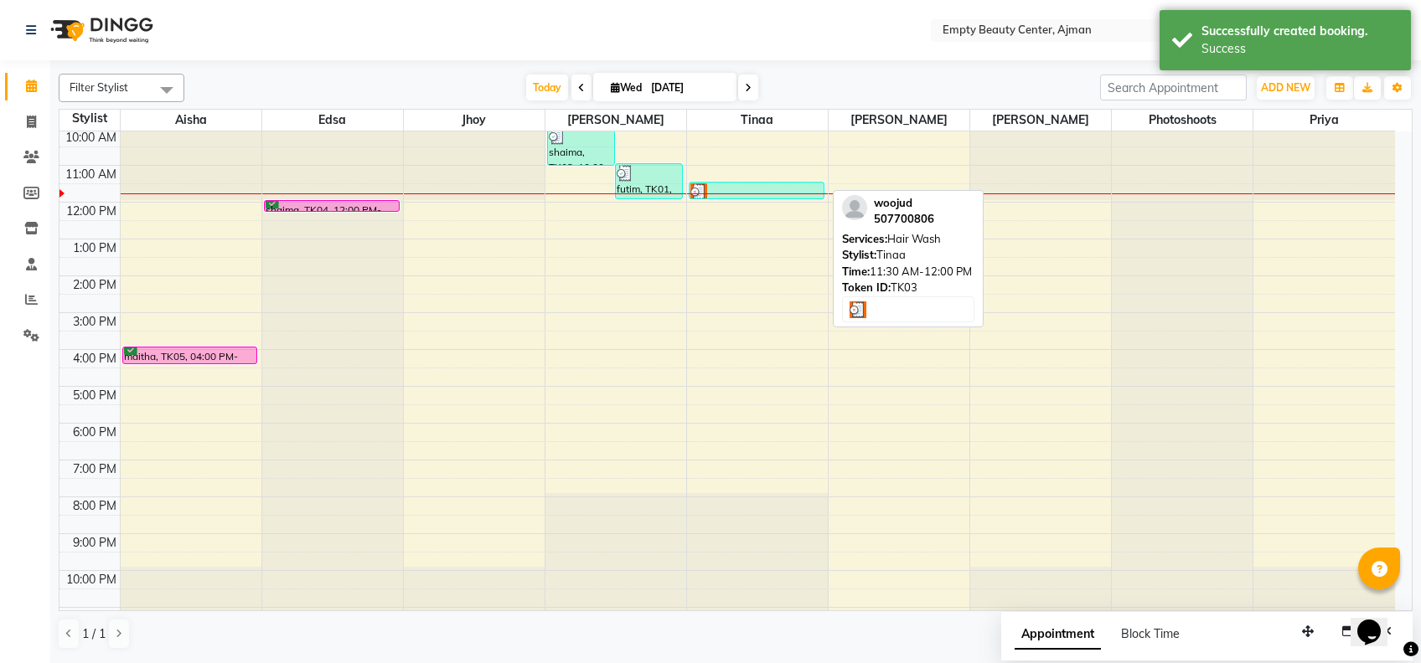
click at [724, 183] on div at bounding box center [756, 191] width 132 height 17
select select "3"
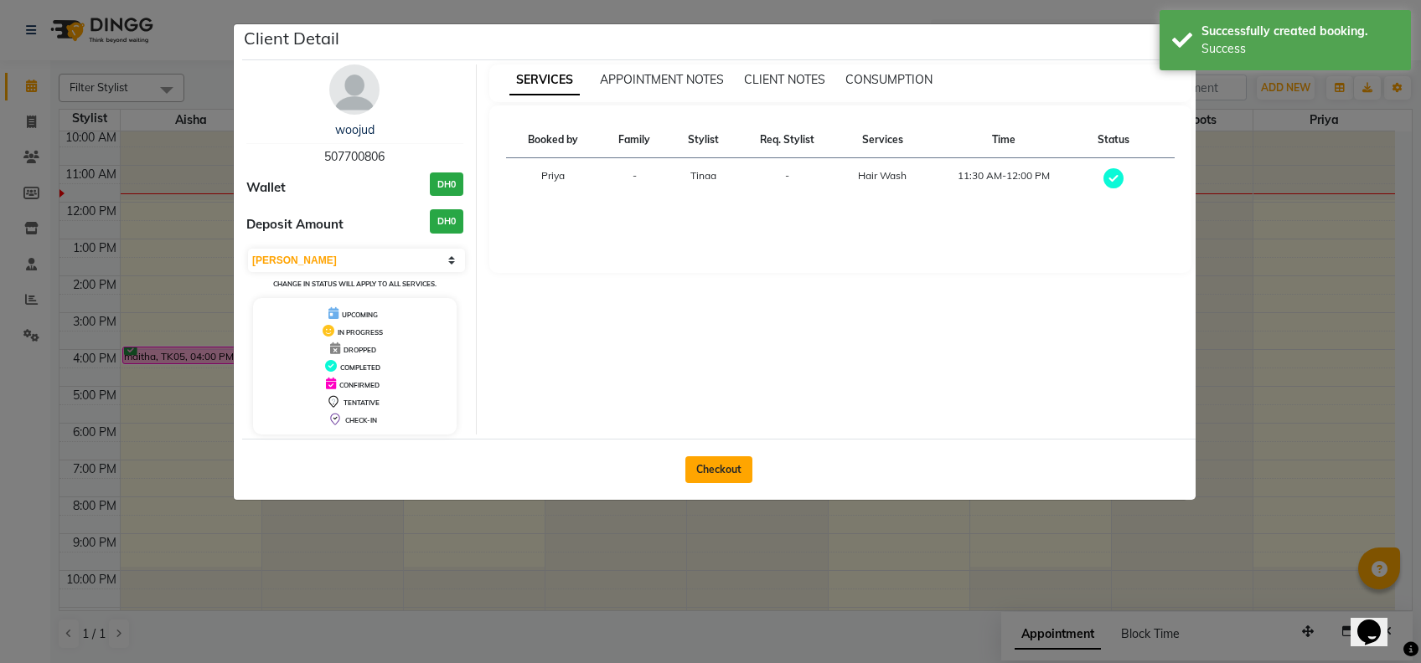
click at [721, 472] on button "Checkout" at bounding box center [718, 470] width 67 height 27
select select "service"
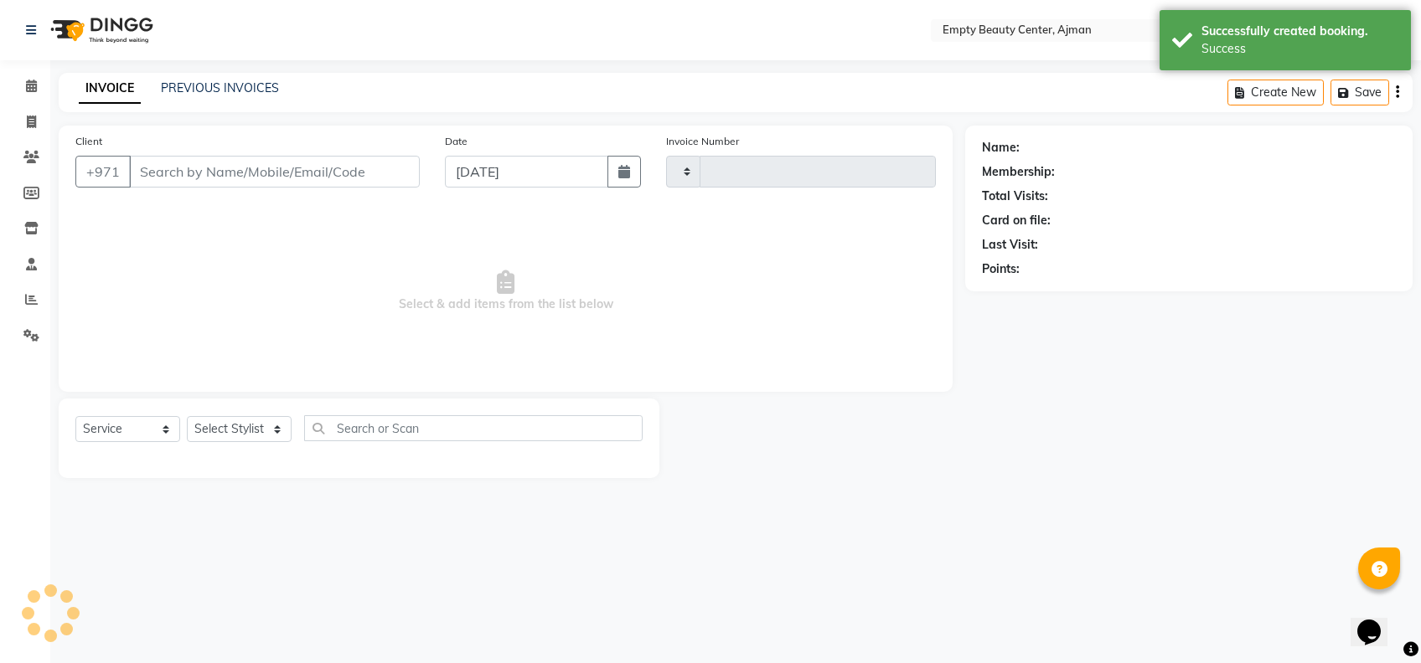
type input "2197"
select select "769"
type input "507700806"
select select "18086"
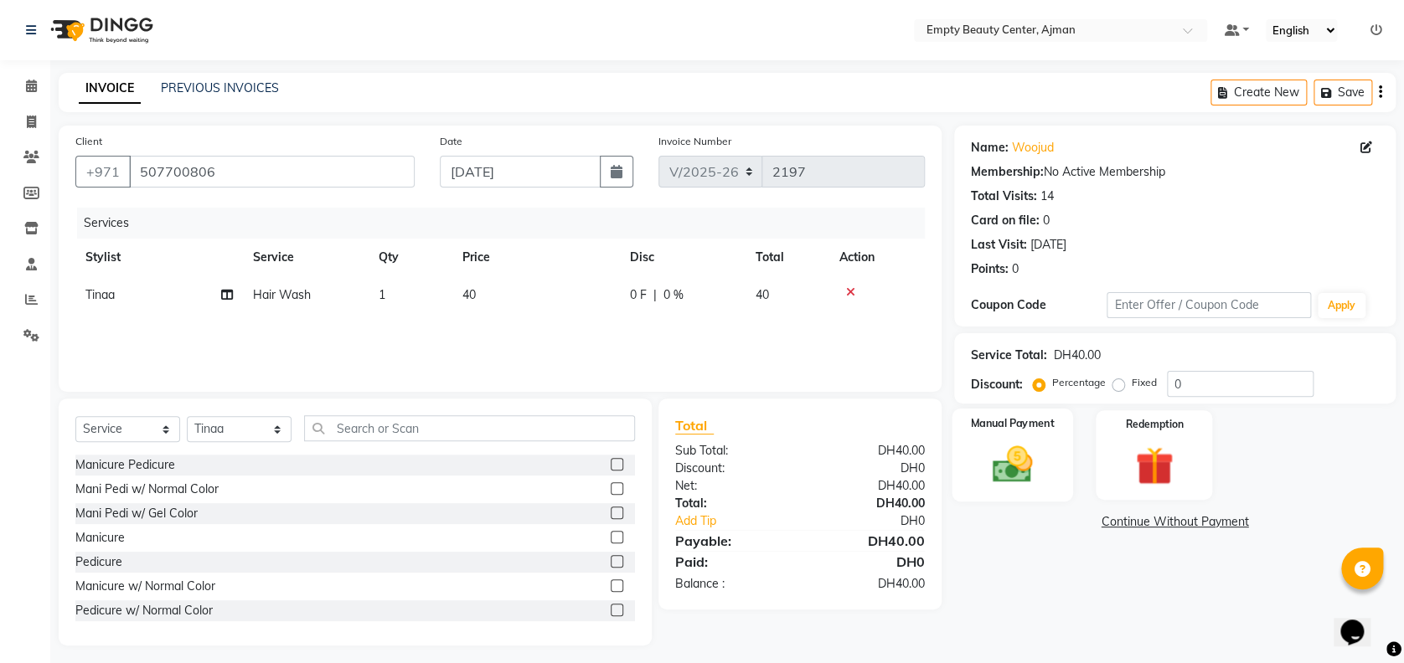
click at [1057, 492] on div "Manual Payment" at bounding box center [1012, 455] width 121 height 93
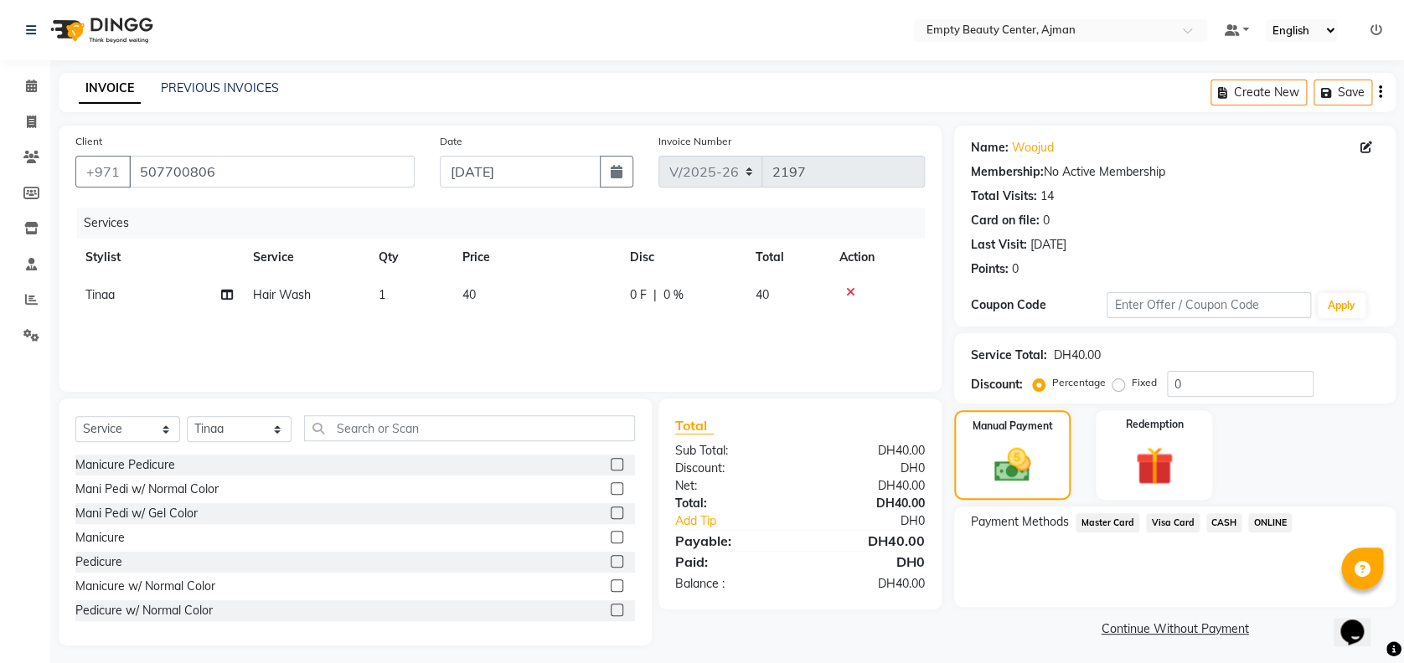
click at [1179, 525] on span "Visa Card" at bounding box center [1173, 523] width 54 height 19
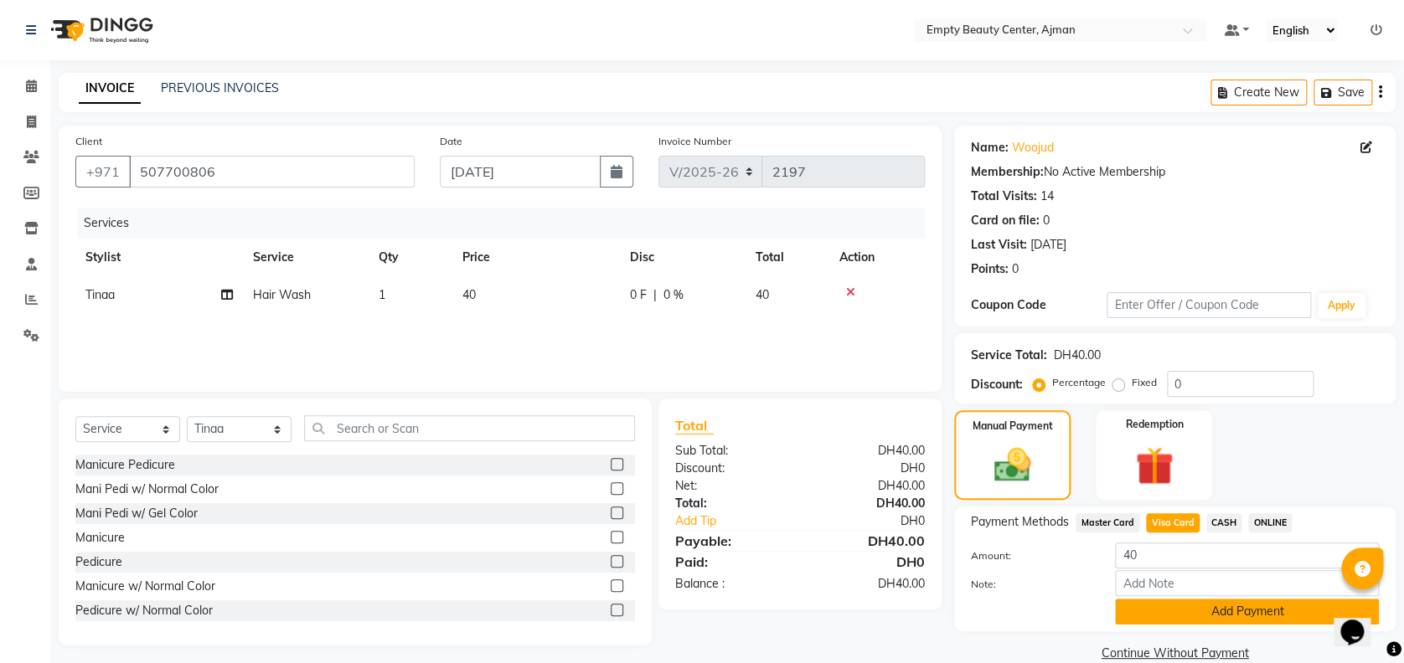
click at [1195, 615] on button "Add Payment" at bounding box center [1247, 612] width 264 height 26
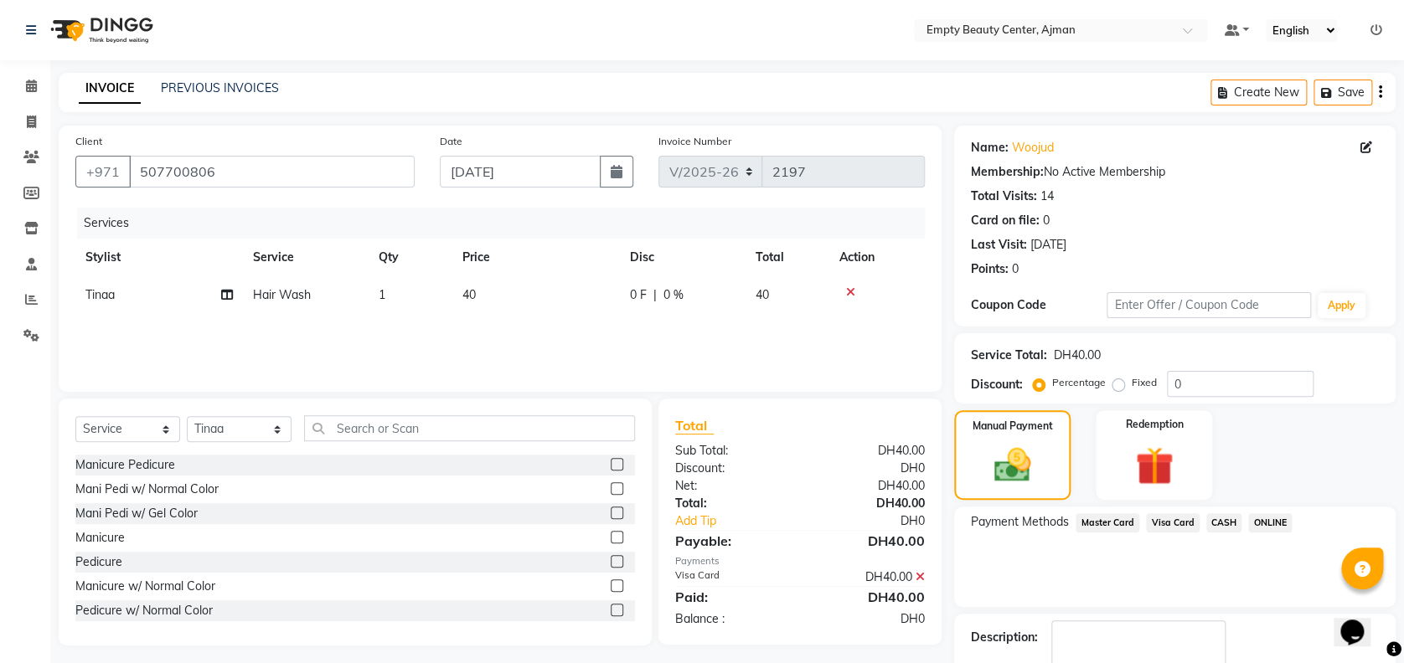
scroll to position [97, 0]
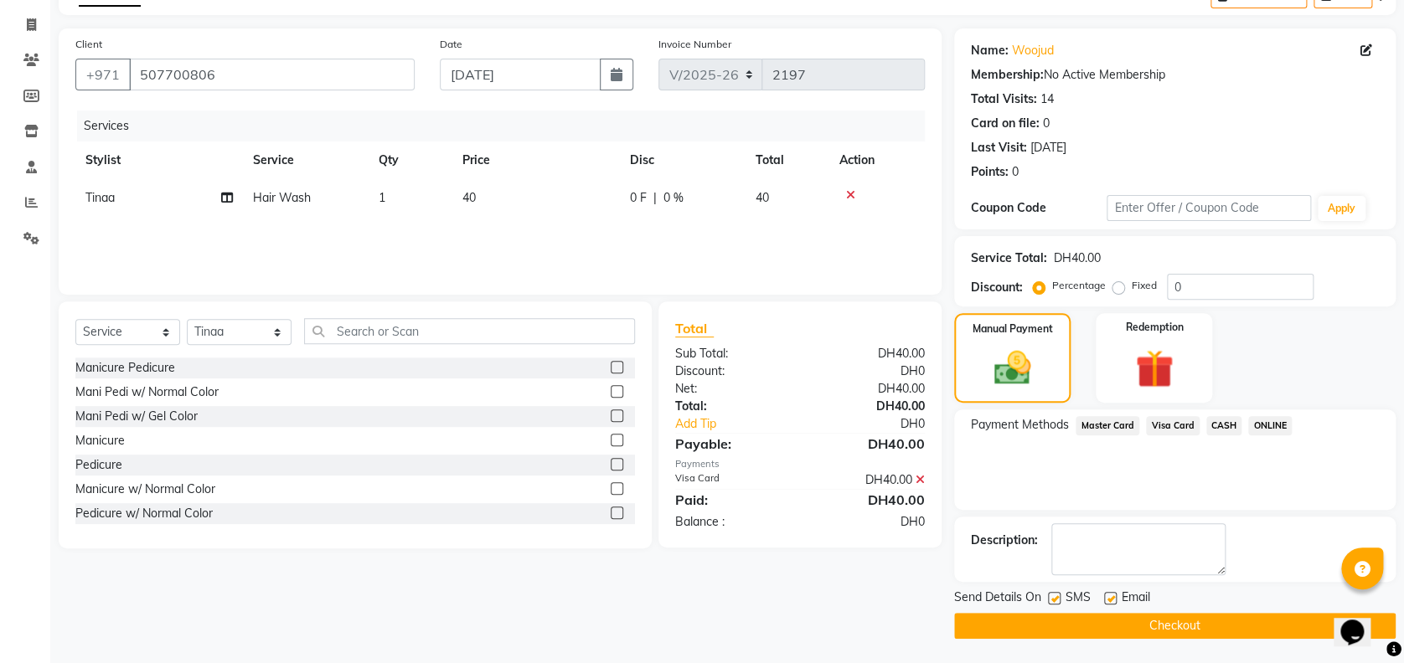
click at [1253, 617] on button "Checkout" at bounding box center [1174, 626] width 441 height 26
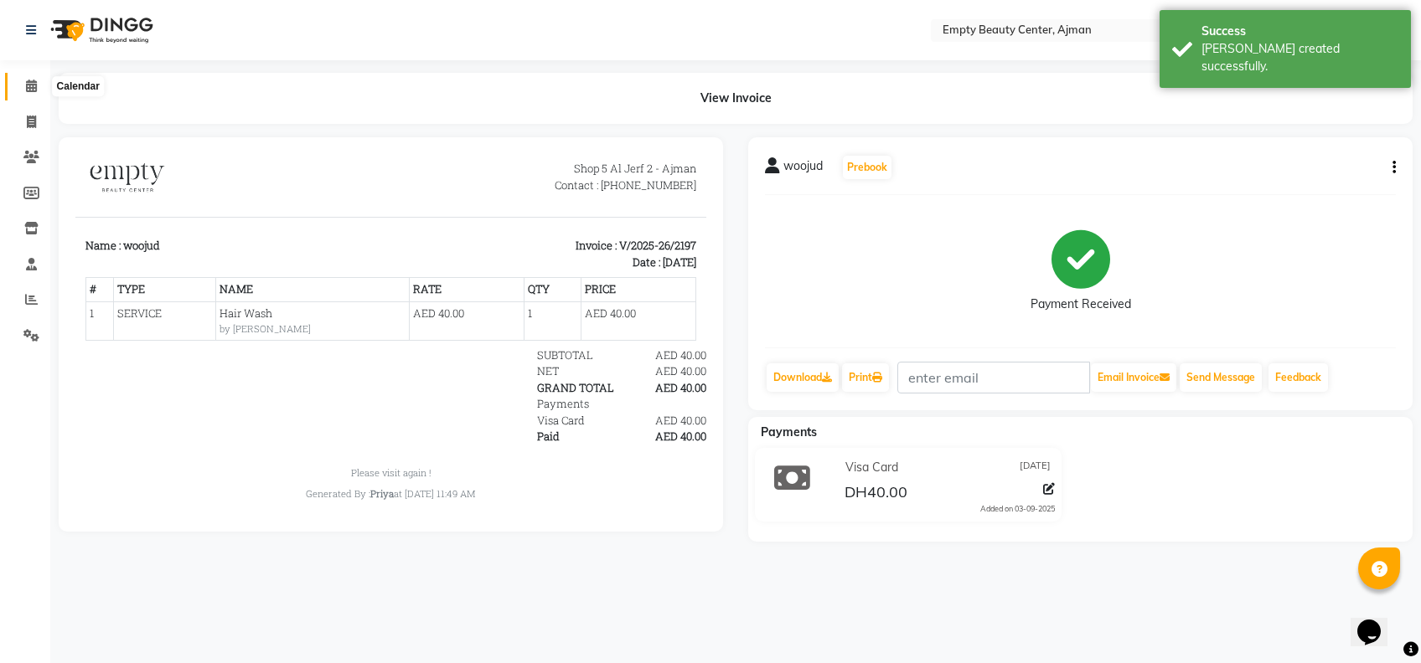
click at [23, 80] on span at bounding box center [31, 86] width 29 height 19
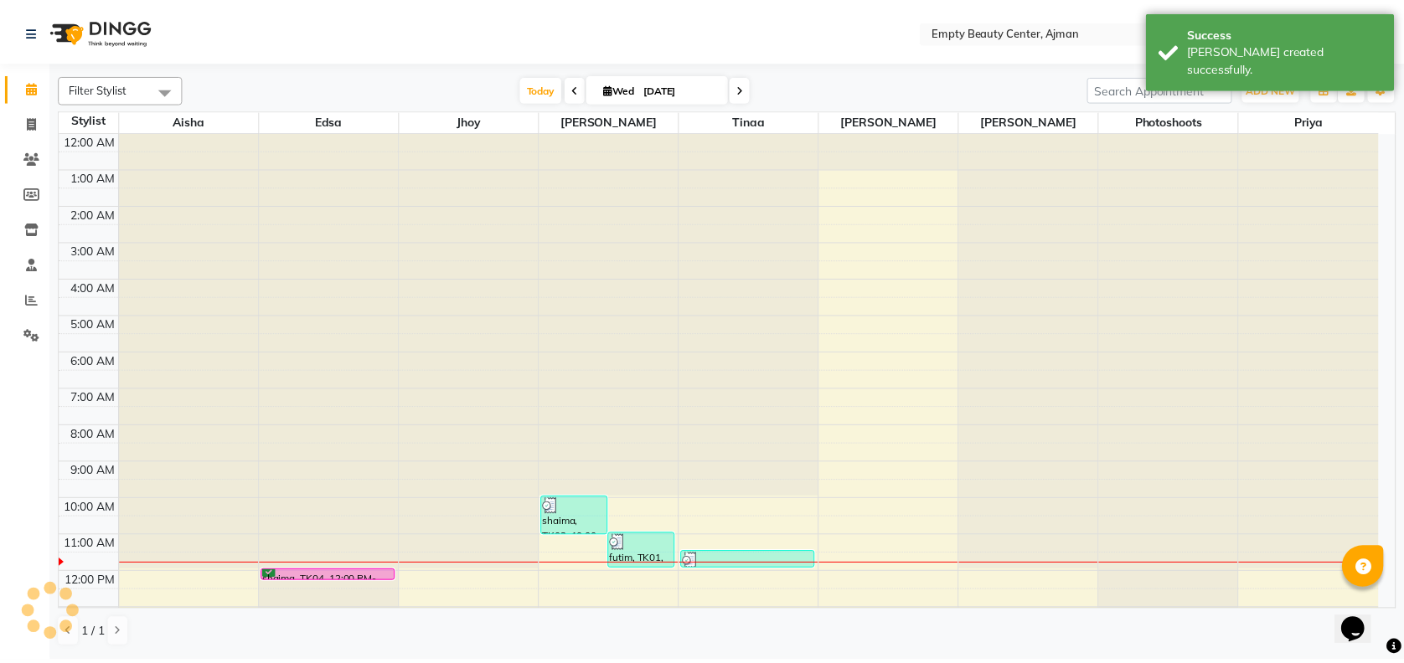
scroll to position [221, 0]
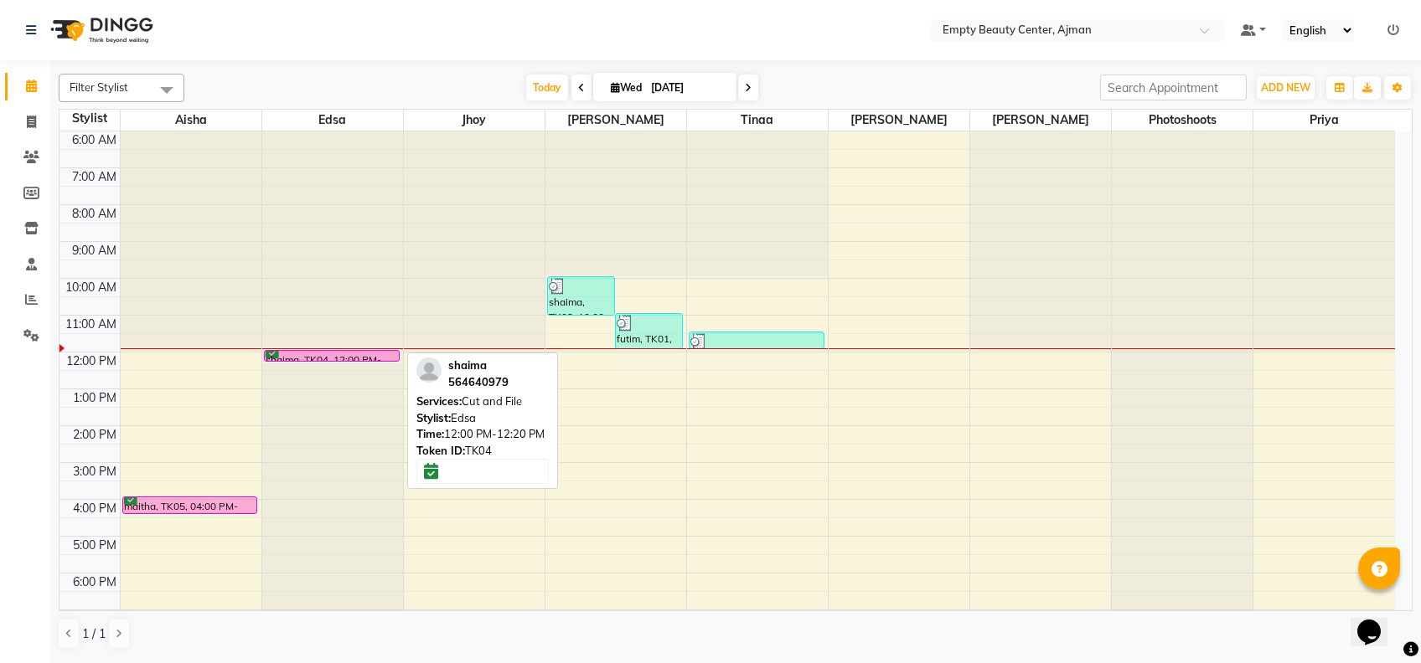
click at [369, 352] on div "shaima, TK04, 12:00 PM-12:20 PM, Cut and File" at bounding box center [332, 356] width 134 height 10
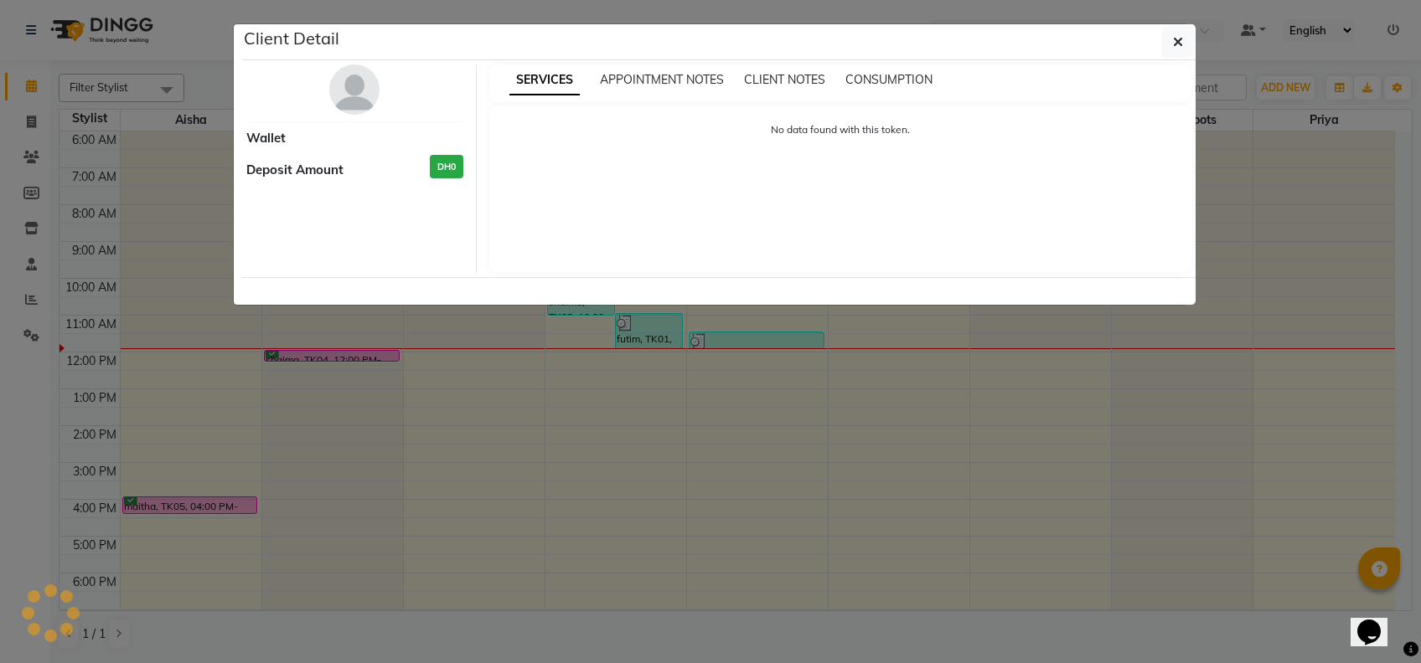
select select "6"
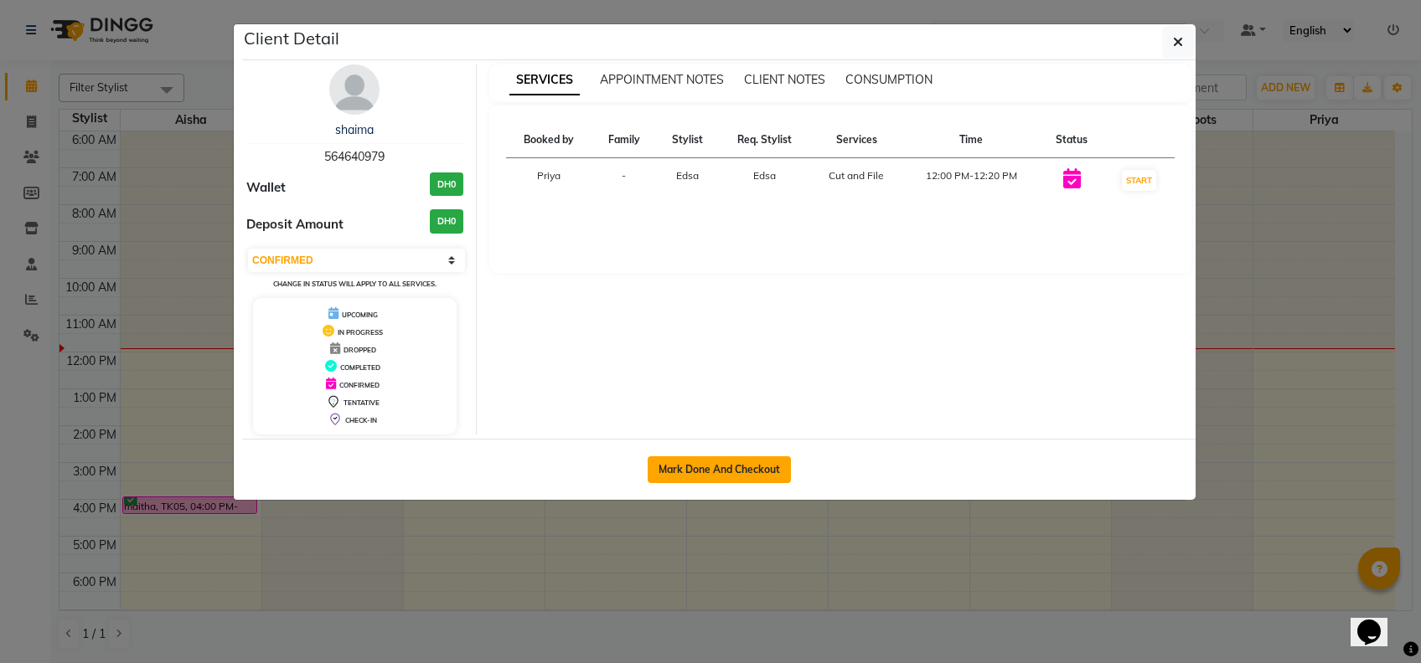
click at [692, 467] on button "Mark Done And Checkout" at bounding box center [719, 470] width 143 height 27
select select "service"
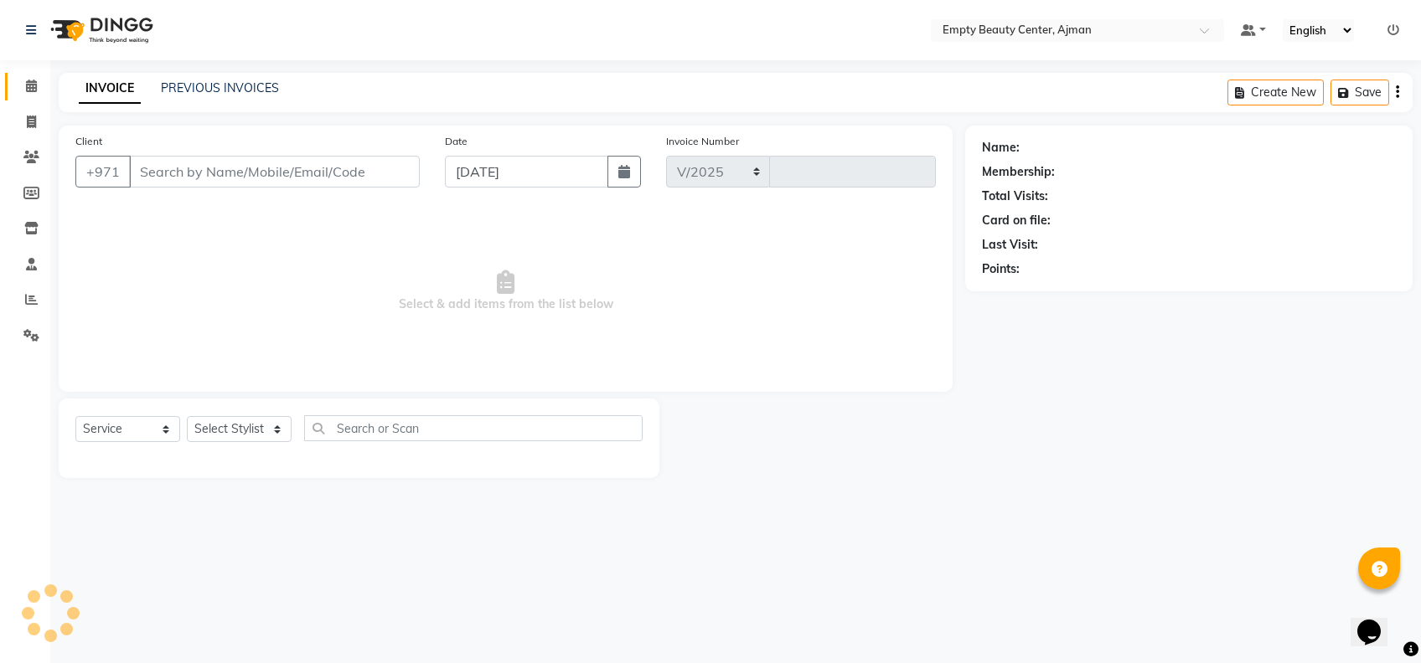
select select "769"
type input "2198"
type input "564640979"
select select "26290"
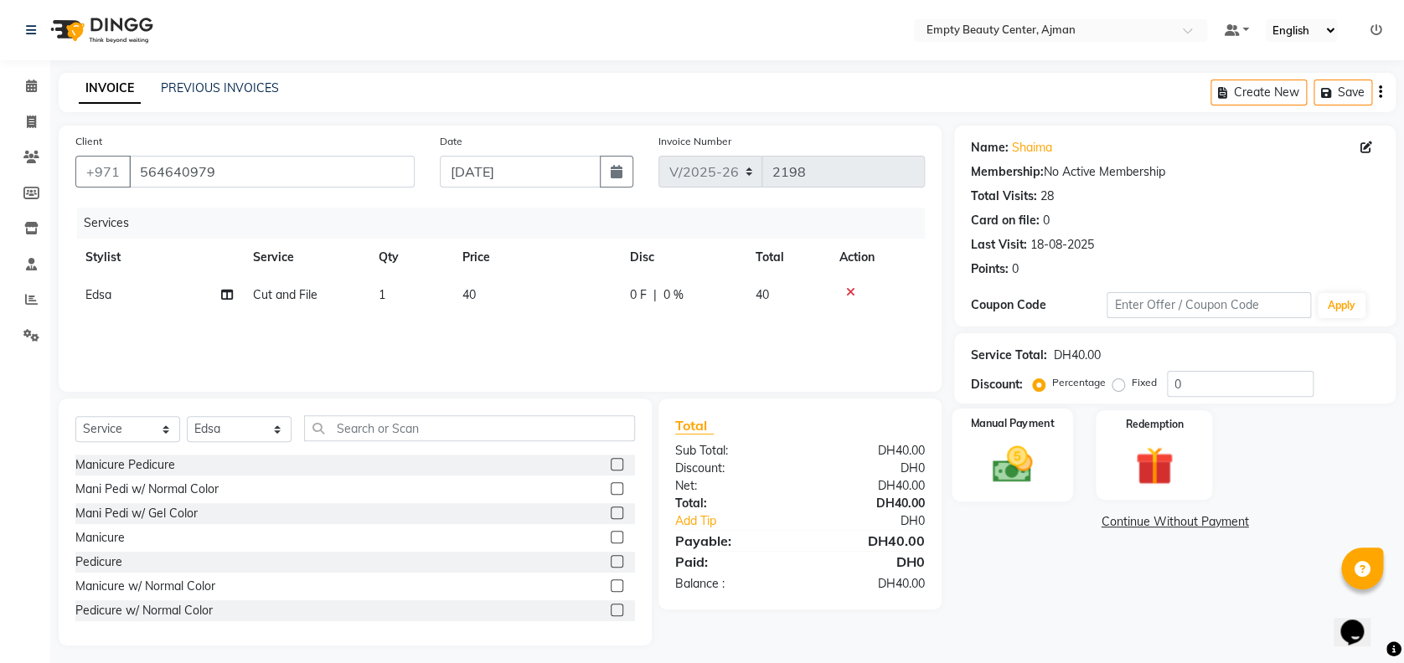
click at [1068, 470] on div "Manual Payment" at bounding box center [1012, 455] width 121 height 93
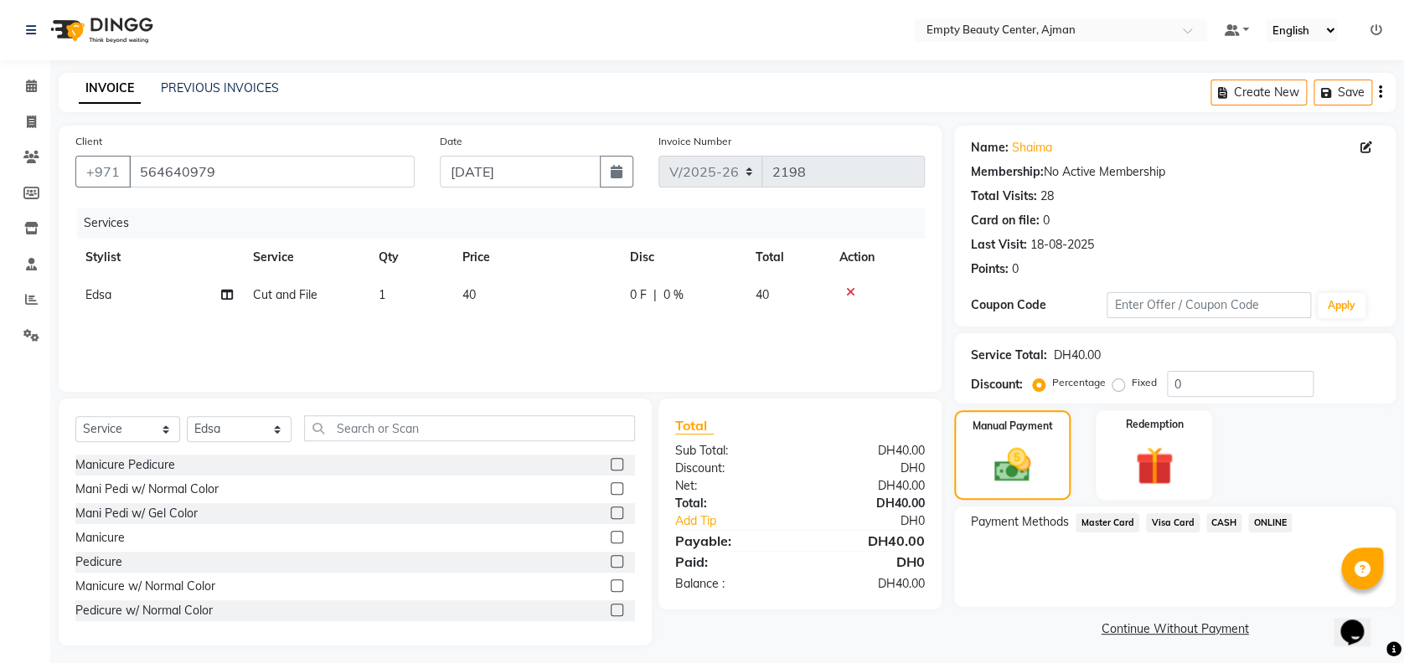
click at [1218, 518] on span "CASH" at bounding box center [1224, 523] width 36 height 19
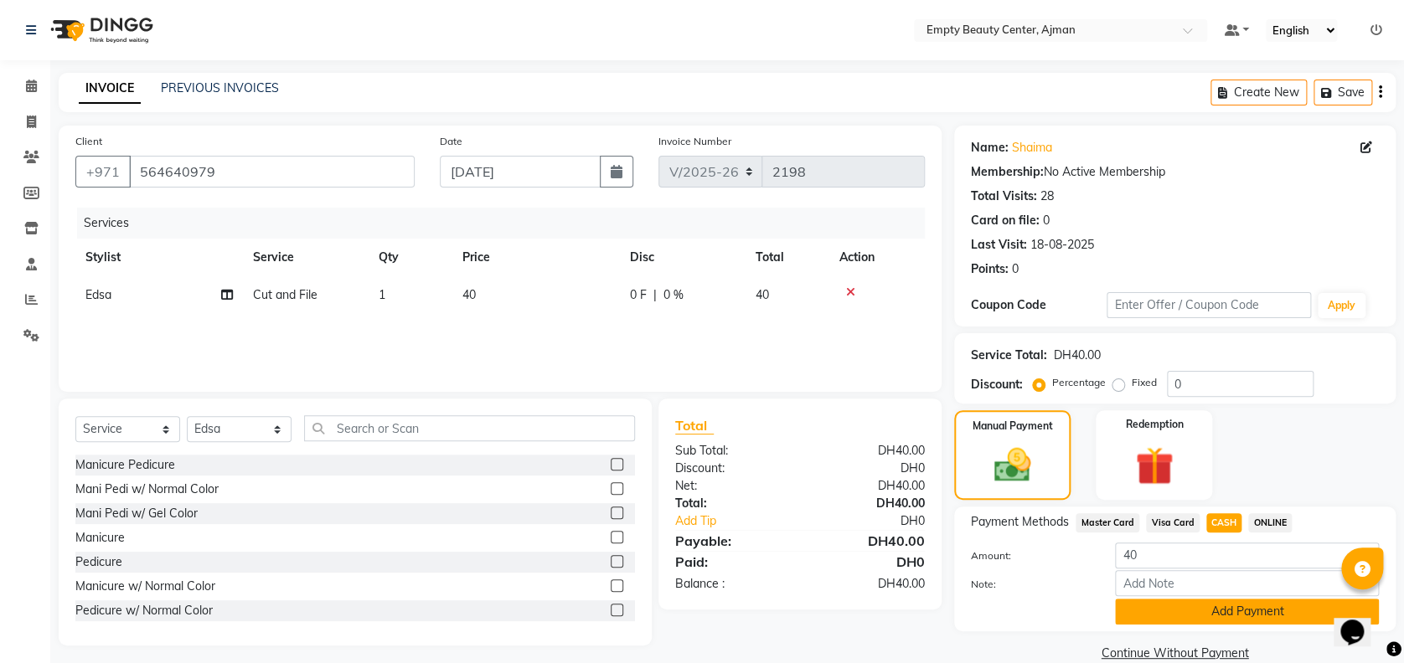
click at [1162, 621] on button "Add Payment" at bounding box center [1247, 612] width 264 height 26
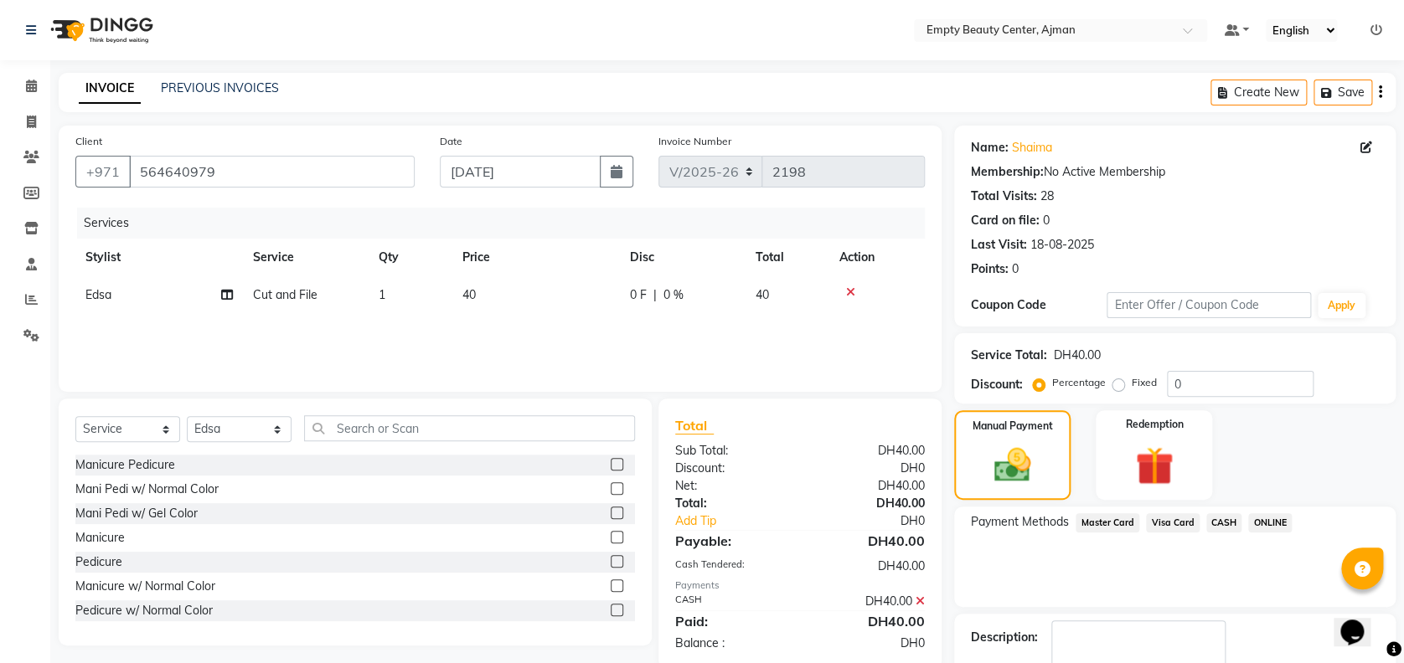
scroll to position [97, 0]
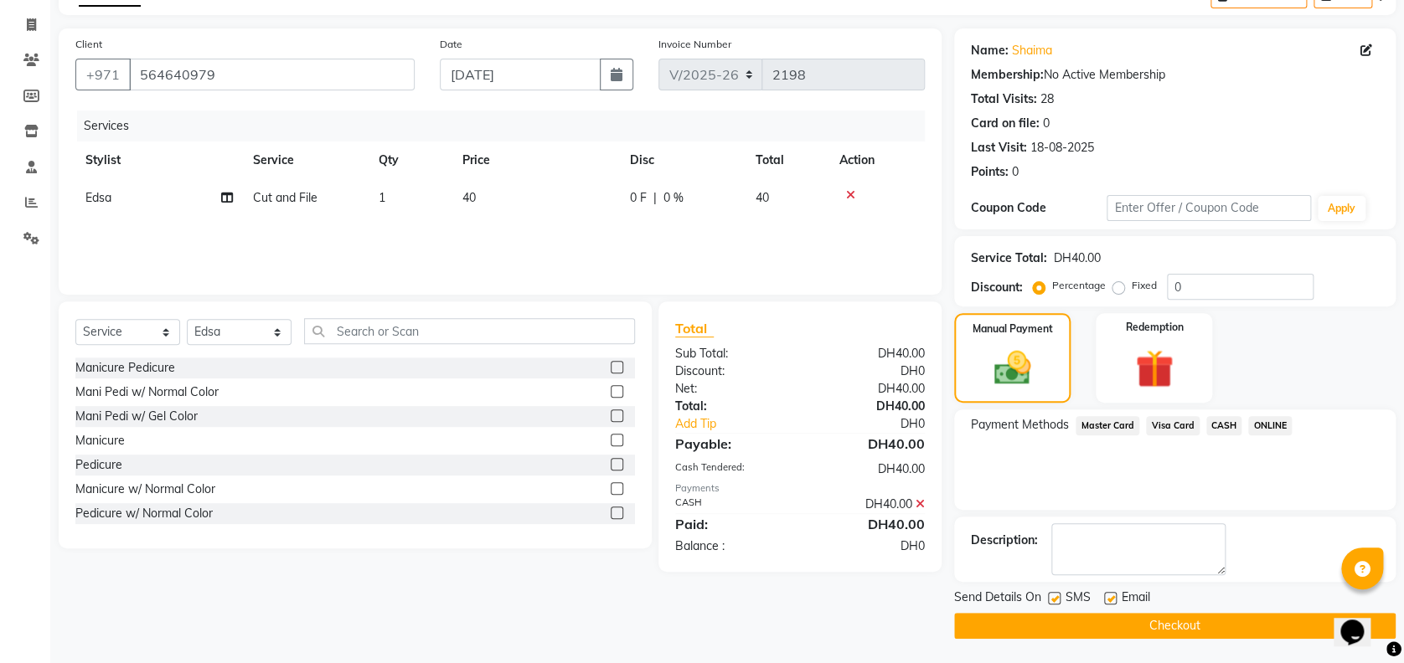
click at [986, 629] on button "Checkout" at bounding box center [1174, 626] width 441 height 26
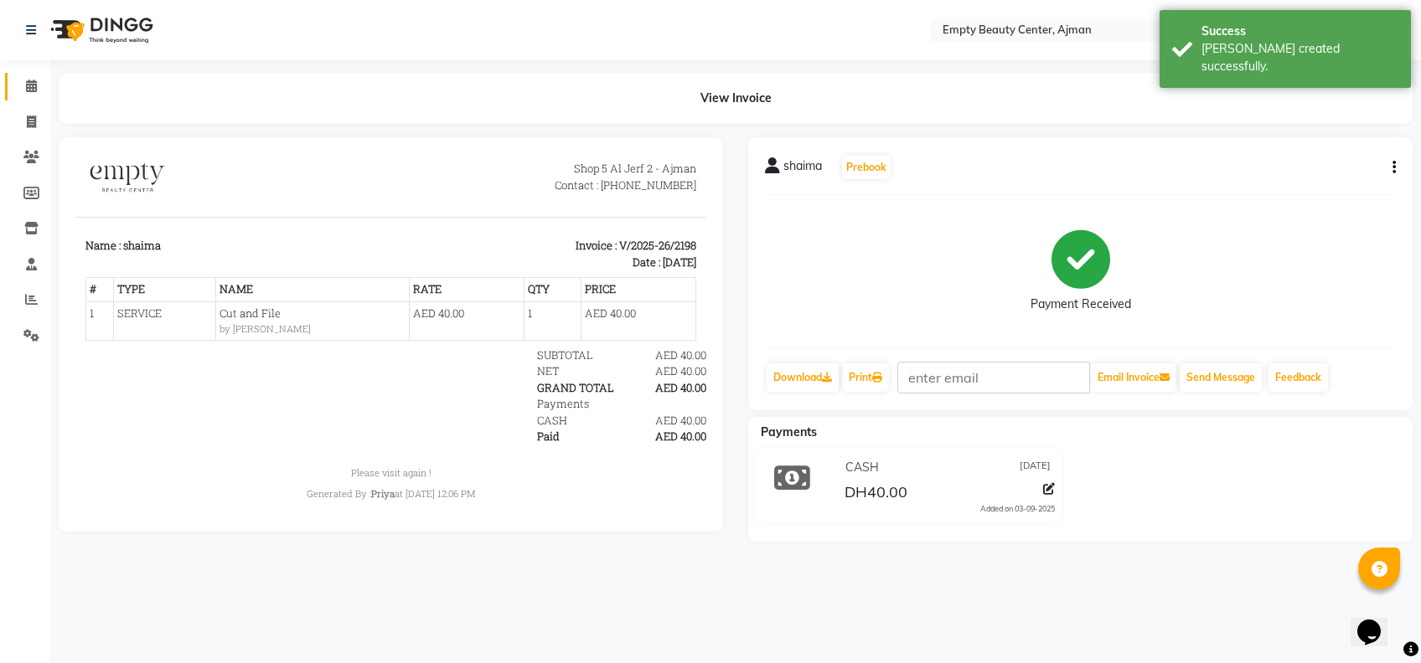
click at [33, 100] on link "Calendar" at bounding box center [25, 87] width 40 height 28
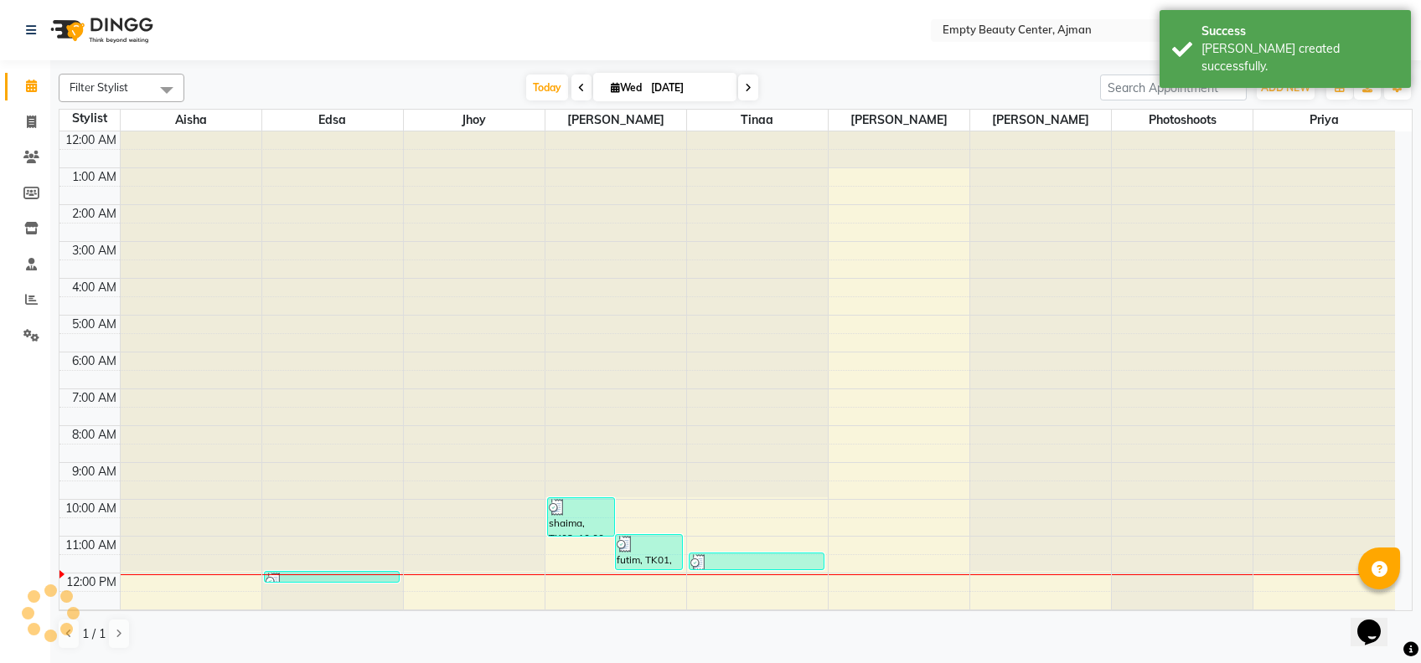
scroll to position [221, 0]
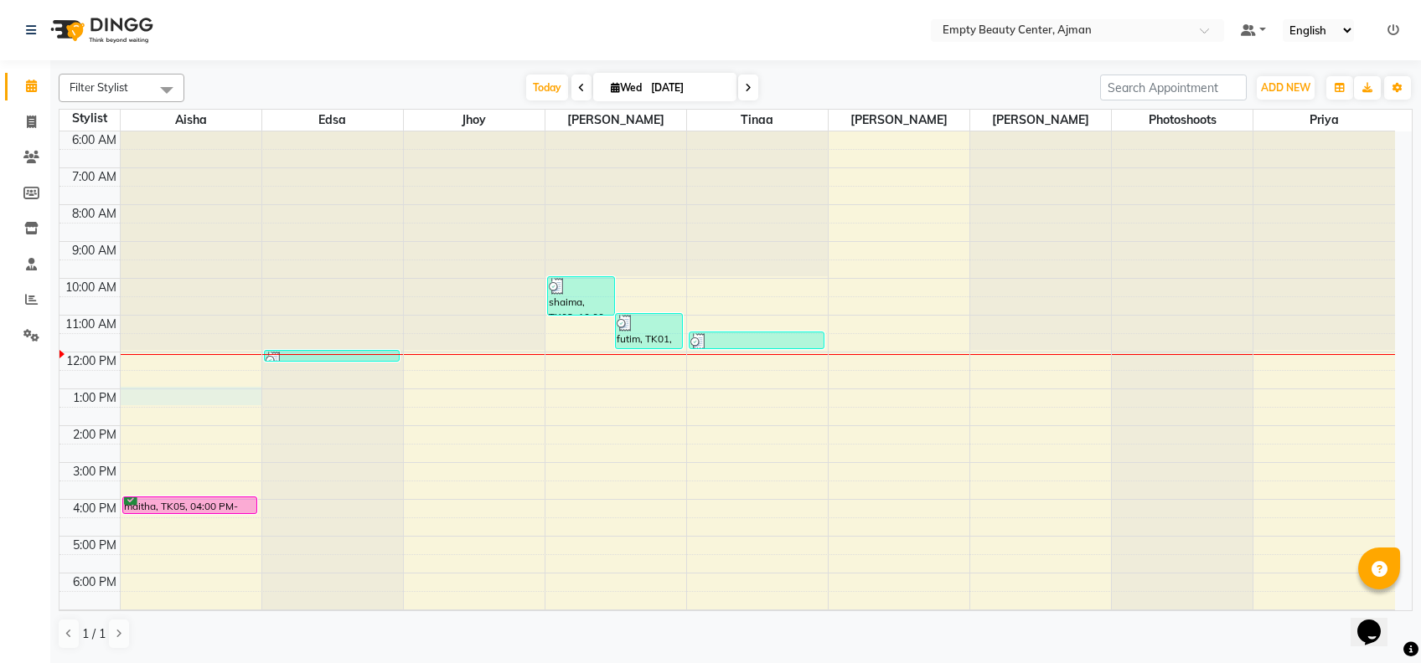
click at [169, 402] on div "12:00 AM 1:00 AM 2:00 AM 3:00 AM 4:00 AM 5:00 AM 6:00 AM 7:00 AM 8:00 AM 9:00 A…" at bounding box center [726, 352] width 1335 height 884
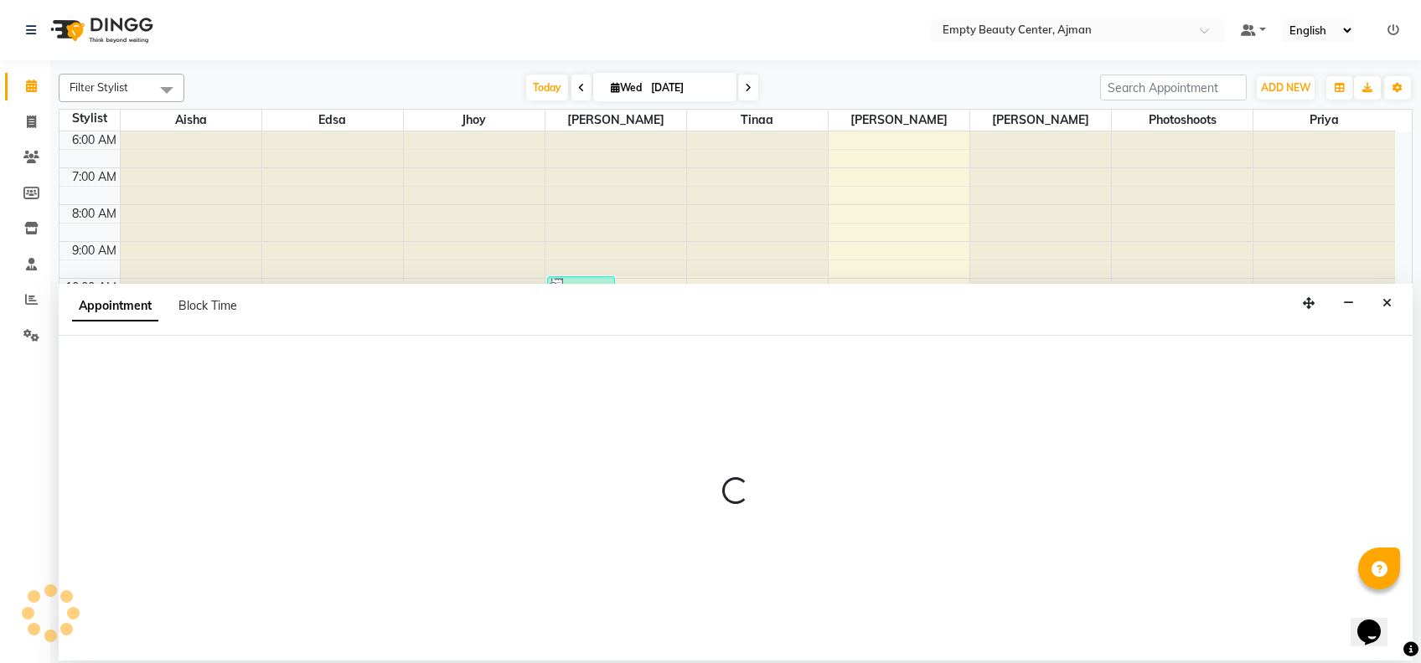
select select "41790"
select select "780"
select select "tentative"
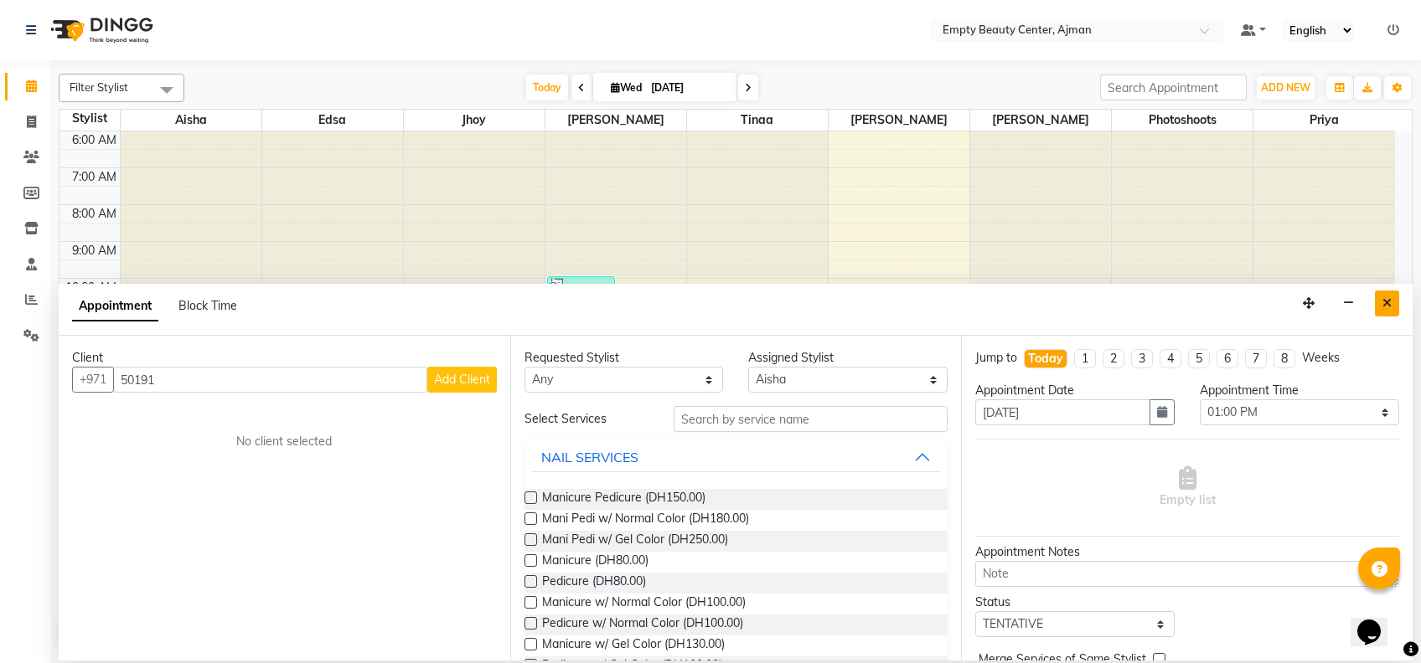
type input "50191"
click at [1381, 296] on button "Close" at bounding box center [1387, 304] width 24 height 26
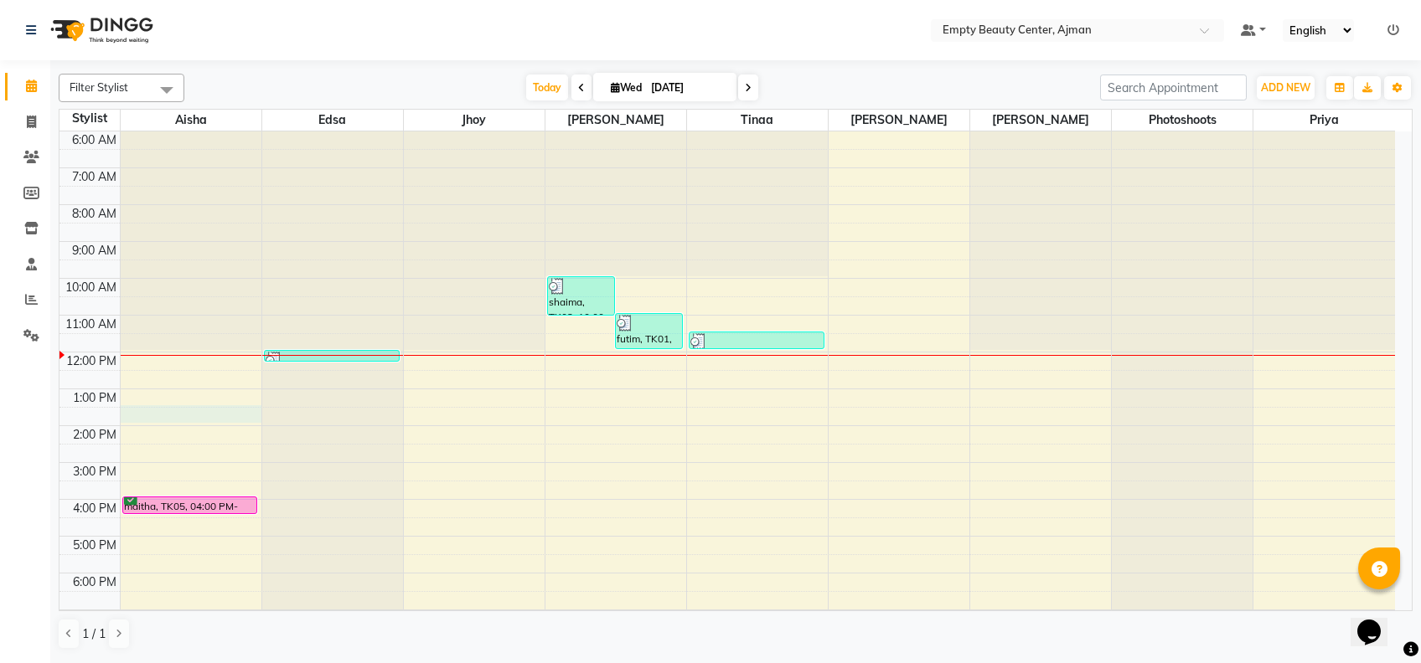
click at [159, 410] on div "12:00 AM 1:00 AM 2:00 AM 3:00 AM 4:00 AM 5:00 AM 6:00 AM 7:00 AM 8:00 AM 9:00 A…" at bounding box center [726, 352] width 1335 height 884
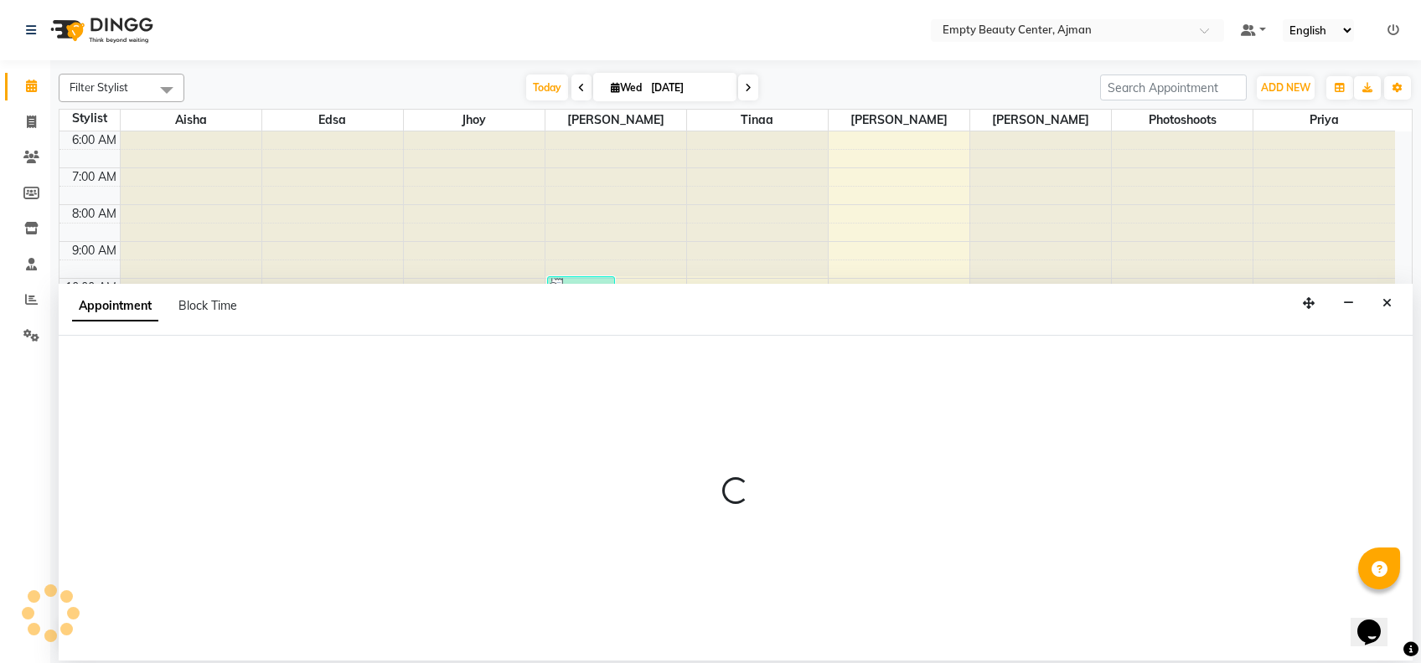
select select "41790"
select select "810"
select select "tentative"
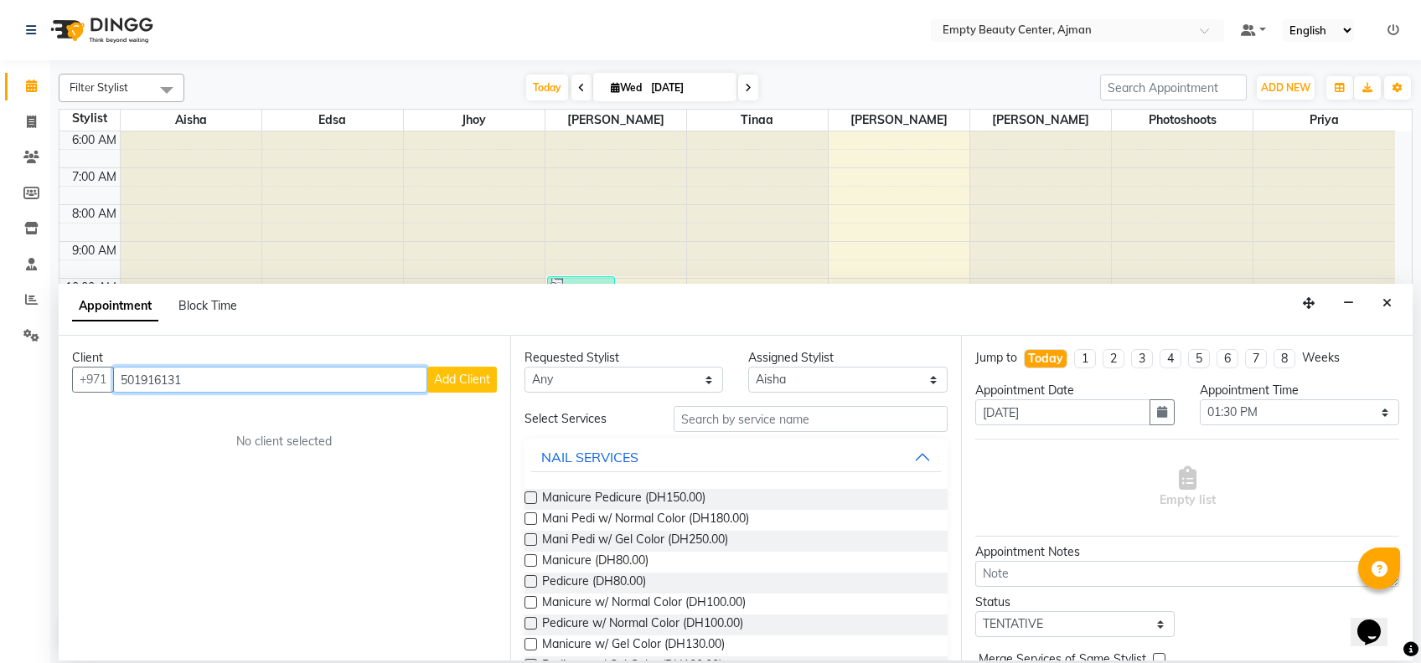
type input "501916131"
click at [472, 372] on span "Add Client" at bounding box center [462, 379] width 56 height 15
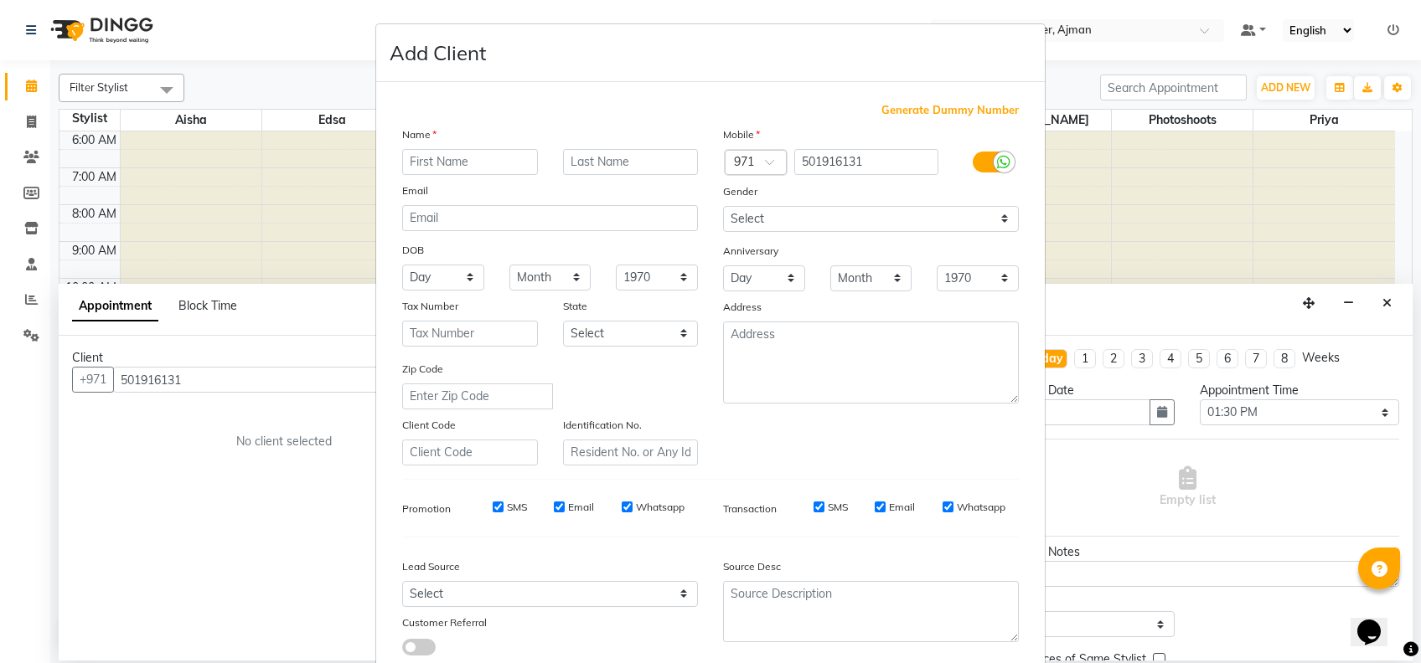
click at [498, 165] on input "text" at bounding box center [470, 162] width 136 height 26
type input "shamya"
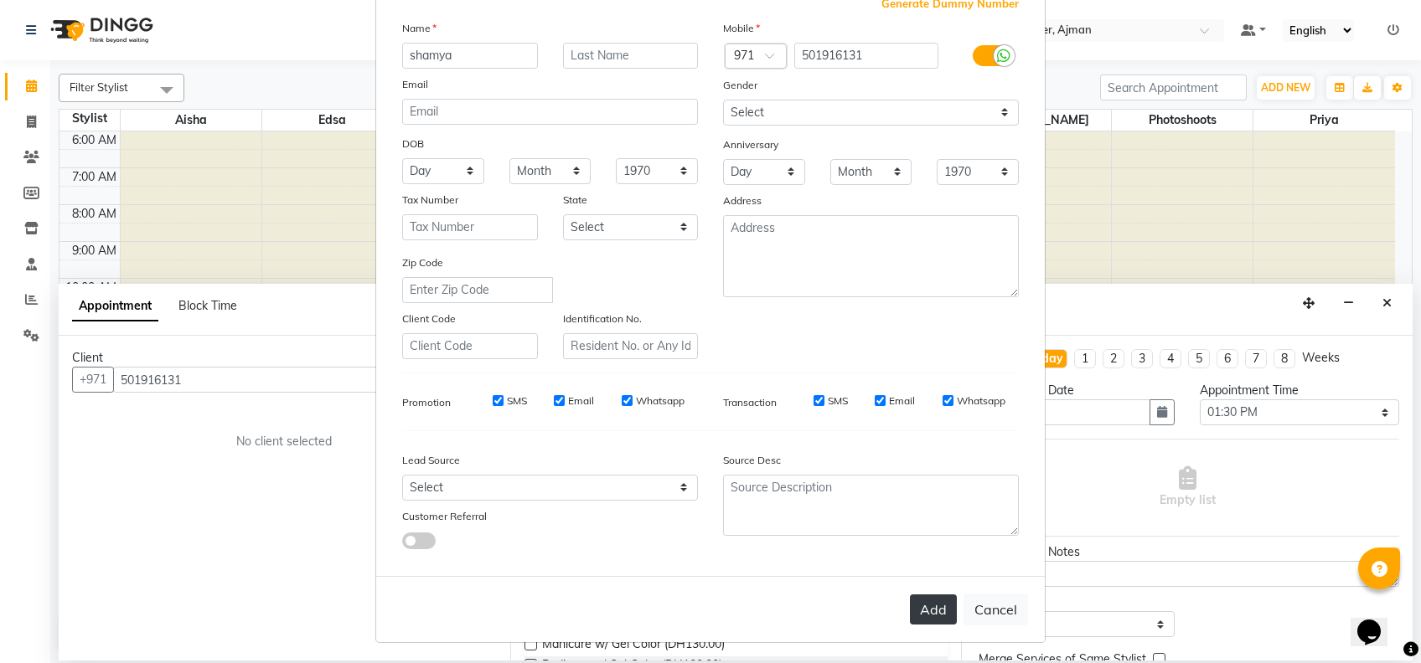
click at [920, 606] on button "Add" at bounding box center [933, 610] width 47 height 30
select select
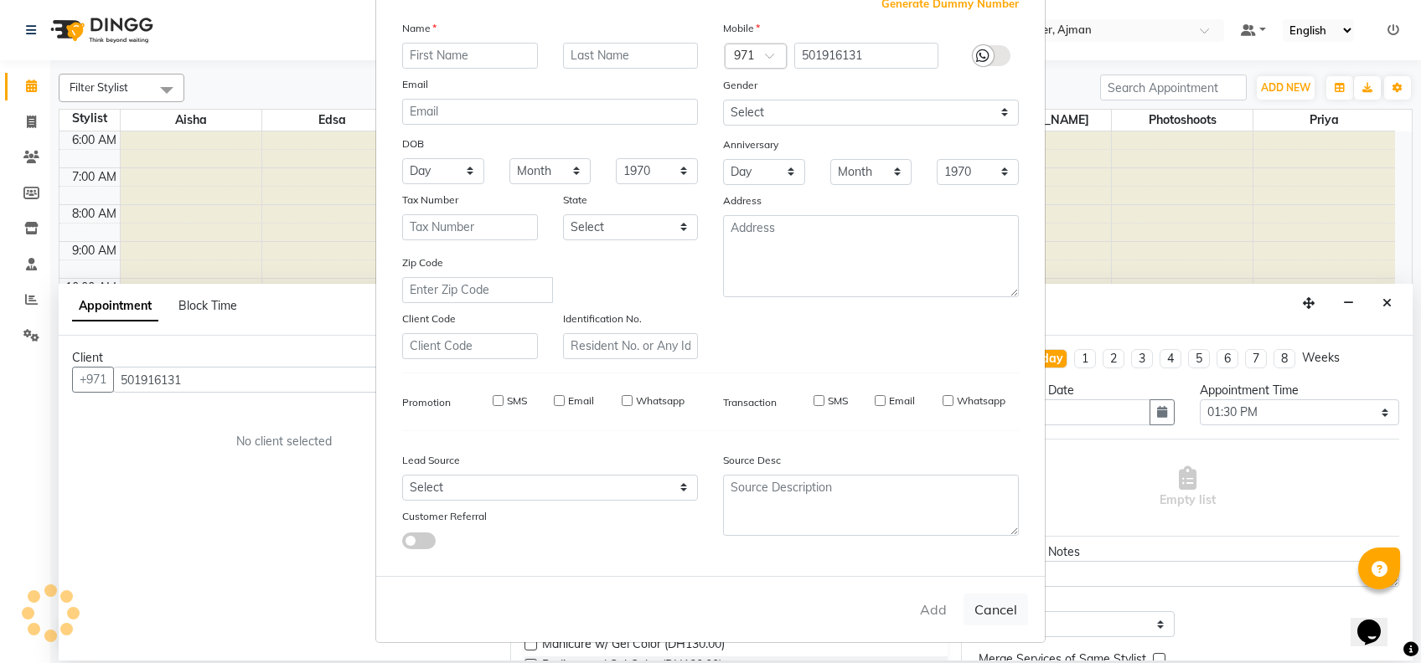
select select
checkbox input "false"
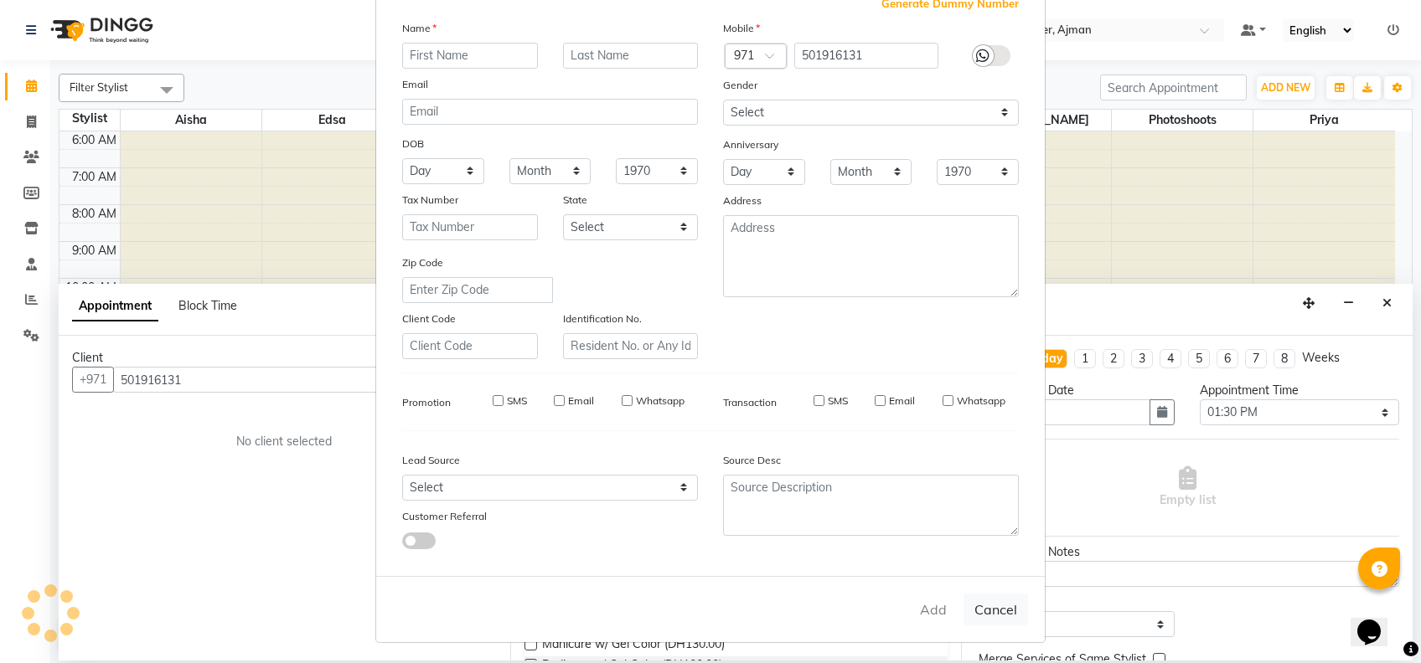
checkbox input "false"
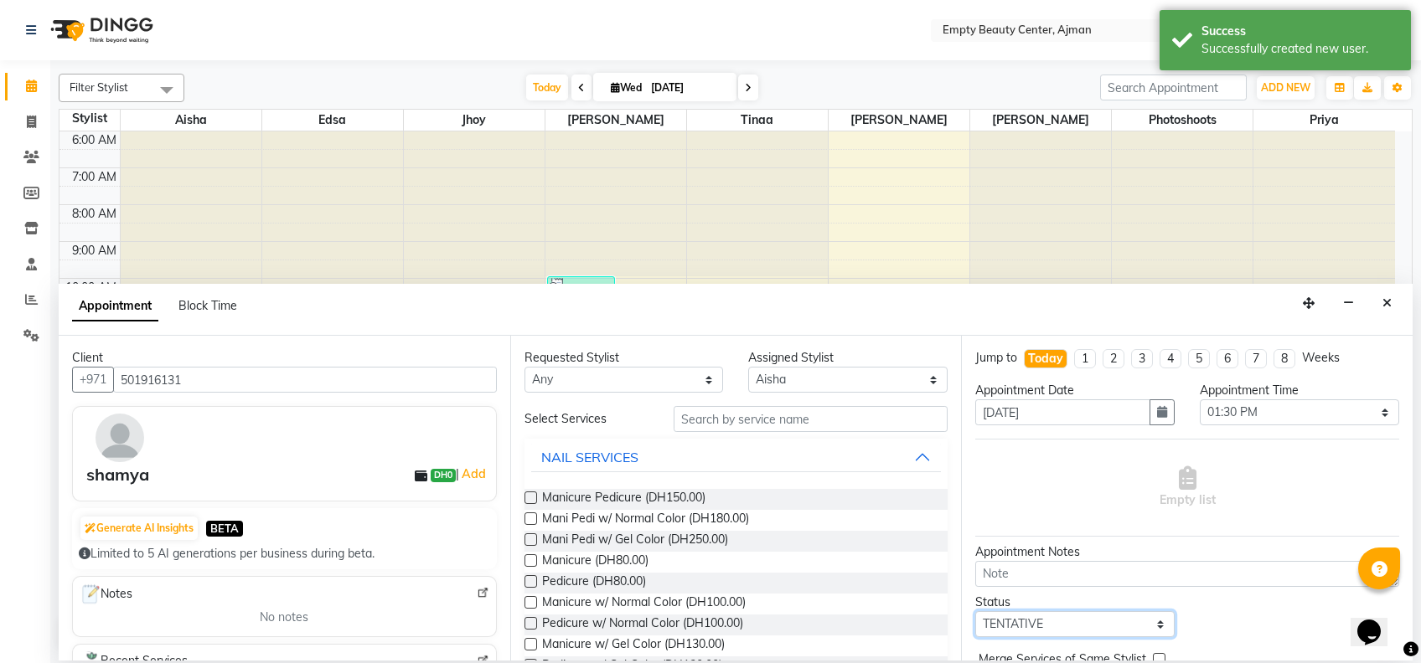
click at [1161, 612] on select "Select TENTATIVE CONFIRM CHECK-IN UPCOMING" at bounding box center [1074, 625] width 199 height 26
select select "confirm booking"
click at [975, 612] on select "Select TENTATIVE CONFIRM CHECK-IN UPCOMING" at bounding box center [1074, 625] width 199 height 26
click at [661, 500] on span "Manicure Pedicure (DH150.00)" at bounding box center [623, 499] width 163 height 21
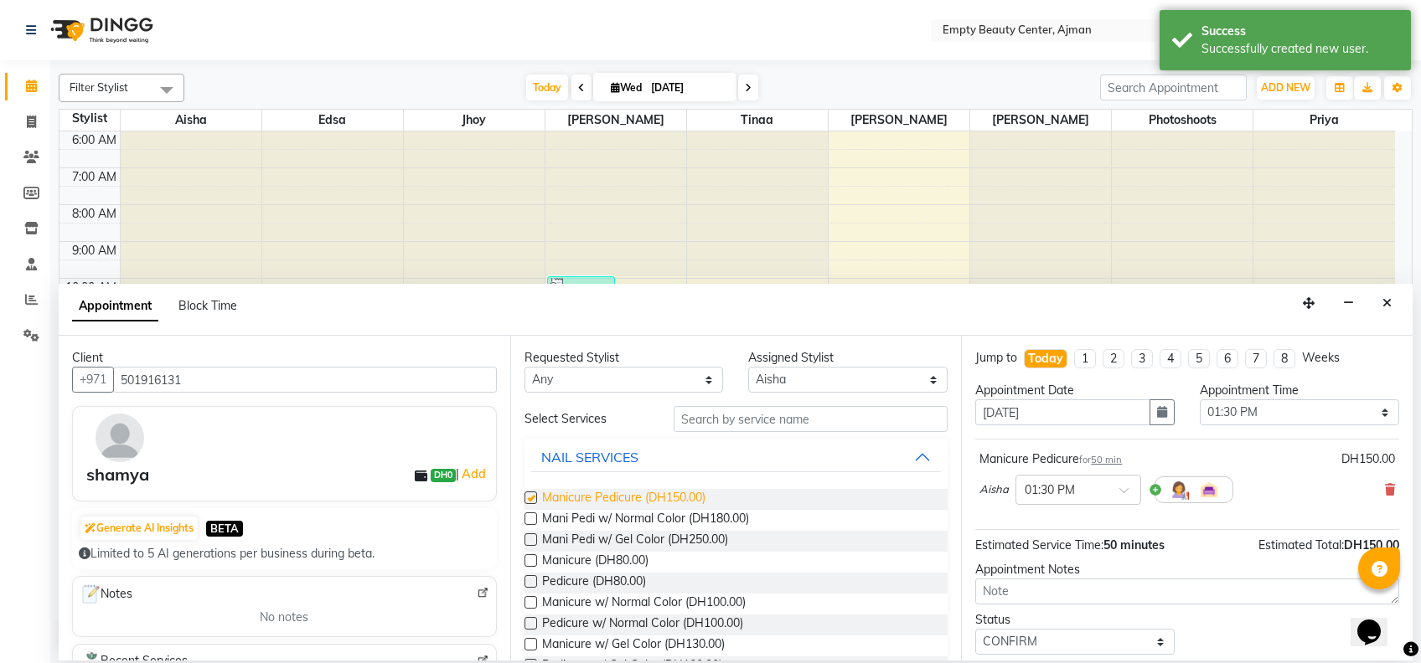
checkbox input "false"
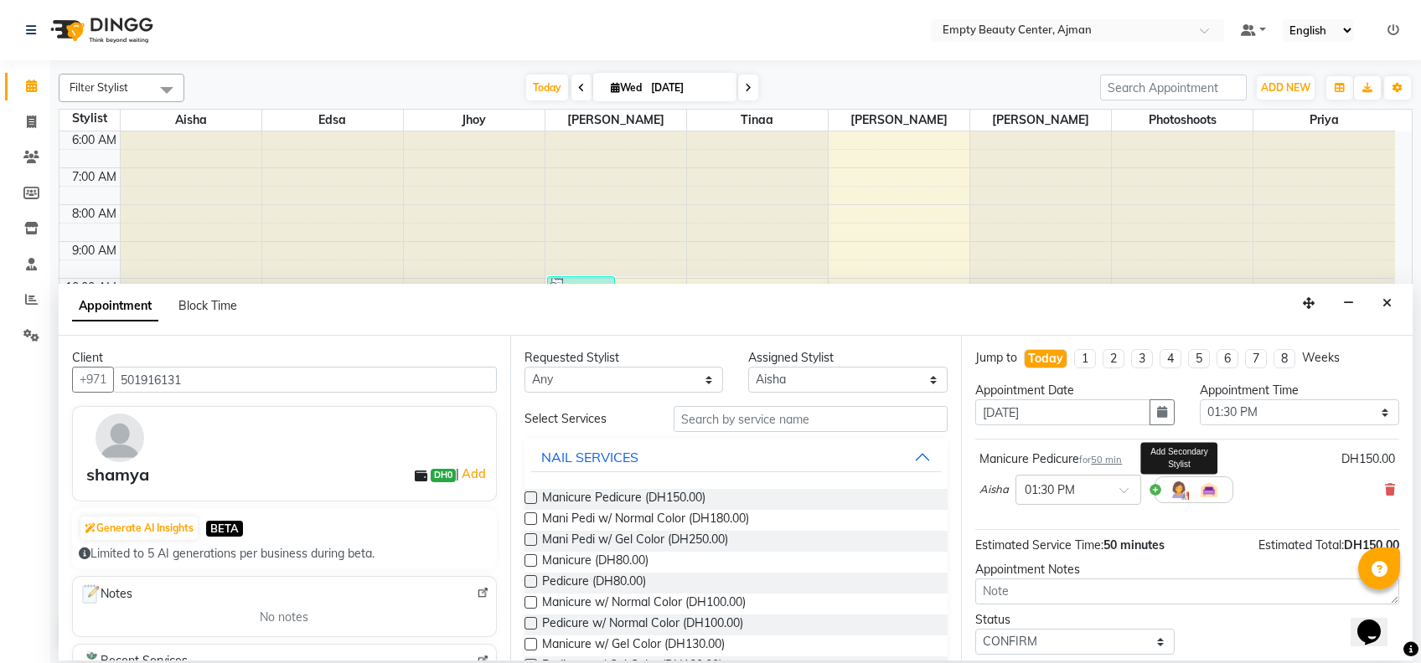
click at [1181, 496] on img at bounding box center [1179, 490] width 20 height 20
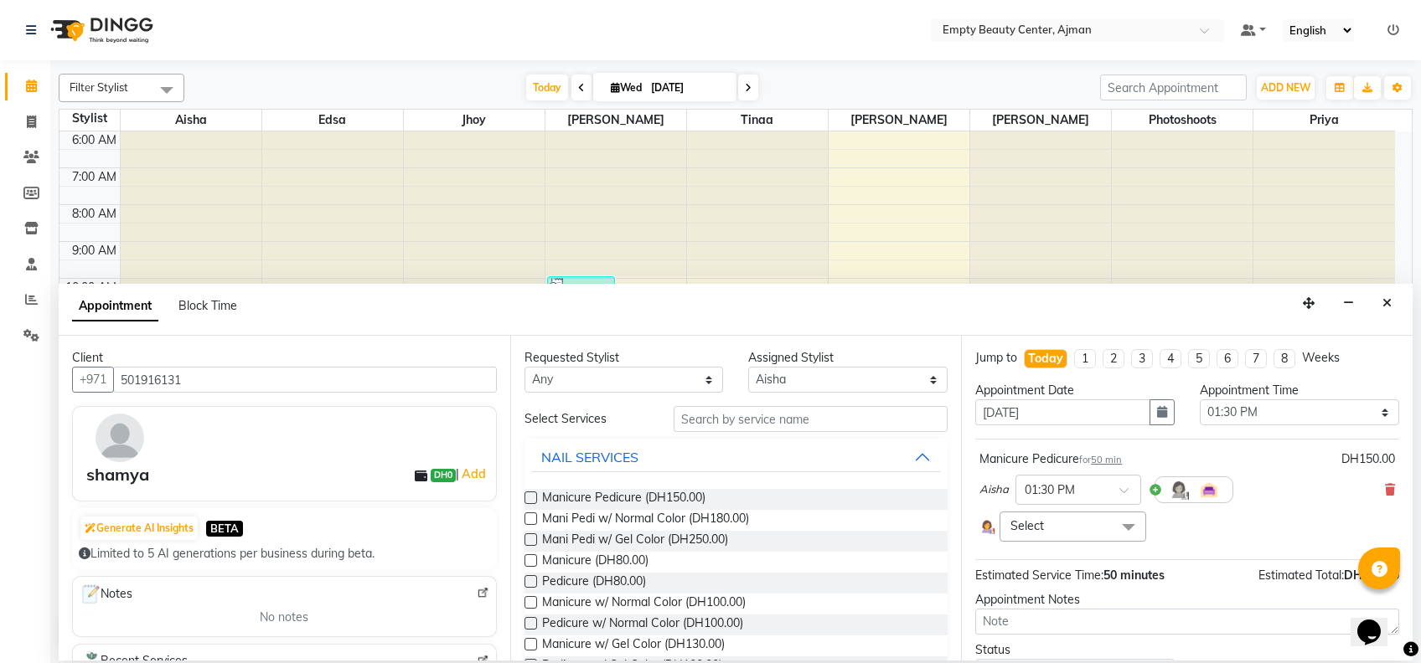
click at [1102, 526] on span "Select" at bounding box center [1072, 526] width 146 height 29
click at [1080, 603] on input "multiselect-search" at bounding box center [1072, 609] width 127 height 18
type input "shi"
click at [1091, 643] on div "[PERSON_NAME]" at bounding box center [1072, 641] width 127 height 18
checkbox input "true"
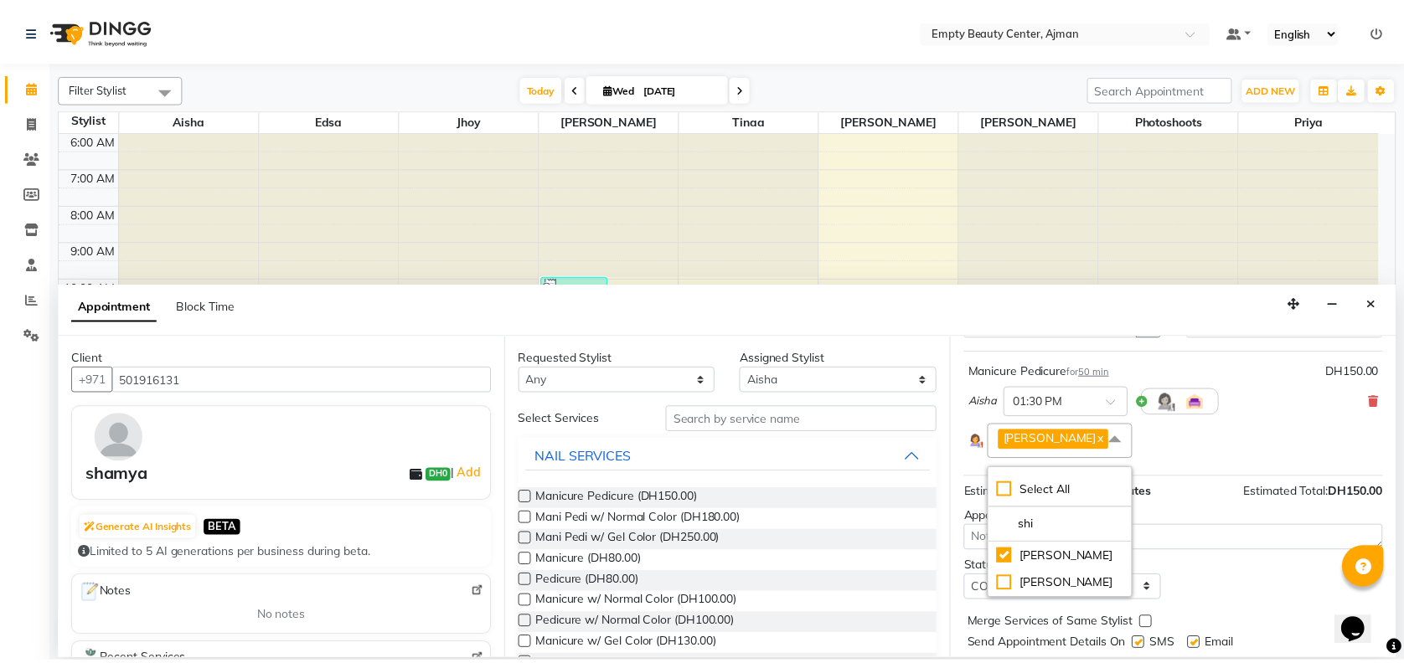
scroll to position [133, 0]
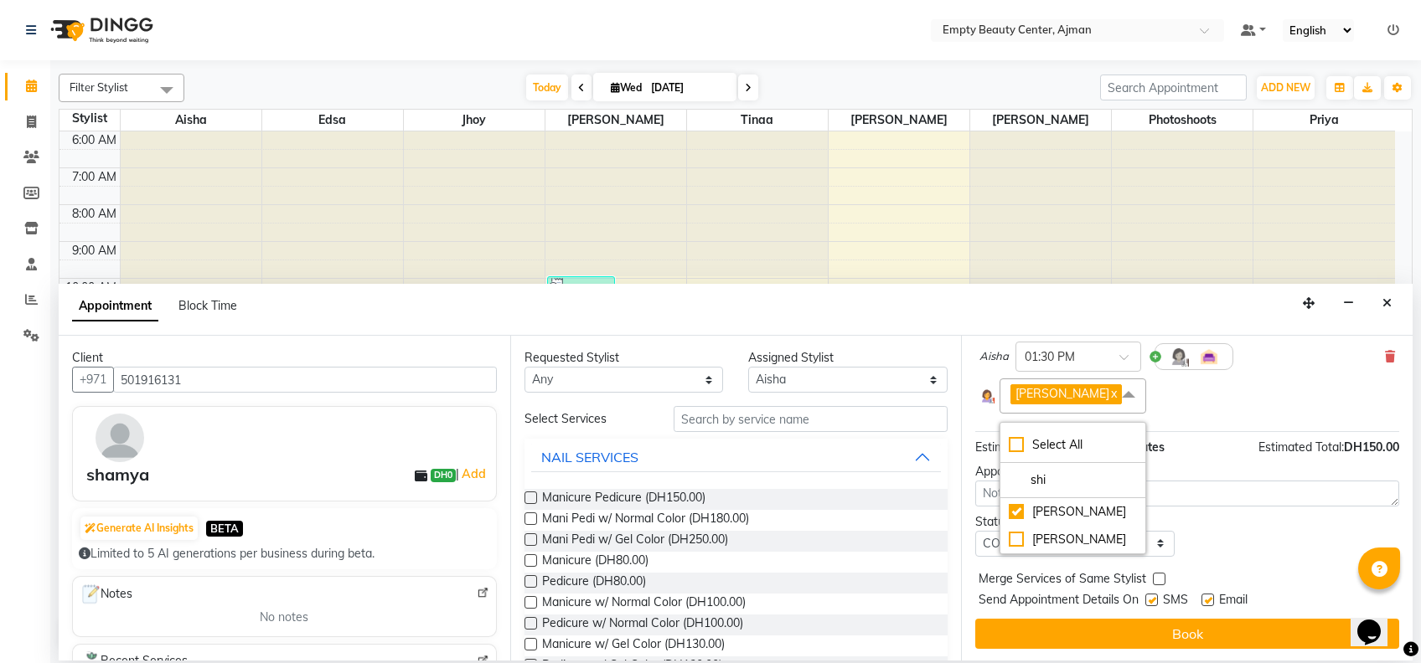
click at [1242, 554] on div "Status Select TENTATIVE CONFIRM CHECK-IN UPCOMING" at bounding box center [1187, 536] width 449 height 44
click at [1153, 579] on label at bounding box center [1159, 579] width 13 height 13
click at [1153, 579] on input "checkbox" at bounding box center [1158, 580] width 11 height 11
checkbox input "true"
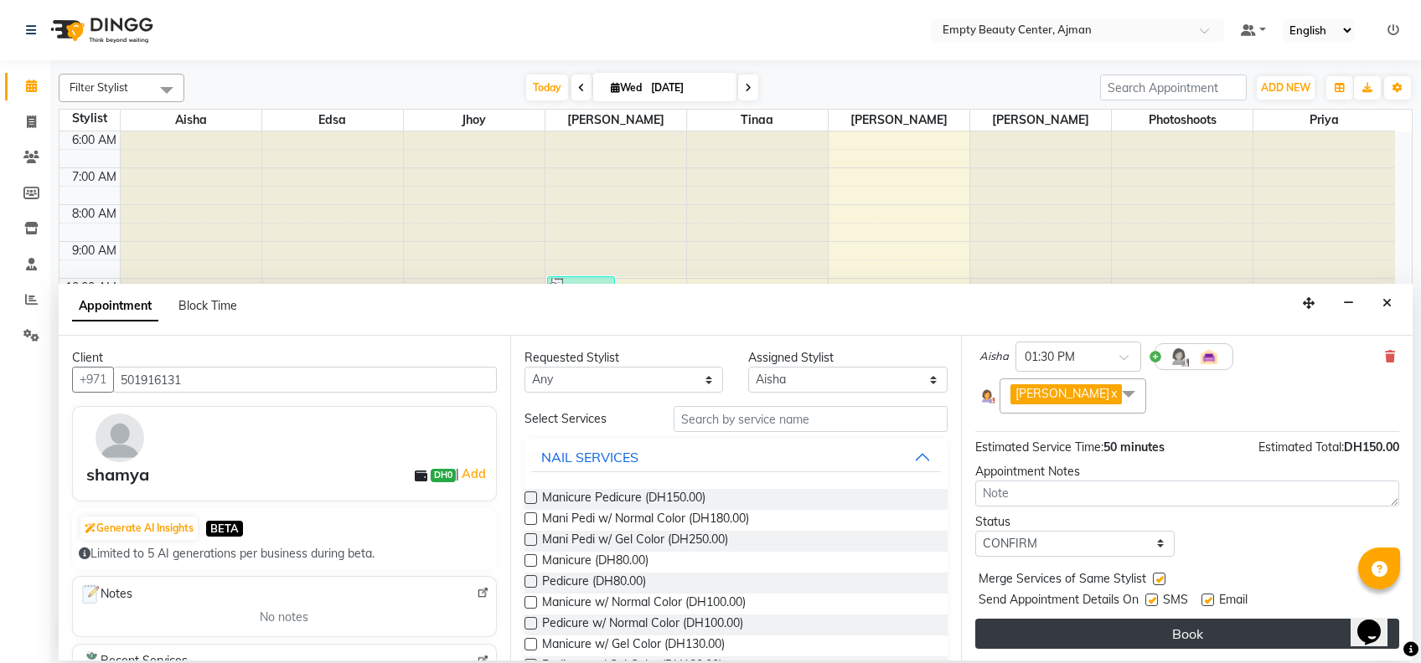
click at [1164, 627] on button "Book" at bounding box center [1187, 634] width 424 height 30
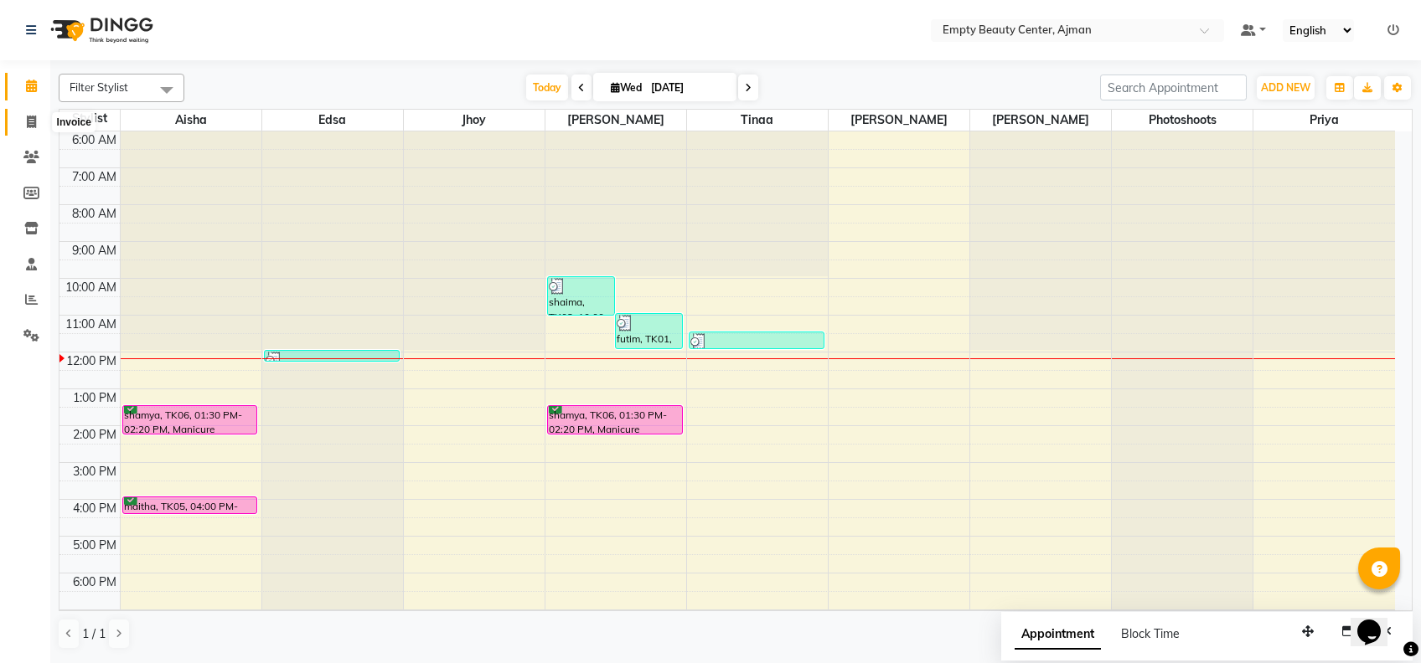
click at [28, 118] on icon at bounding box center [31, 122] width 9 height 13
select select "service"
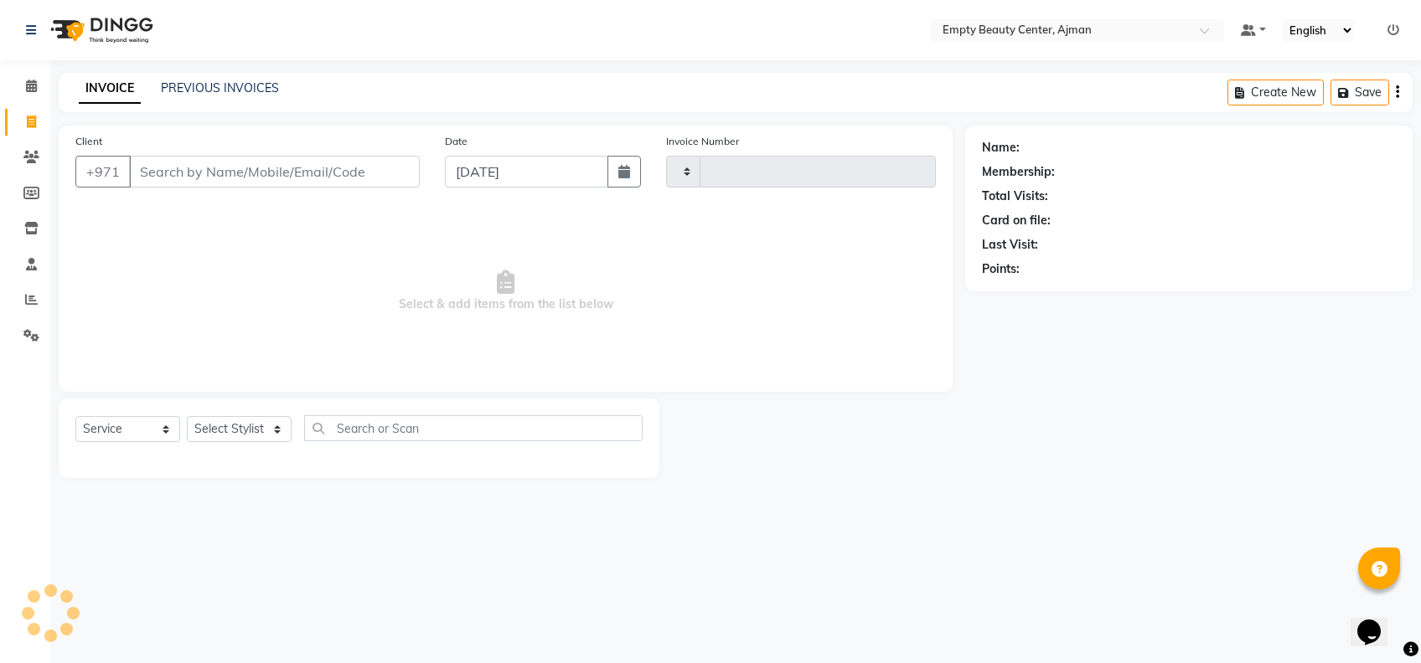
type input "2199"
select select "769"
click at [164, 430] on select "Select Service Product Membership Package Voucher Prepaid Gift Card" at bounding box center [127, 429] width 105 height 26
select select "package"
click at [75, 416] on select "Select Service Product Membership Package Voucher Prepaid Gift Card" at bounding box center [127, 429] width 105 height 26
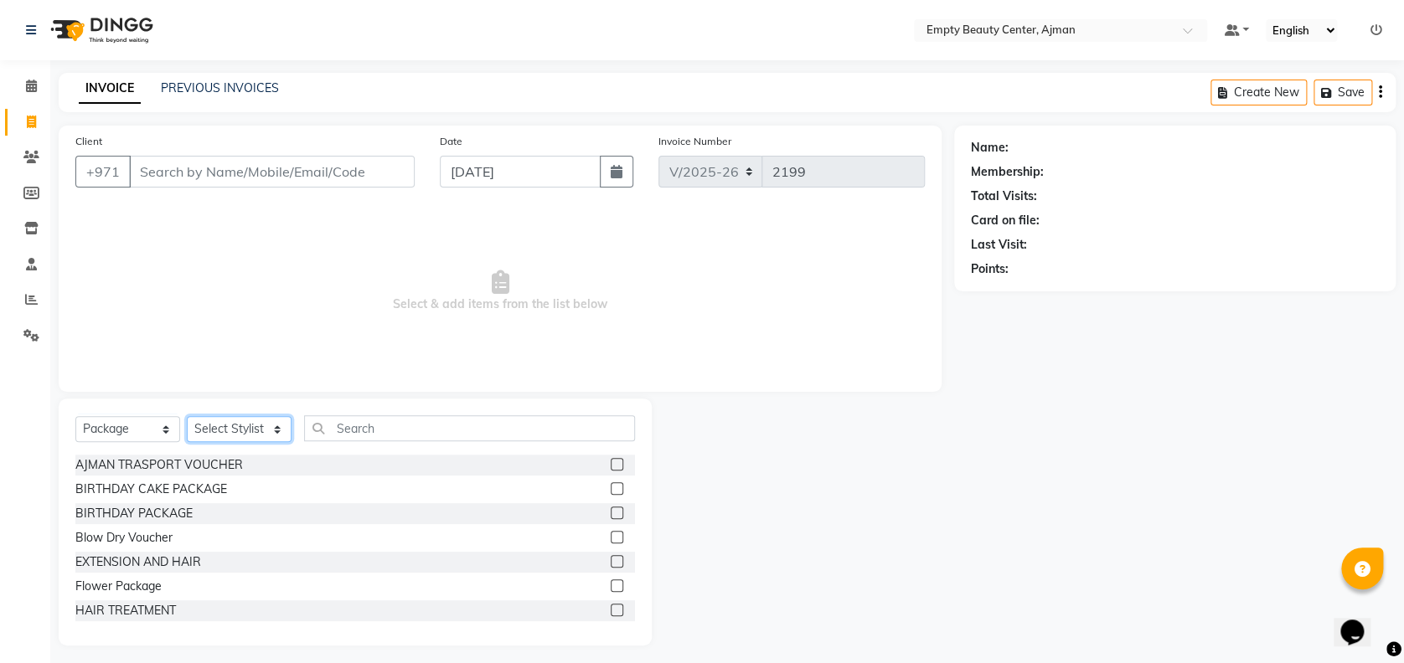
click at [280, 422] on select "Select Stylist [PERSON_NAME] Edsa jhoy [PERSON_NAME] Photoshoots [PERSON_NAME] …" at bounding box center [239, 429] width 105 height 26
select select "12545"
click at [187, 416] on select "Select Stylist [PERSON_NAME] Edsa jhoy [PERSON_NAME] Photoshoots [PERSON_NAME] …" at bounding box center [239, 429] width 105 height 26
click at [335, 433] on input "text" at bounding box center [469, 428] width 331 height 26
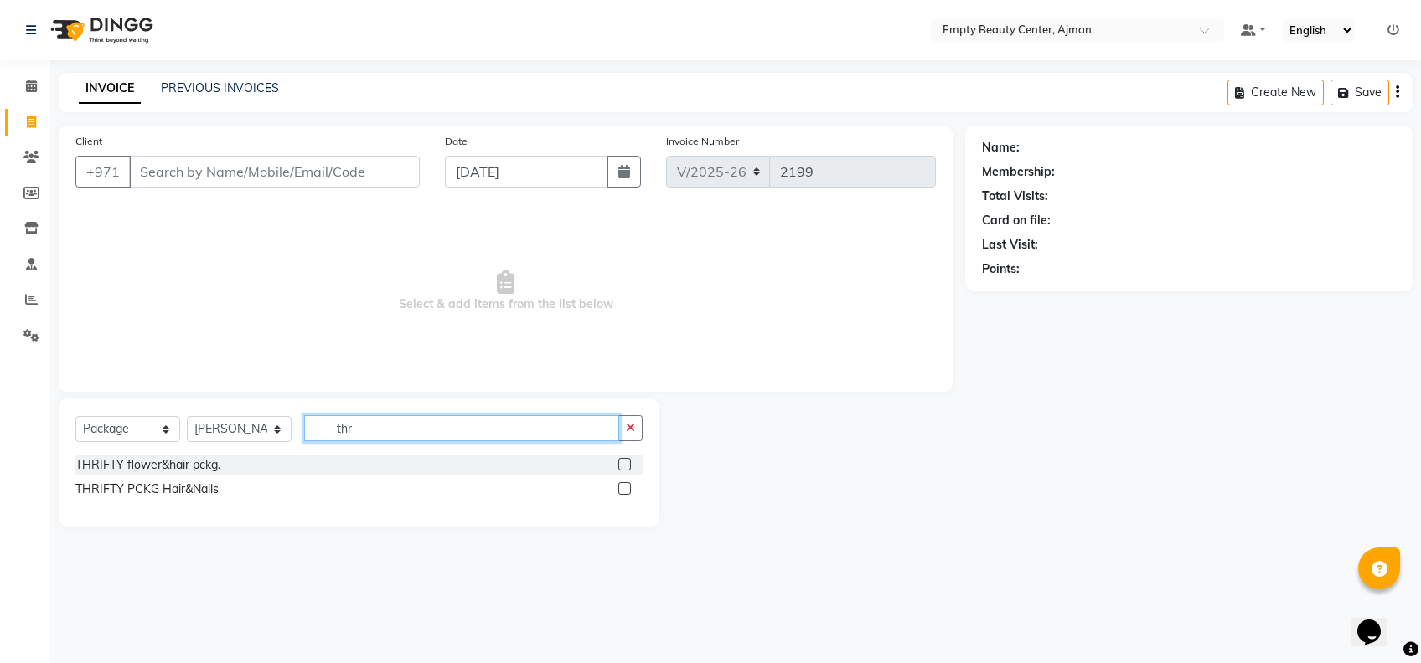
type input "thr"
click at [622, 486] on label at bounding box center [624, 489] width 13 height 13
click at [622, 486] on input "checkbox" at bounding box center [623, 489] width 11 height 11
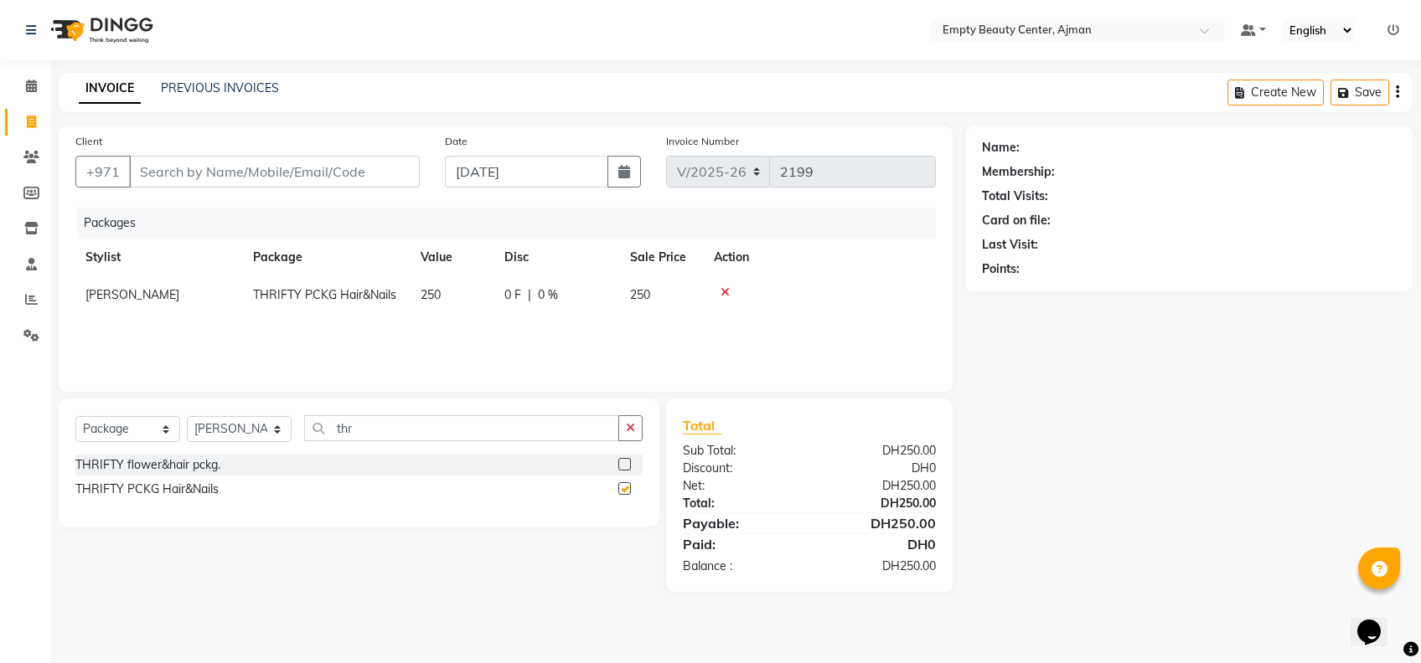
checkbox input "false"
click at [632, 419] on button "button" at bounding box center [630, 428] width 24 height 26
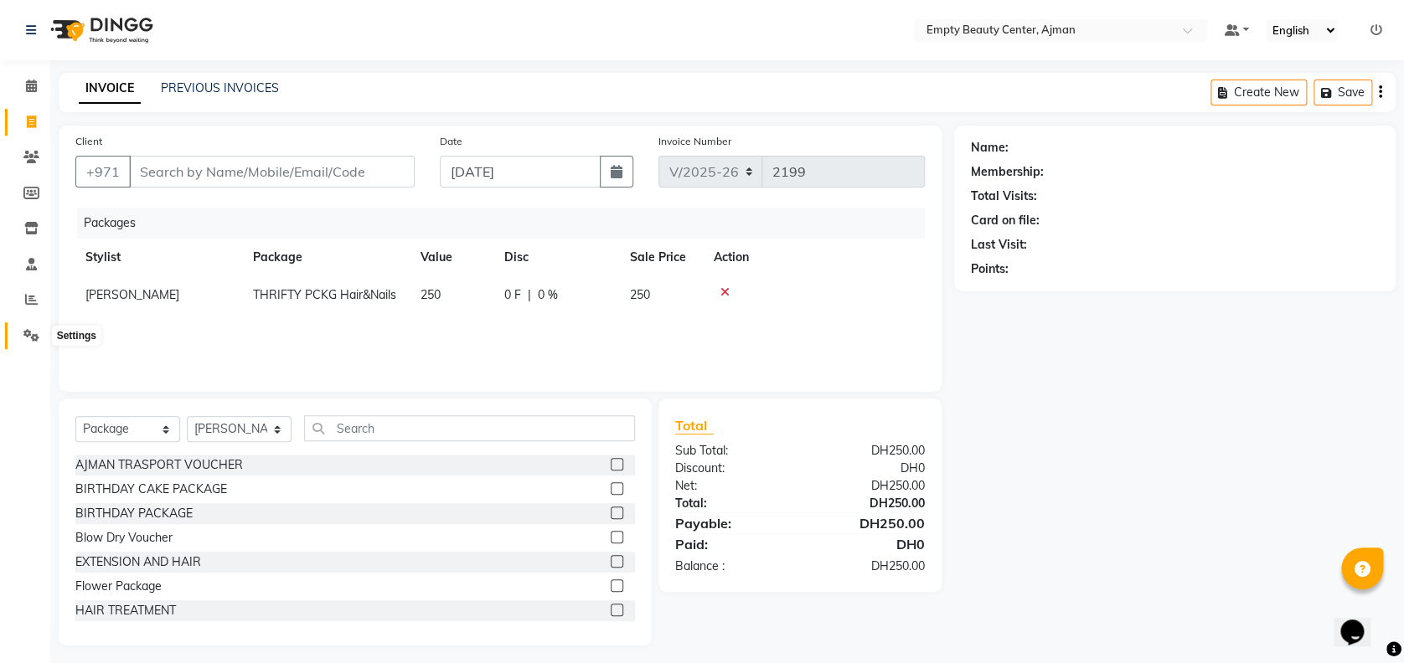
click at [30, 334] on icon at bounding box center [31, 335] width 16 height 13
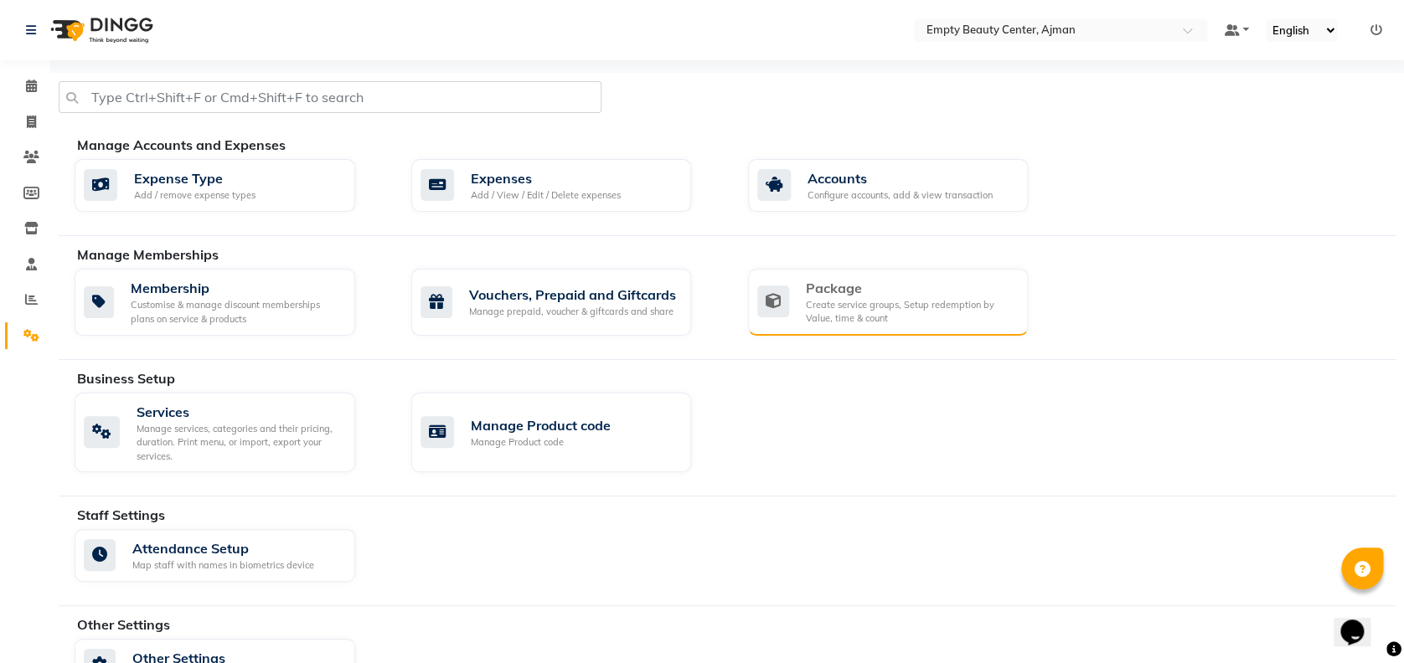
click at [822, 290] on div "Package" at bounding box center [910, 288] width 209 height 20
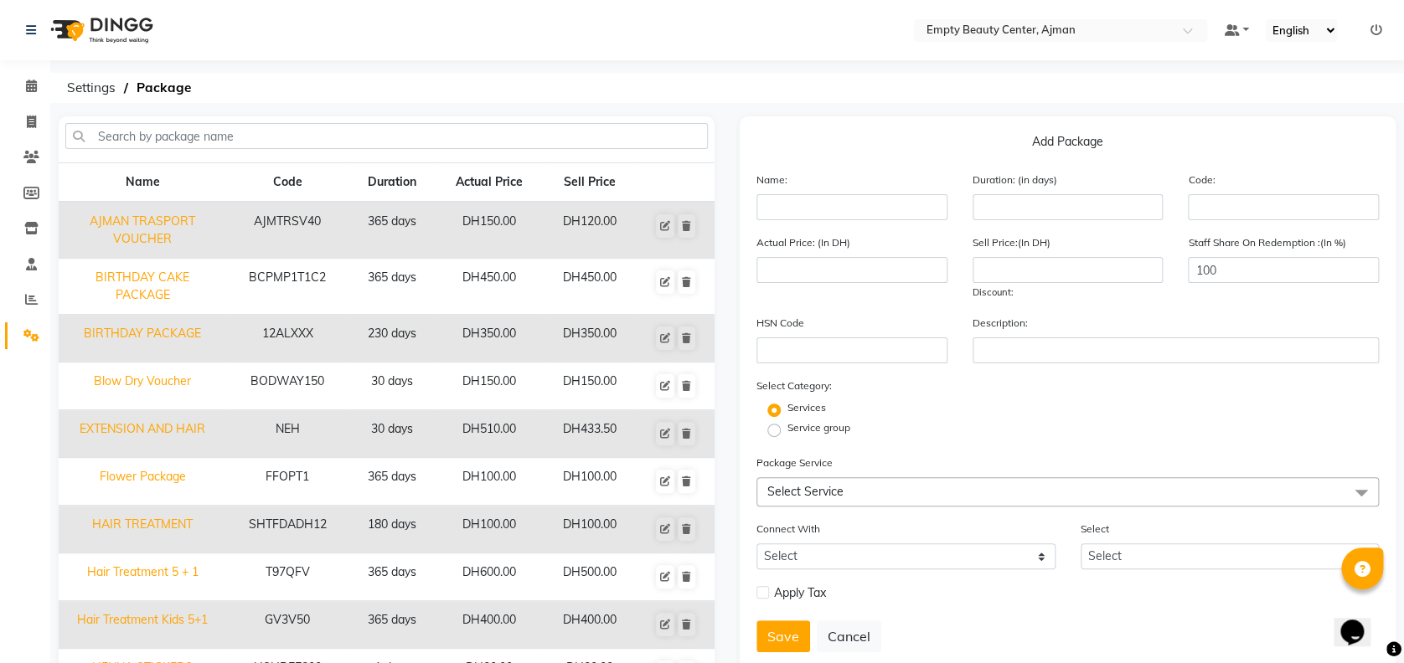
click at [725, 644] on div "Name Code Duration Actual Price Sell Price AJMAN TRASPORT VOUCHER AJMTRSV40 365…" at bounding box center [386, 433] width 681 height 634
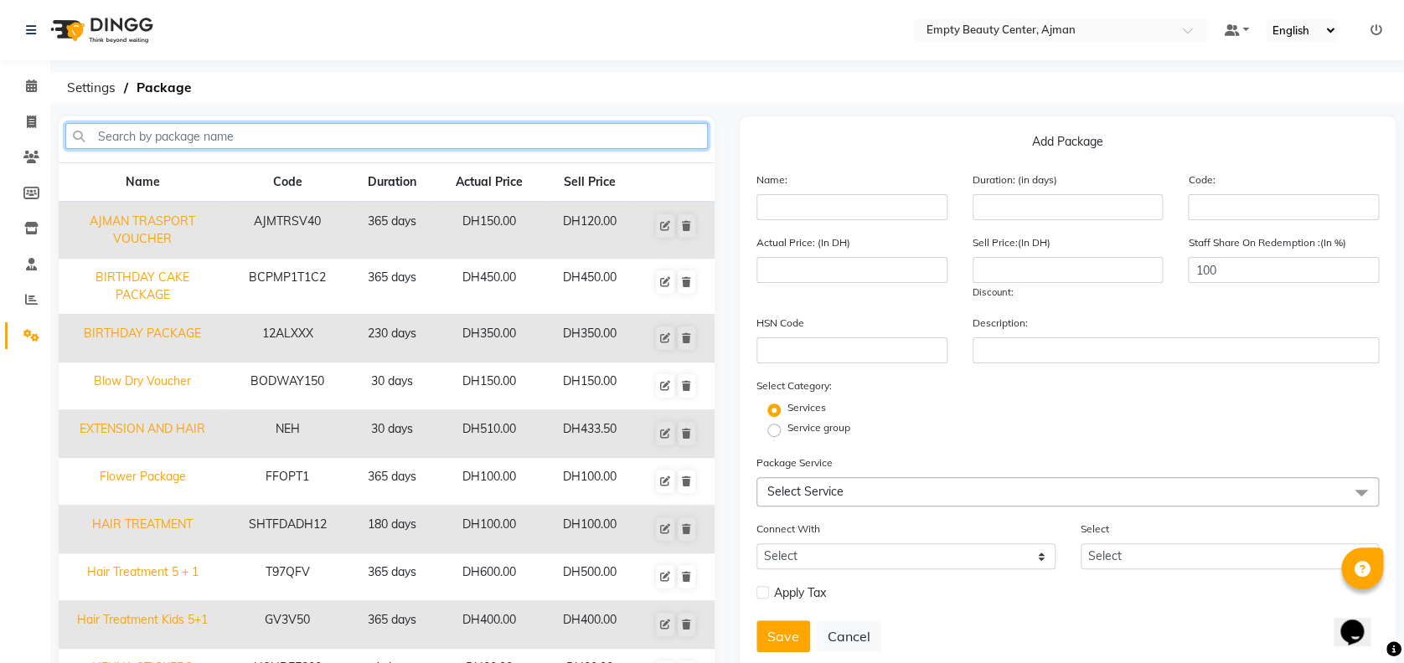
click at [630, 135] on input "text" at bounding box center [386, 136] width 643 height 26
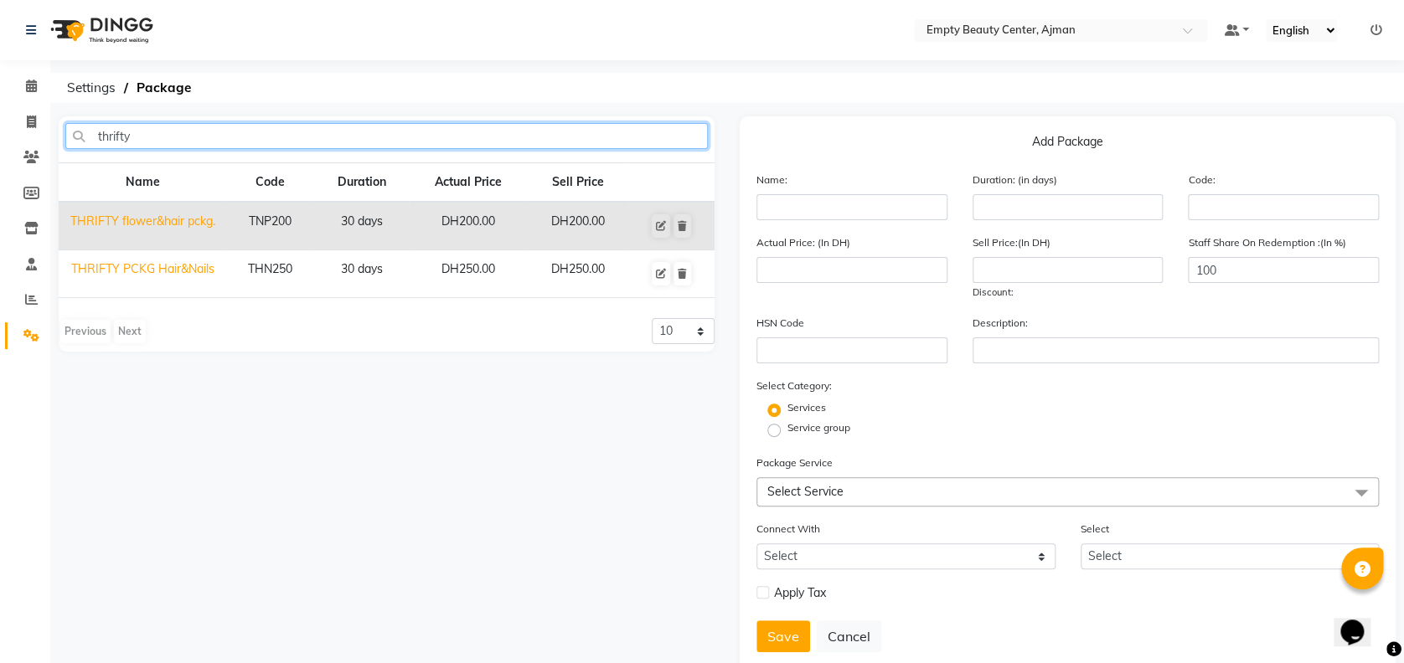
type input "thrifty"
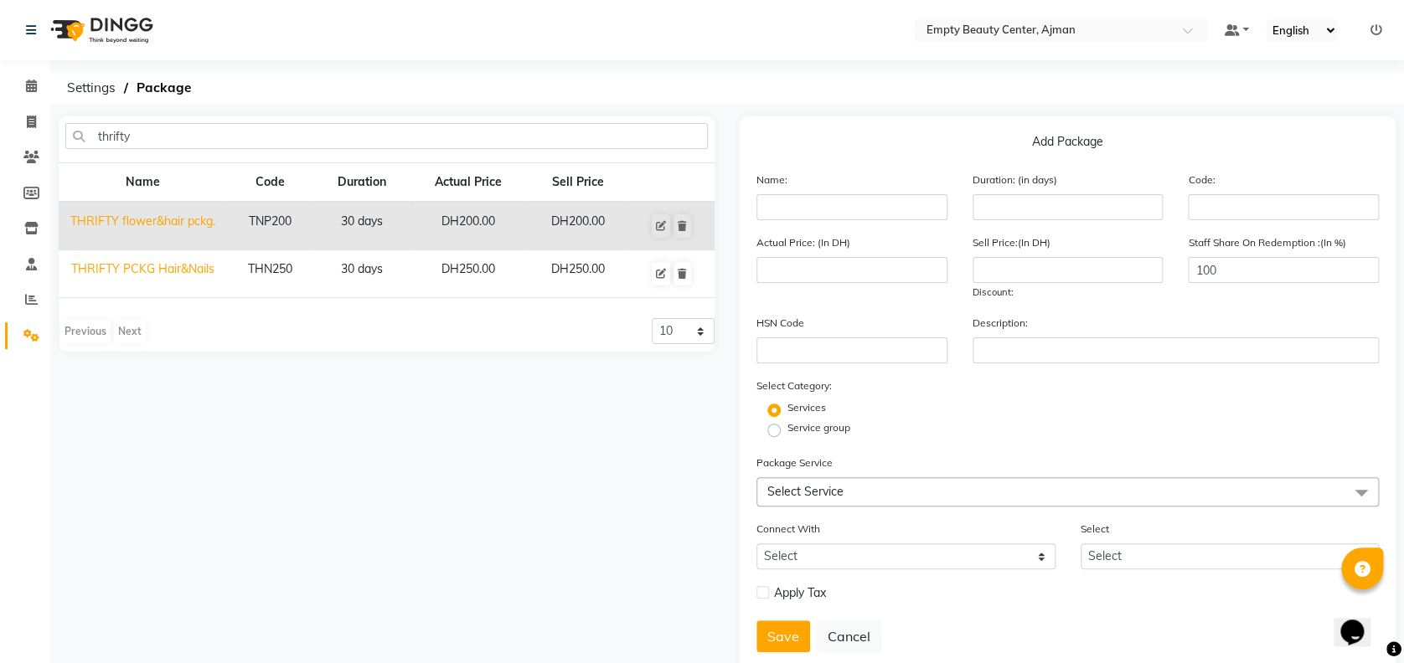
click at [204, 271] on td "THRIFTY PCKG Hair&Nails" at bounding box center [143, 274] width 168 height 48
type input "THRIFTY PCKG Hair&Nails"
type input "30"
type input "THN250"
type input "250"
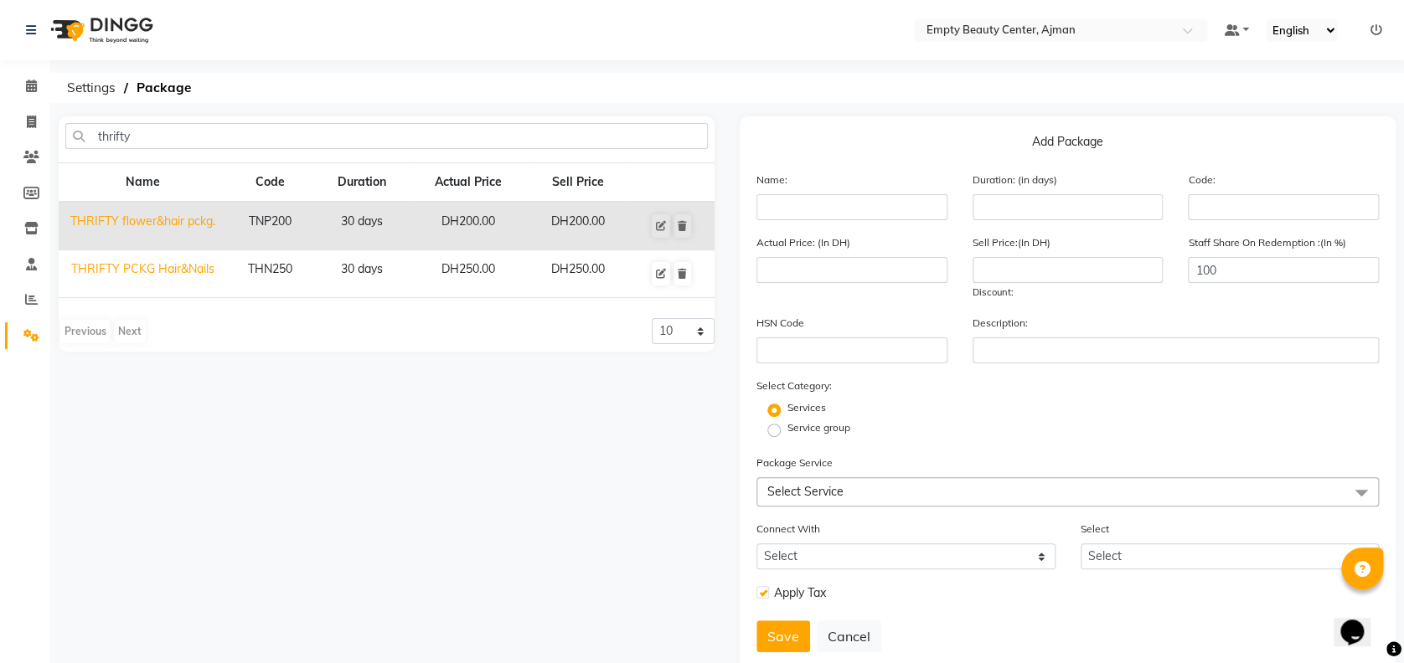
type input "250"
checkbox input "true"
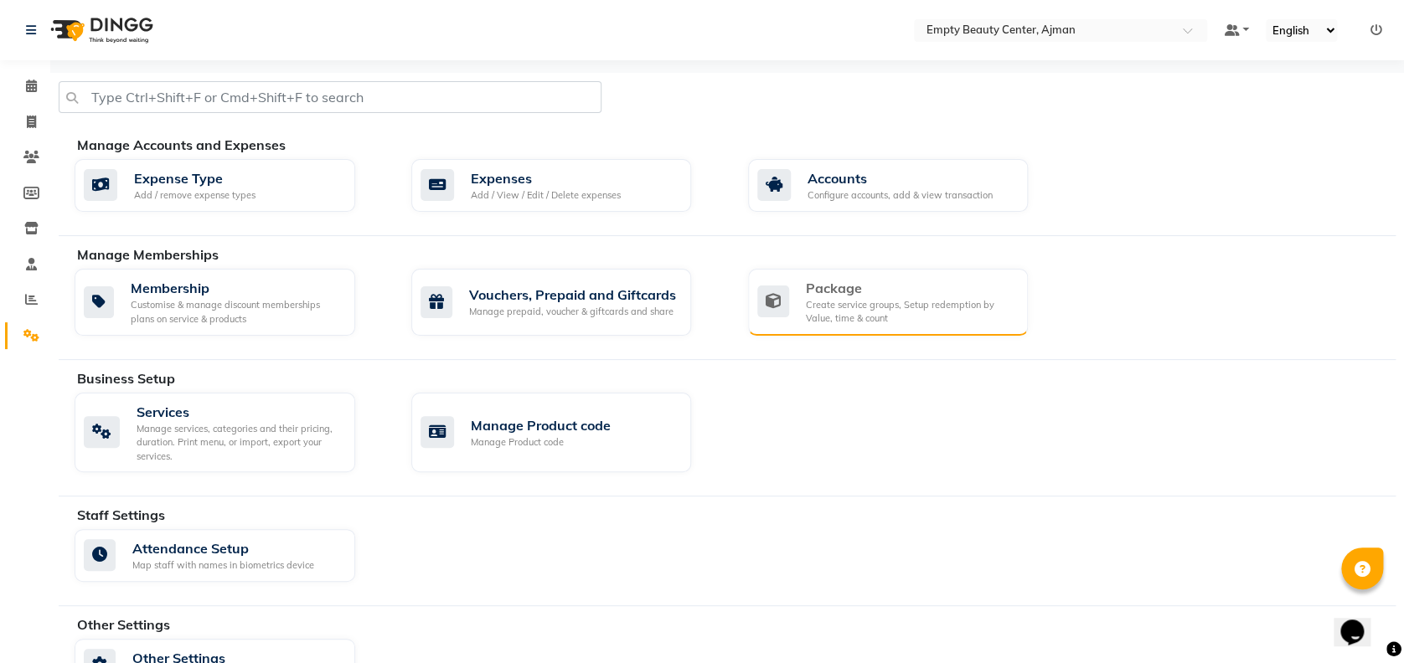
click at [838, 301] on div "Create service groups, Setup redemption by Value, time & count" at bounding box center [910, 312] width 209 height 28
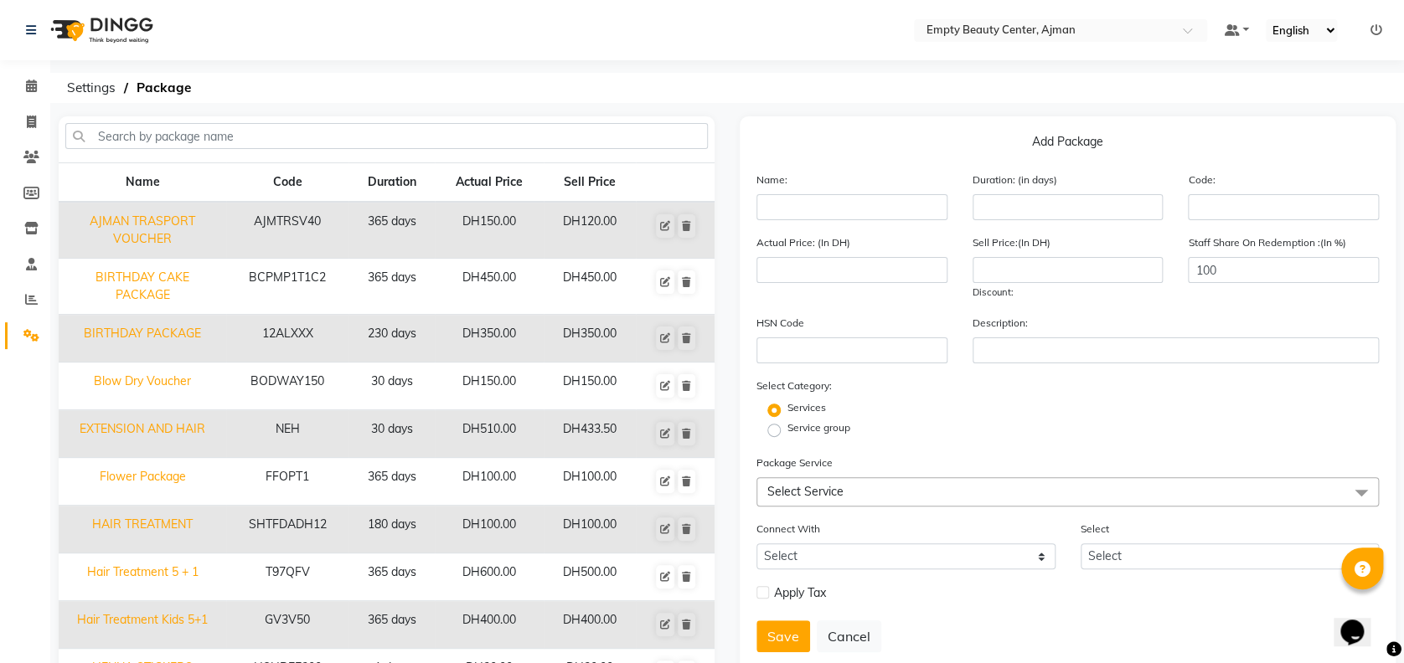
click at [727, 630] on div "Add Package Name: Duration: (in days) Code: Actual Price: (In DH) Sell Price:(I…" at bounding box center [1067, 433] width 681 height 634
click at [790, 216] on input "text" at bounding box center [851, 207] width 191 height 26
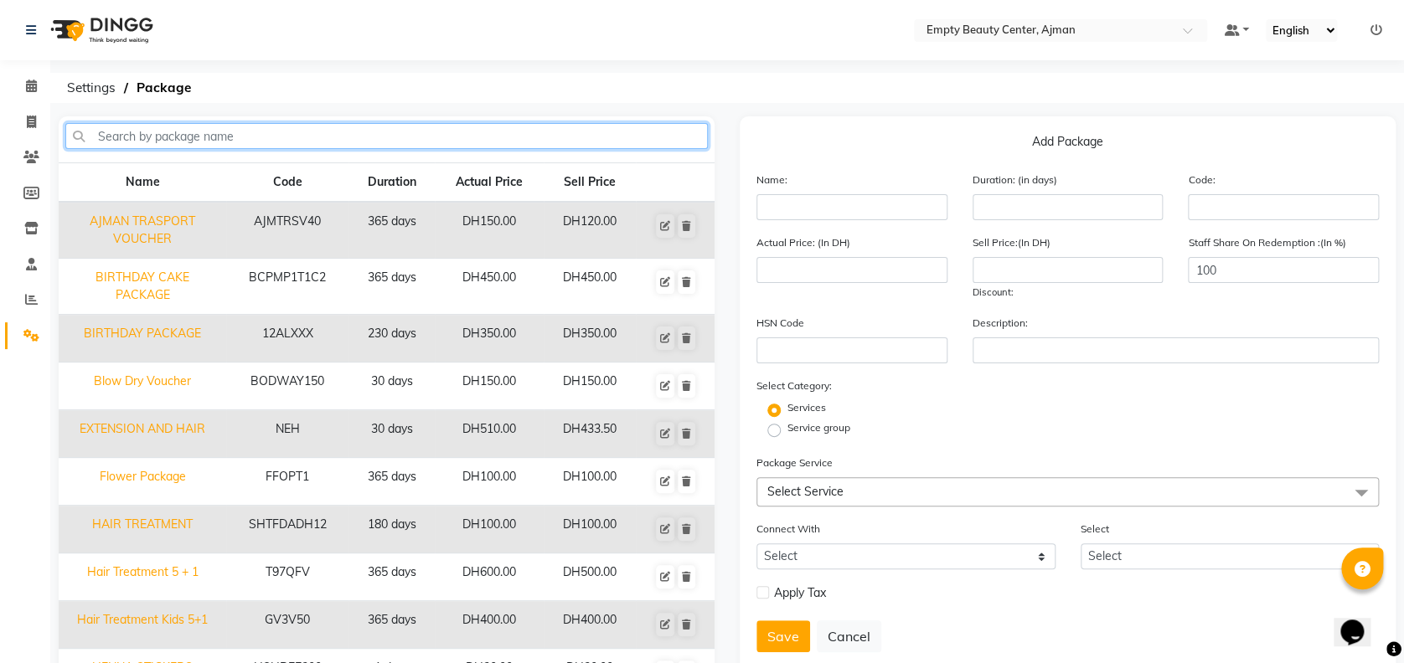
click at [680, 139] on input "text" at bounding box center [386, 136] width 643 height 26
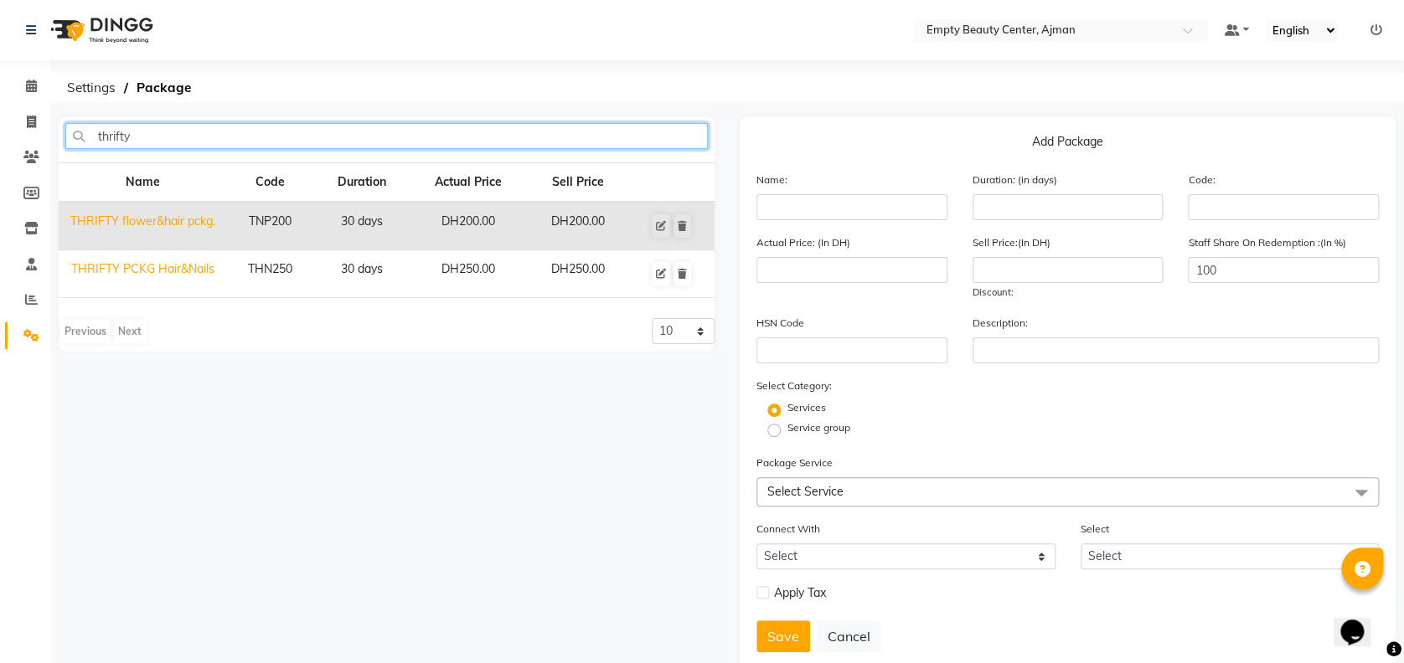
type input "thrifty"
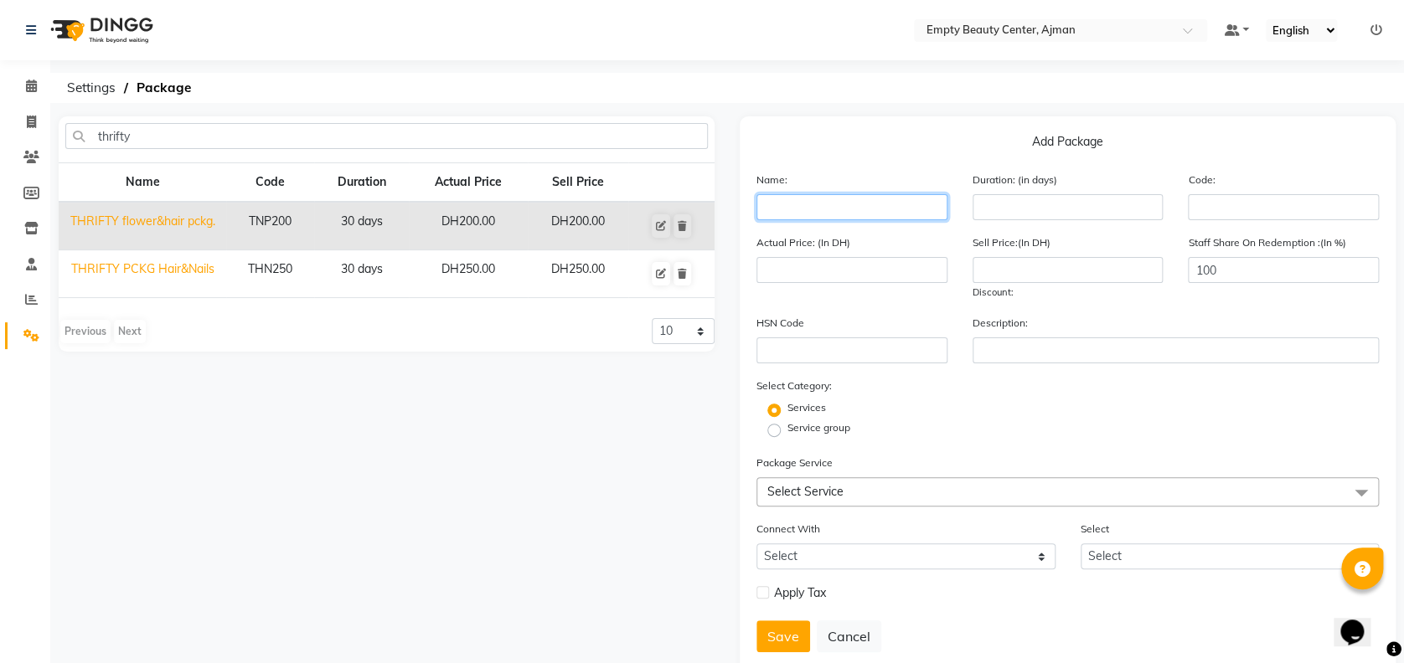
click at [897, 195] on input "text" at bounding box center [851, 207] width 191 height 26
type input "t"
type input "THRIFTYflower&nailpckg"
click at [1017, 214] on input "number" at bounding box center [1068, 207] width 191 height 26
type input "30"
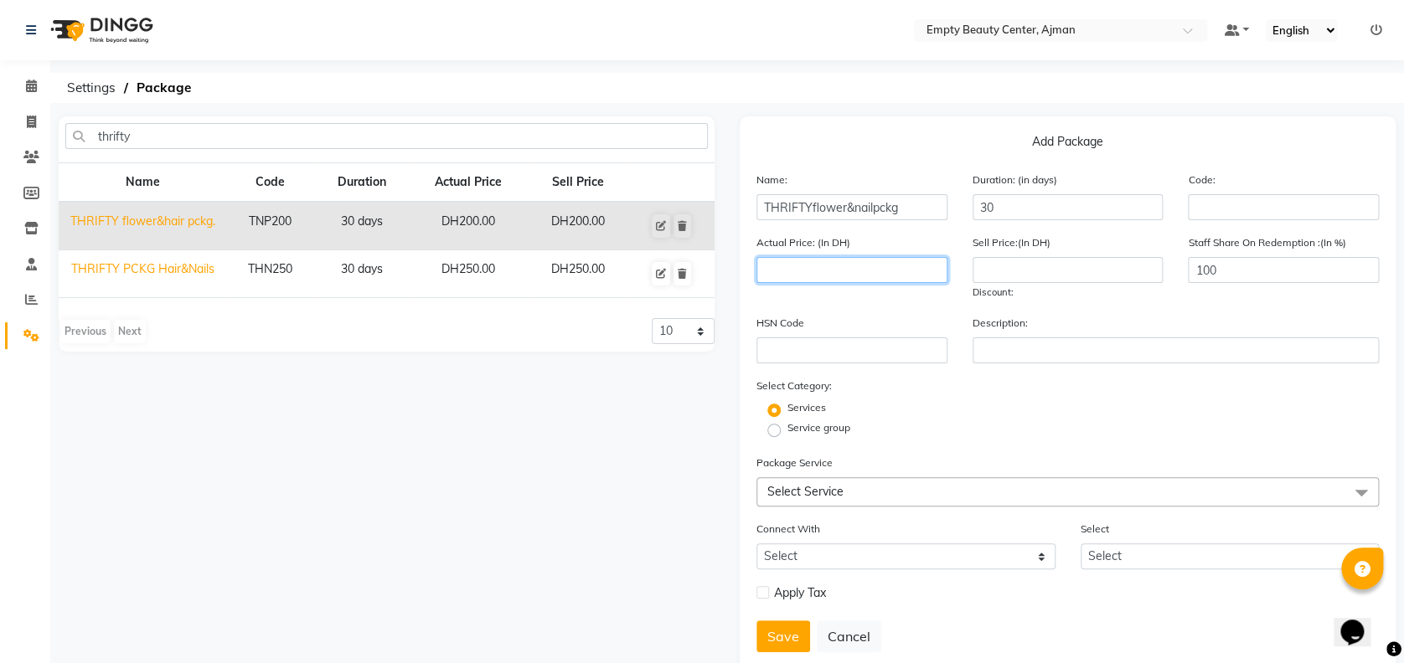
click at [900, 271] on input "number" at bounding box center [851, 270] width 191 height 26
type input "250"
click at [985, 271] on input "number" at bounding box center [1068, 270] width 191 height 26
type input "250"
click at [856, 482] on span "Select Service" at bounding box center [1067, 491] width 622 height 29
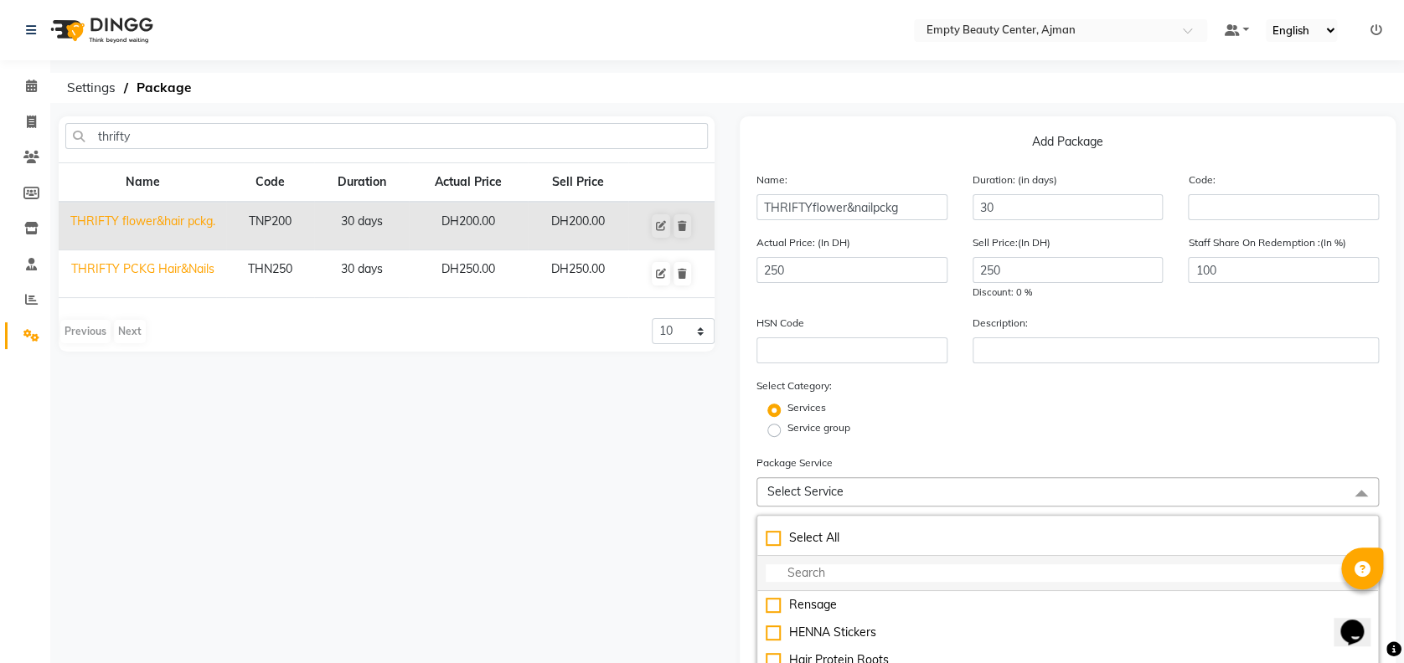
click at [851, 568] on input "multiselect-search" at bounding box center [1068, 574] width 604 height 18
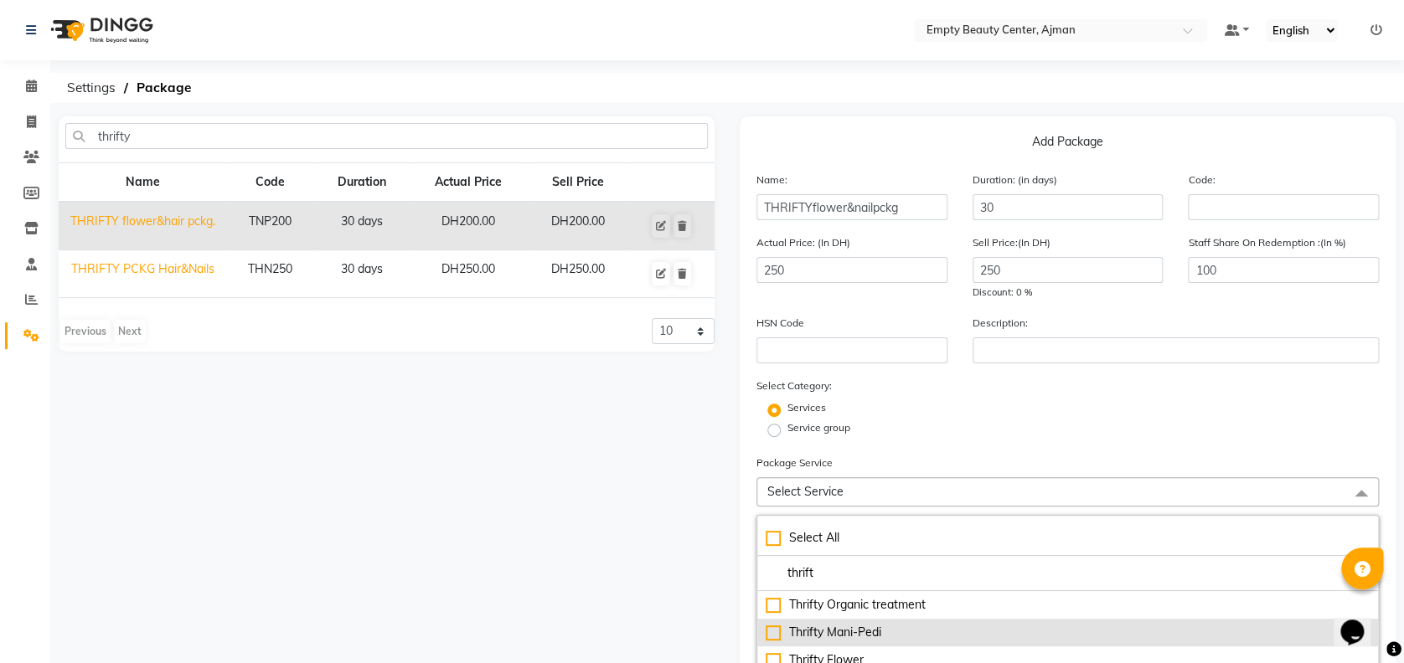
type input "thrift"
click at [850, 624] on div "Thrifty Mani-Pedi" at bounding box center [1068, 633] width 604 height 18
checkbox input "true"
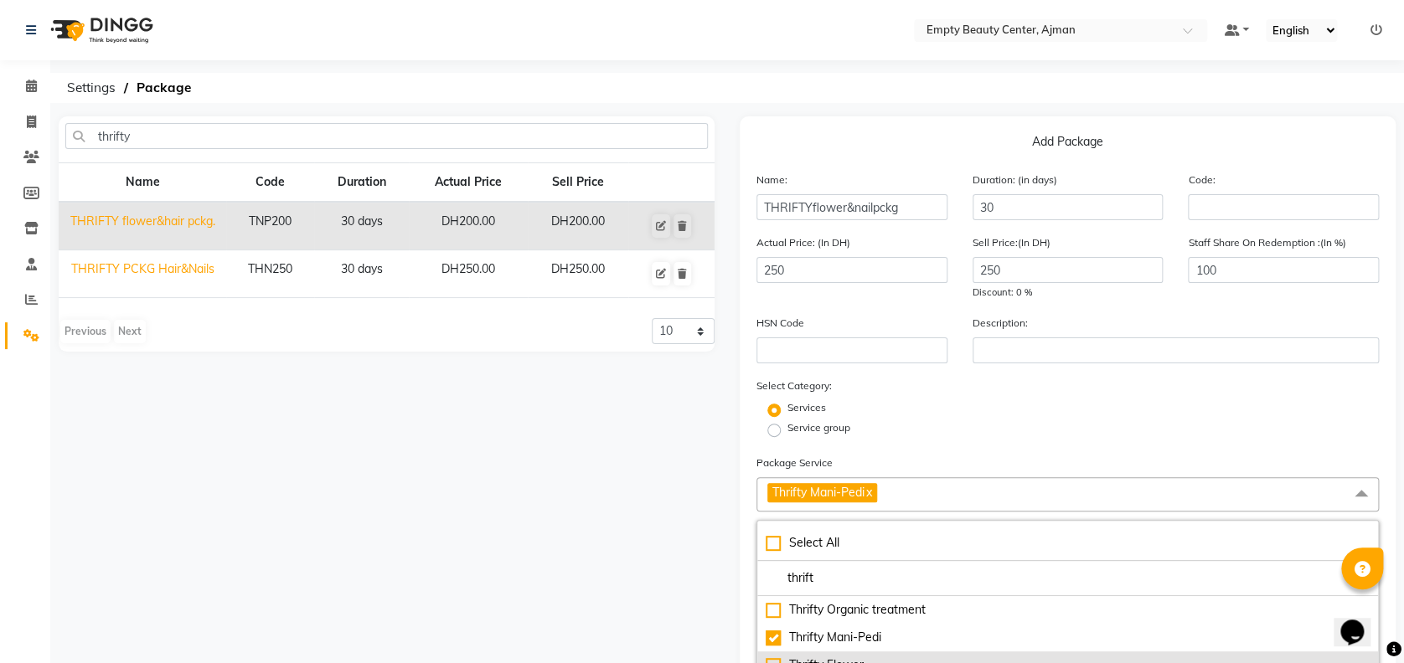
click at [839, 652] on li "Thrifty Flower" at bounding box center [1067, 666] width 621 height 28
checkbox input "true"
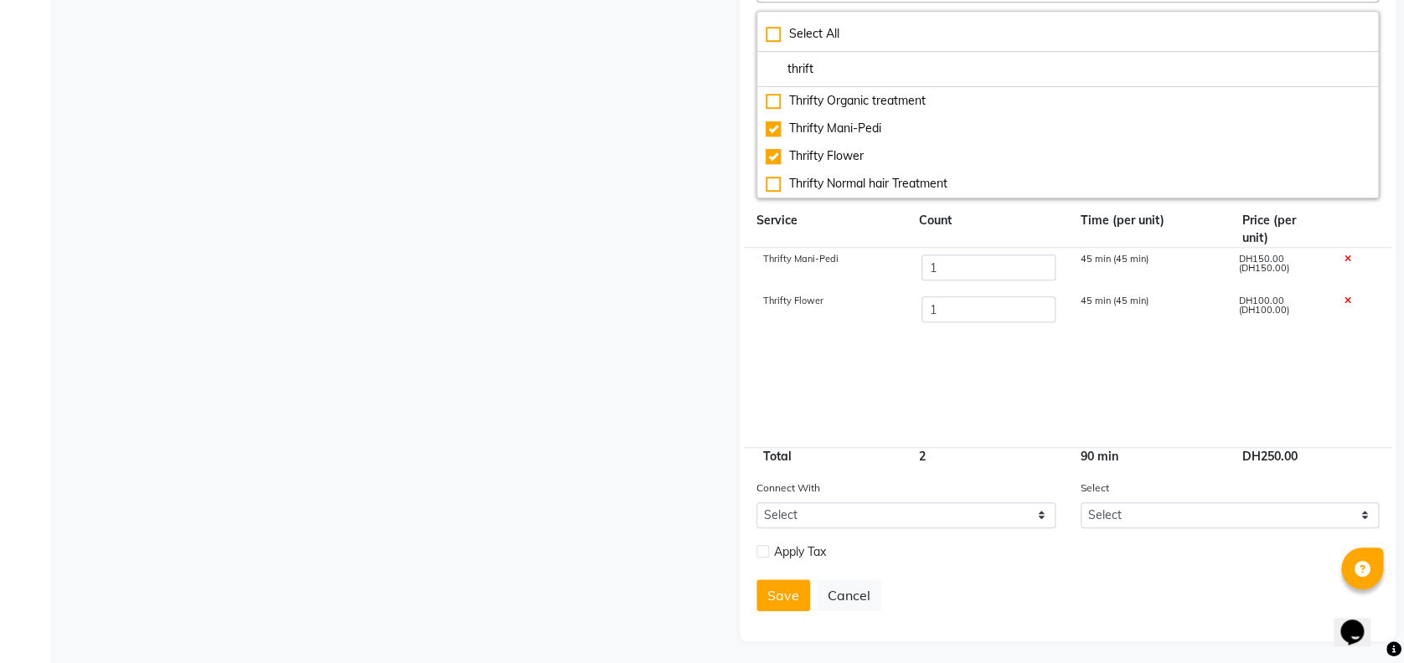
click at [961, 334] on cdk-virtual-scroll-viewport "Thrifty Mani-Pedi 1 45 min (45 min) DH150.00 (DH150.00) Thrifty Flower 1 45 min…" at bounding box center [1067, 347] width 622 height 199
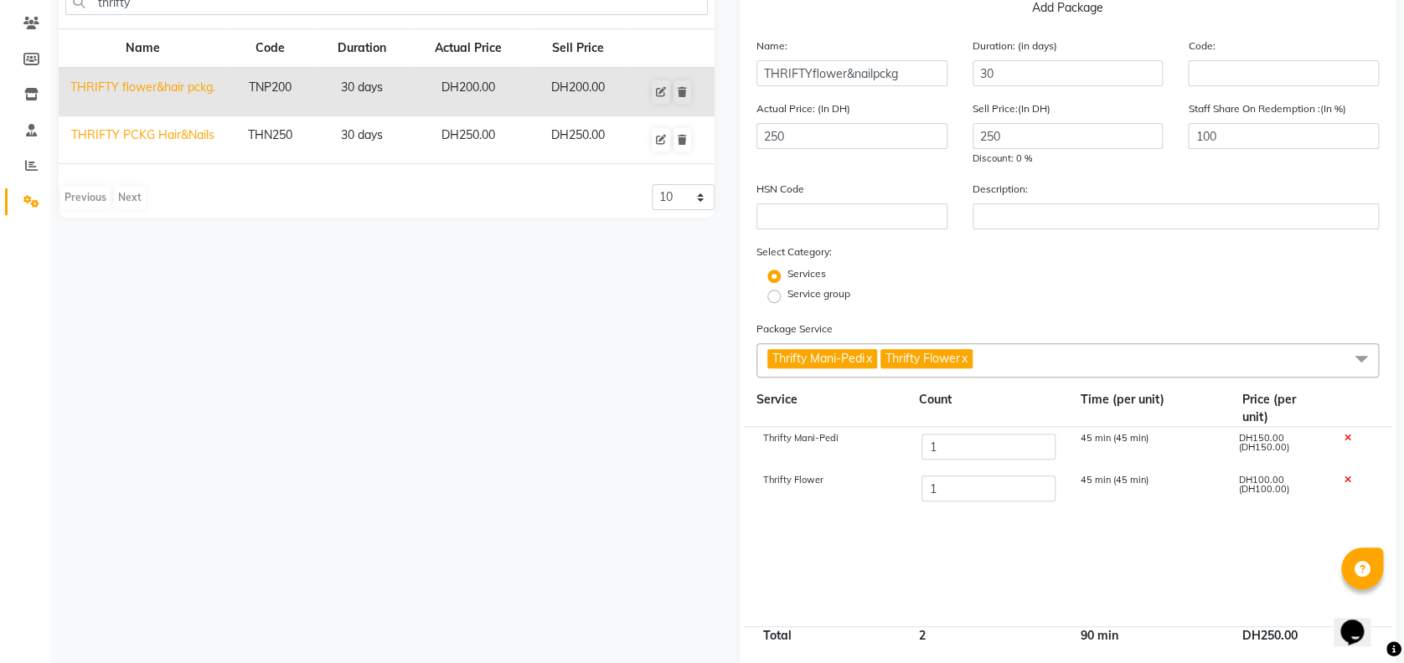
scroll to position [91, 0]
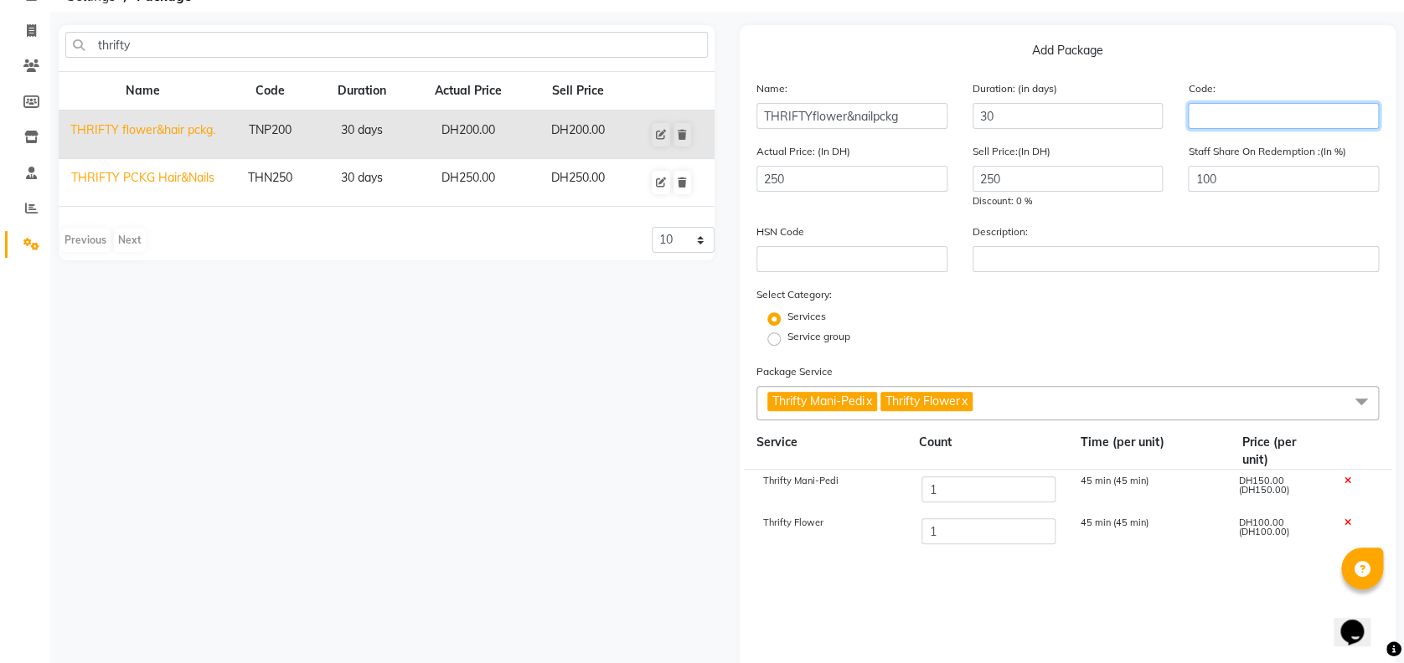
click at [1213, 113] on input "text" at bounding box center [1283, 116] width 191 height 26
type input "t"
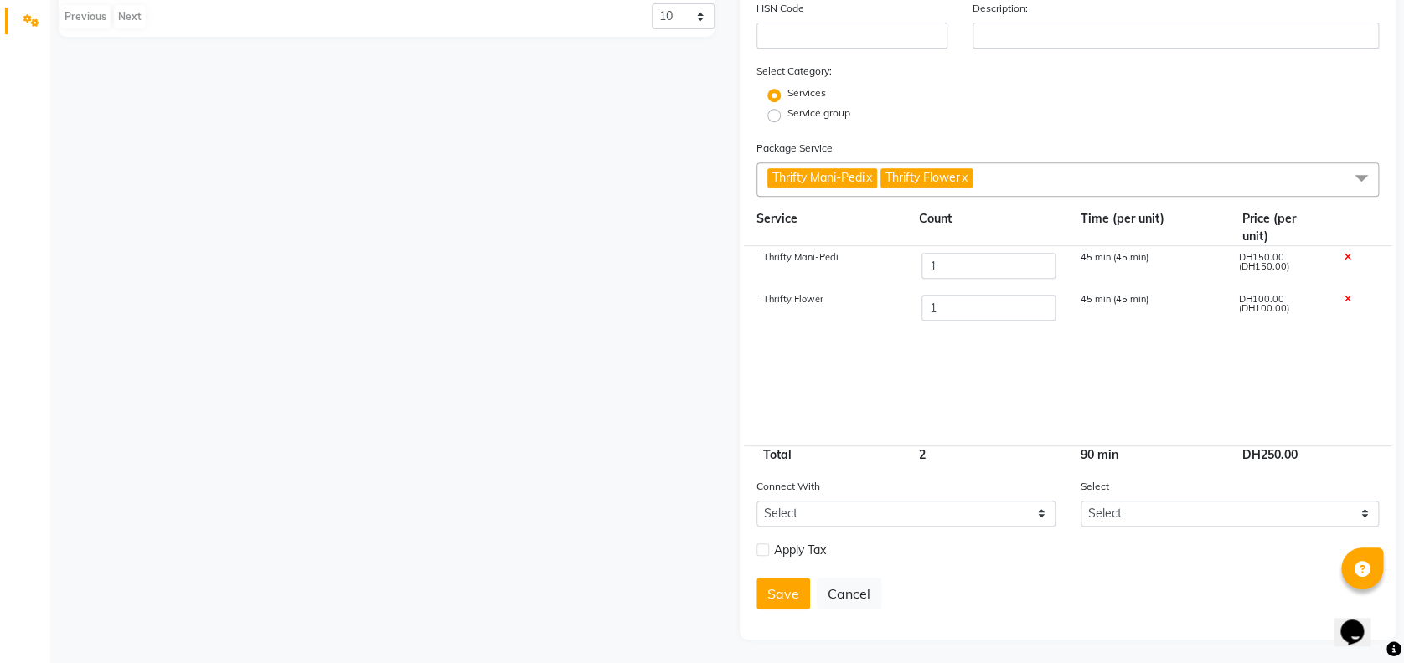
type input "TFN"
click at [1034, 513] on select "Select Membership Prepaid Voucher" at bounding box center [905, 514] width 299 height 26
click at [1365, 501] on select "Select" at bounding box center [1230, 514] width 299 height 26
click at [797, 585] on button "Save" at bounding box center [783, 594] width 54 height 32
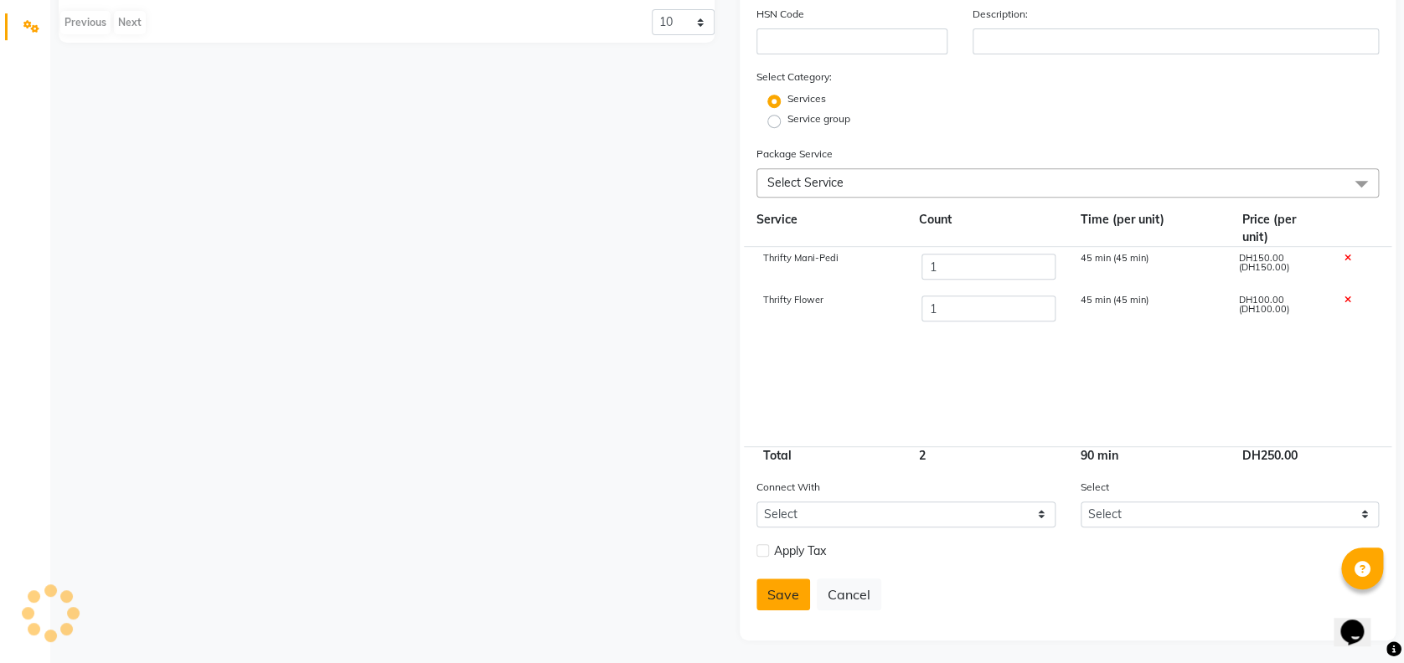
select select
checkbox input "false"
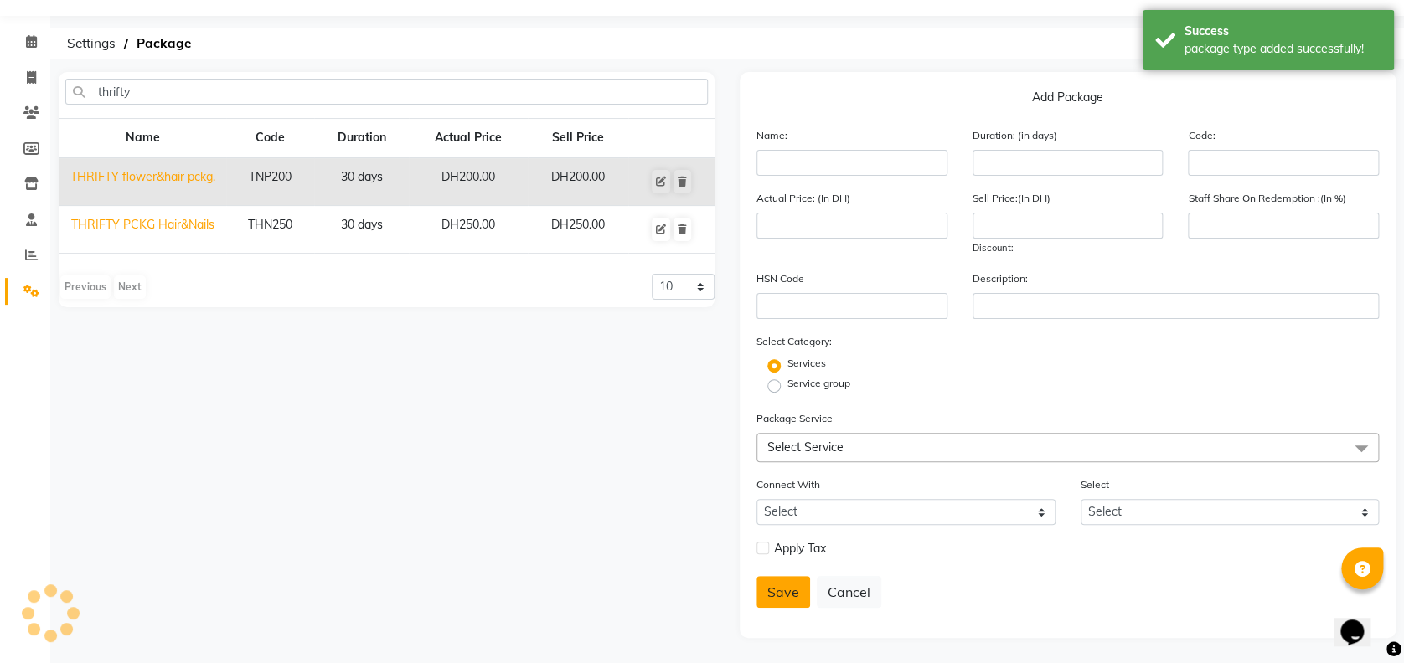
scroll to position [43, 0]
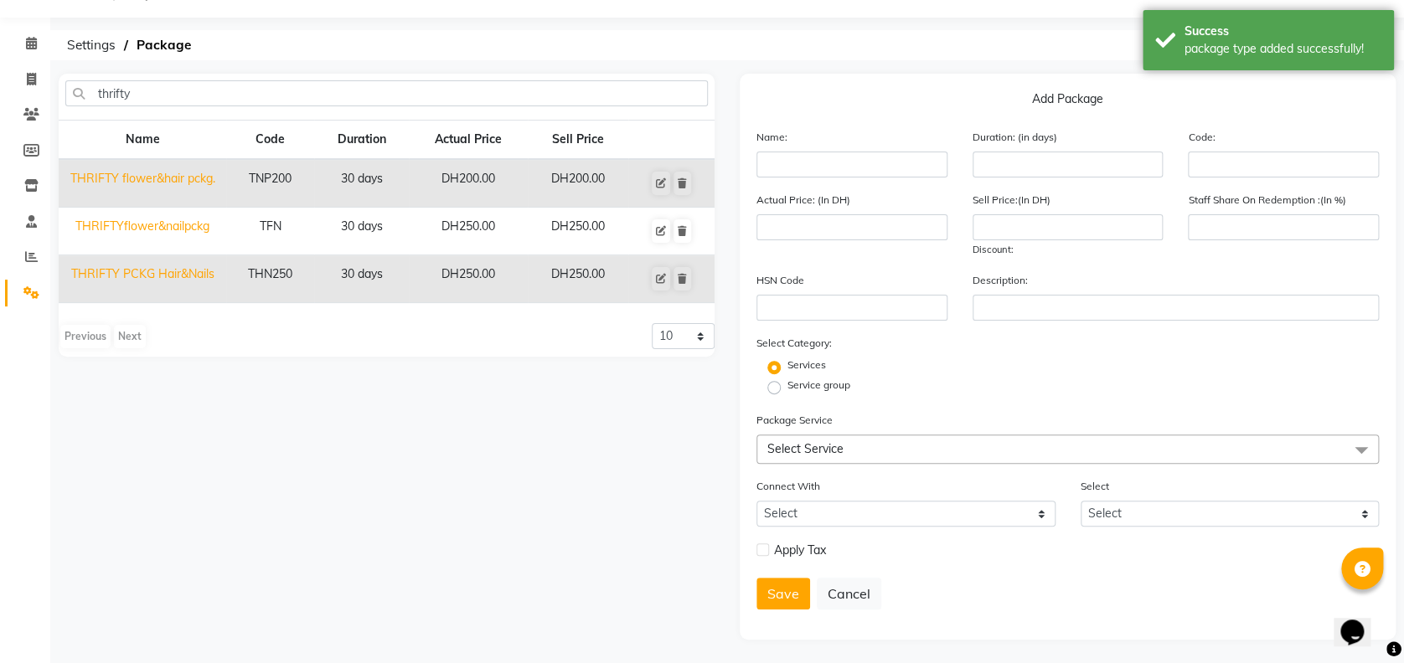
click at [268, 183] on td "TNP200" at bounding box center [270, 183] width 88 height 49
click at [187, 181] on td "THRIFTY flower&hair pckg." at bounding box center [143, 183] width 168 height 49
type input "THRIFTY flower&hair pckg."
type input "30"
type input "TNP200"
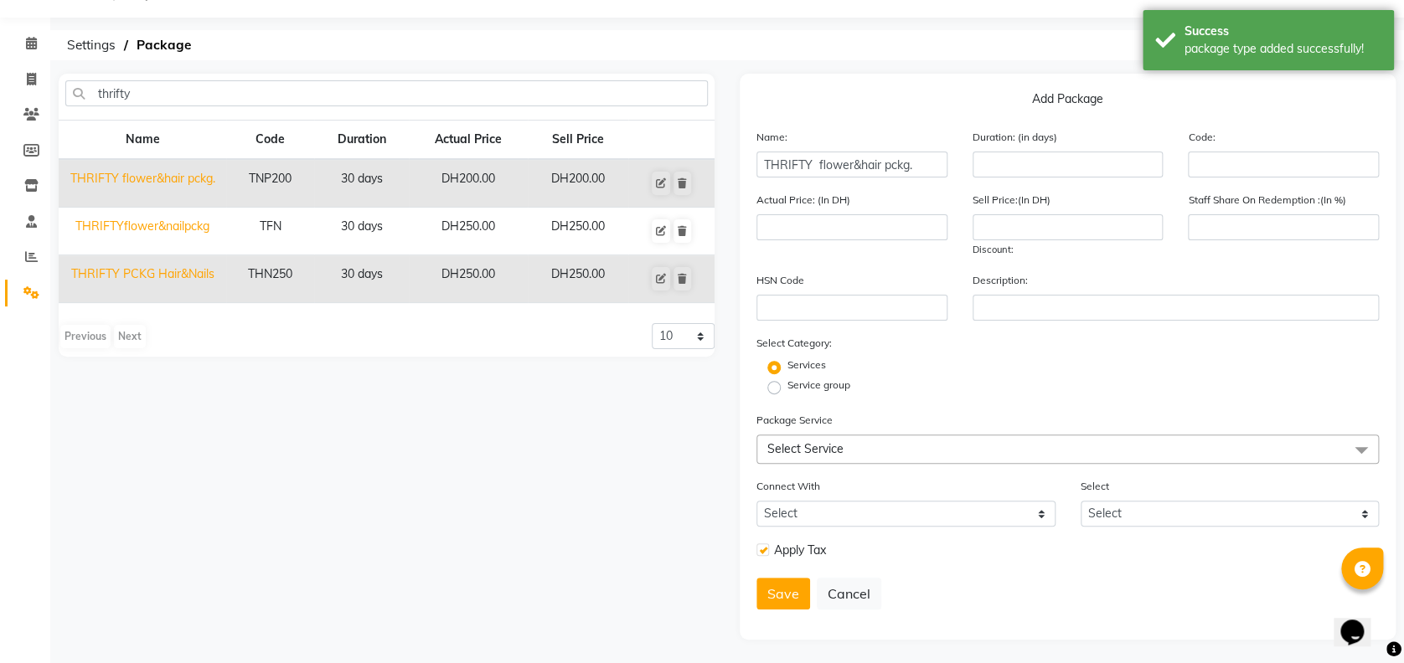
type input "200"
type input "100"
checkbox input "true"
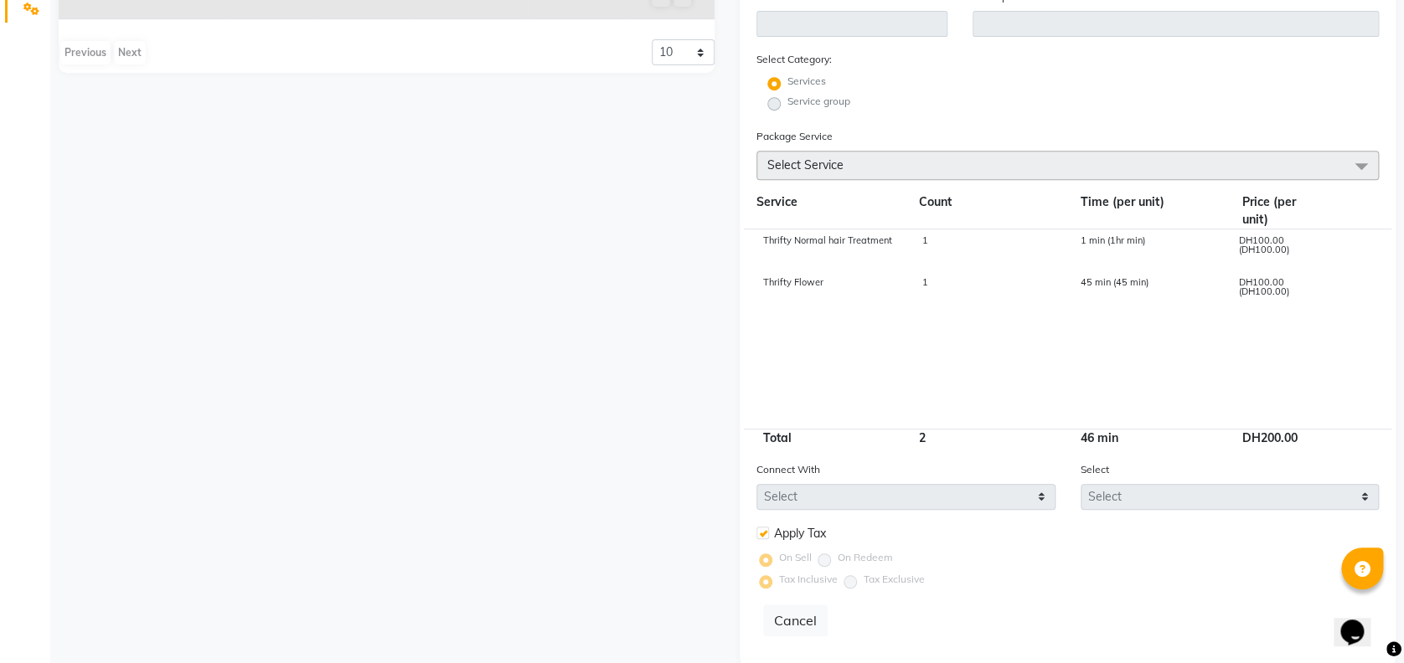
scroll to position [0, 0]
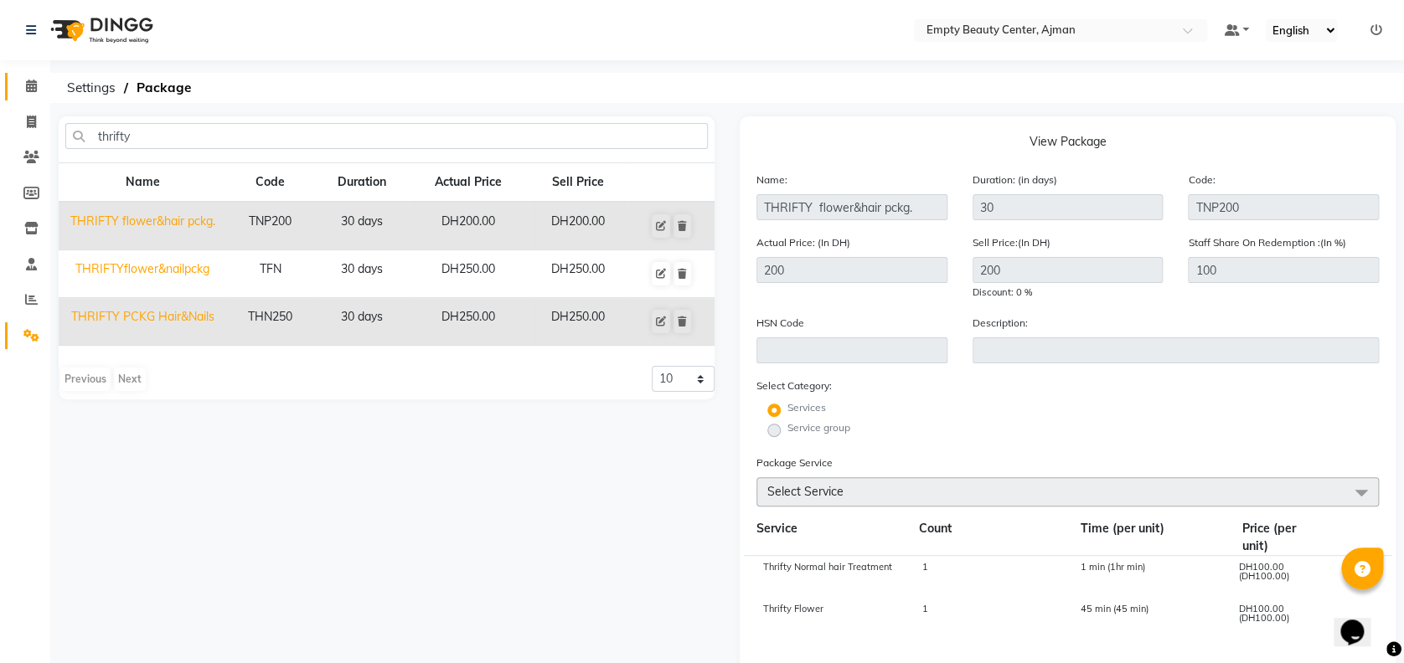
click at [24, 91] on span at bounding box center [31, 86] width 29 height 19
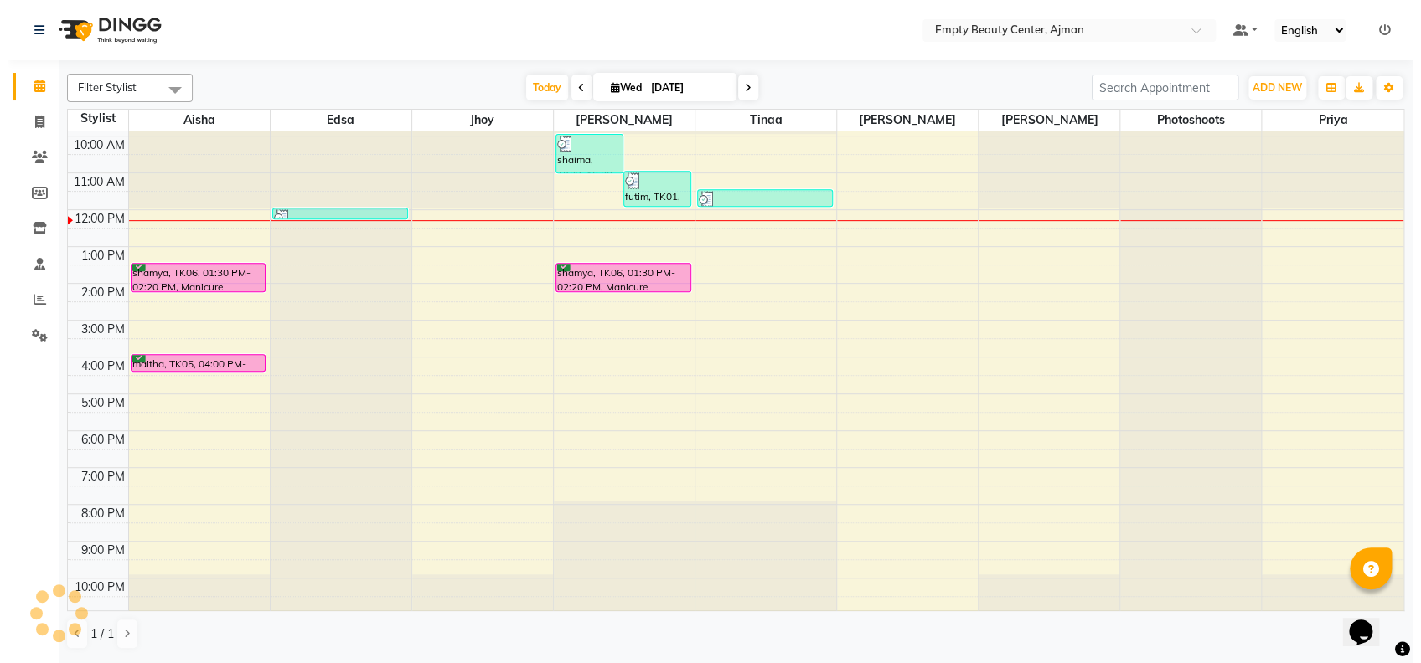
scroll to position [221, 0]
